Goal: Task Accomplishment & Management: Complete application form

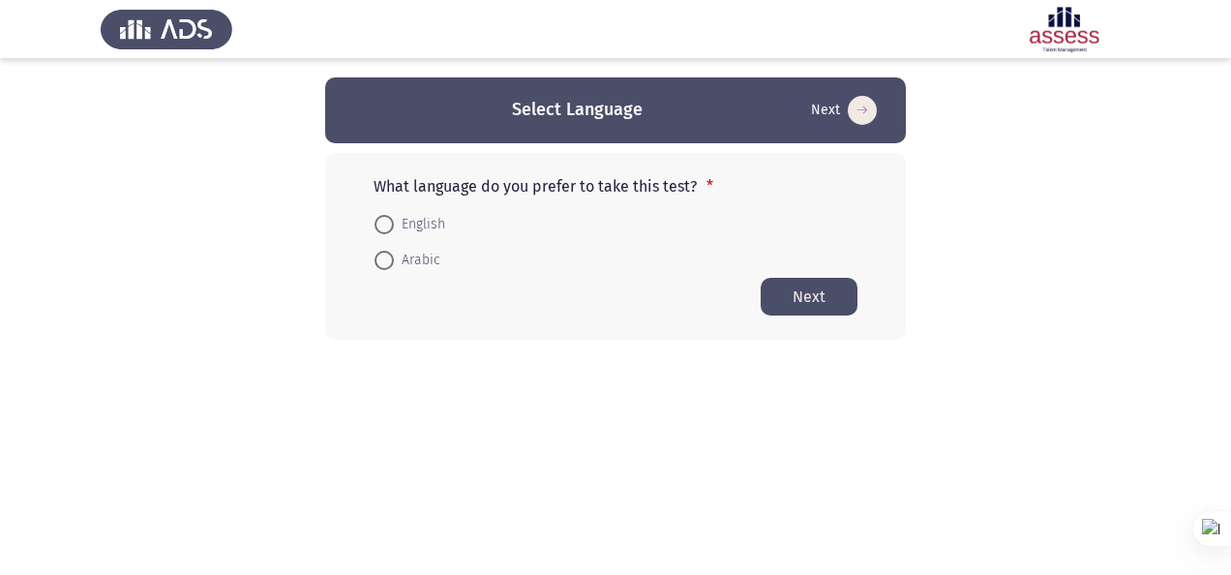
click at [407, 228] on span "English" at bounding box center [419, 224] width 51 height 23
click at [394, 228] on input "English" at bounding box center [384, 224] width 19 height 19
radio input "true"
click at [823, 294] on button "Next" at bounding box center [809, 296] width 97 height 38
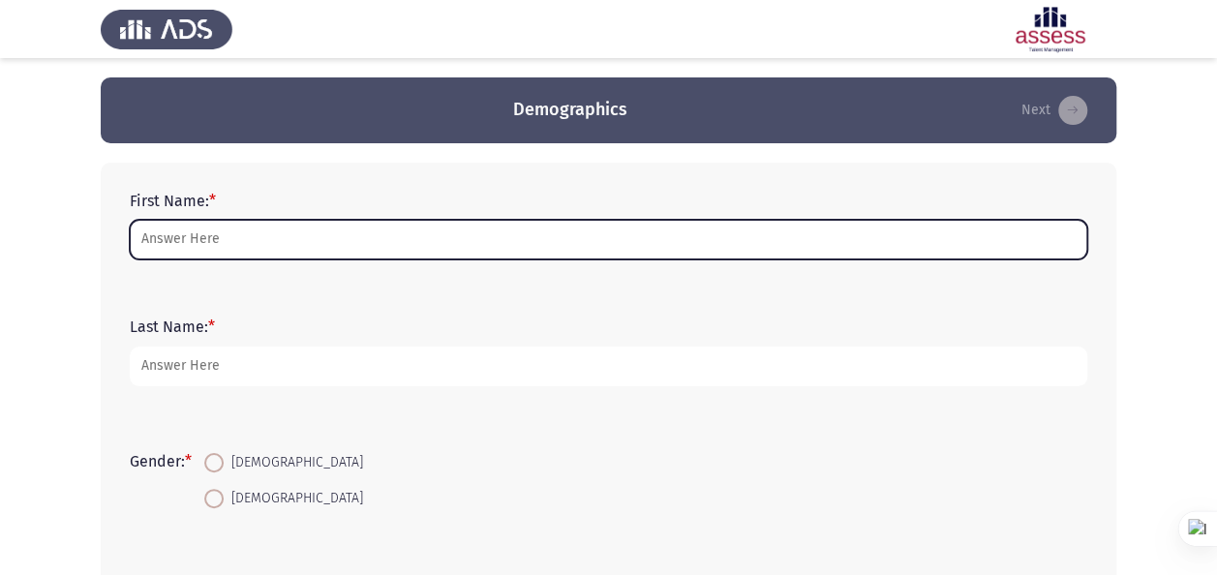
click at [452, 236] on input "First Name: *" at bounding box center [608, 240] width 957 height 40
type input "Gamal"
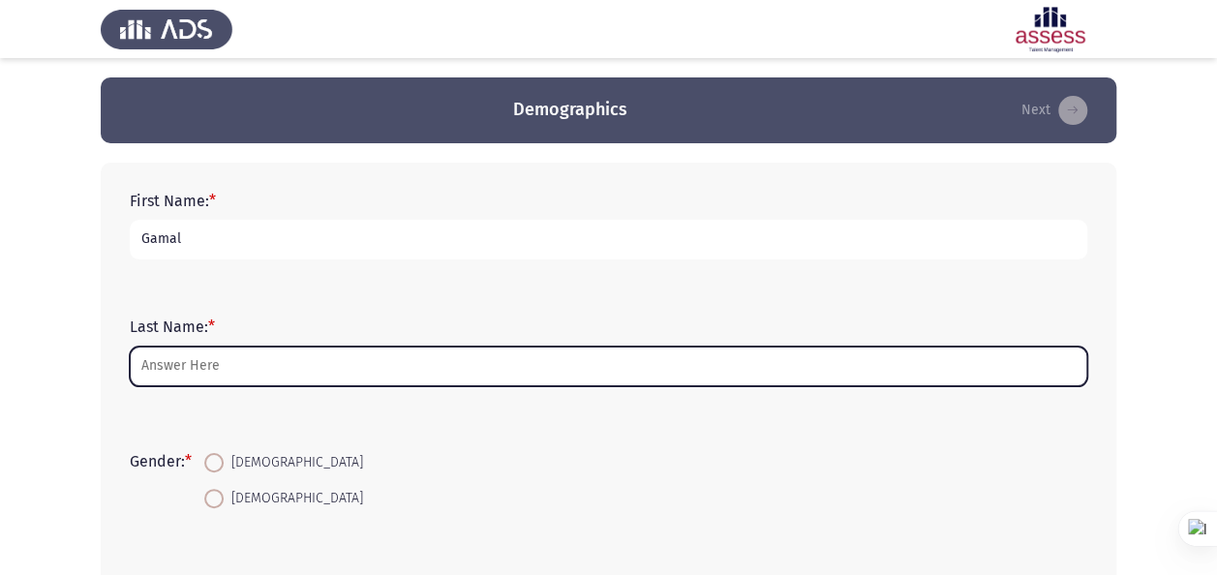
click at [296, 367] on input "Last Name: *" at bounding box center [608, 367] width 957 height 40
type input "Hammad"
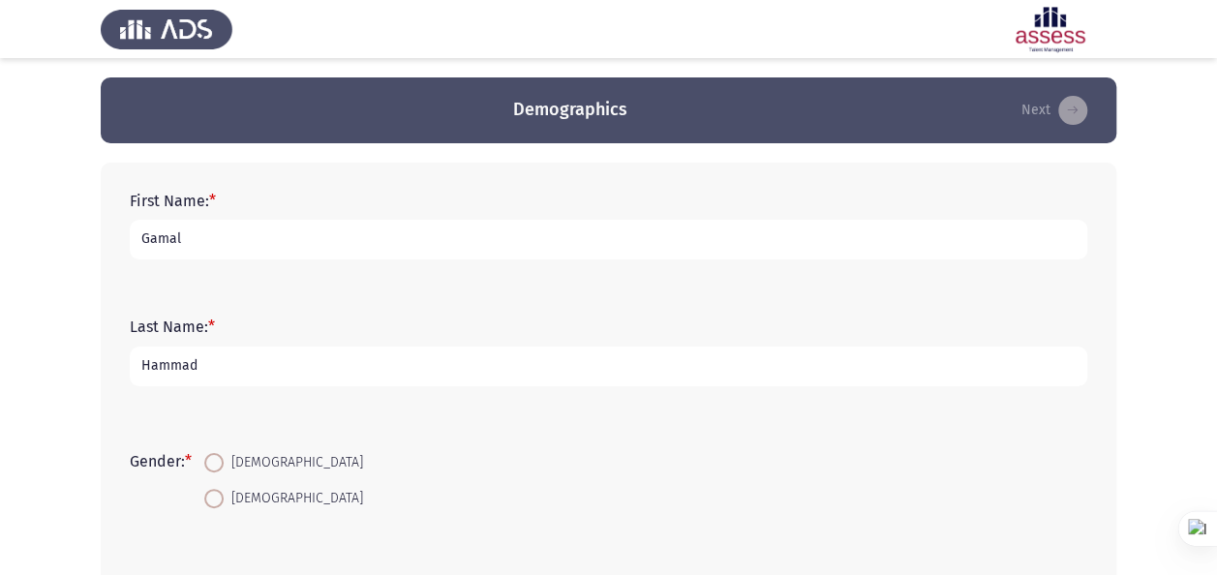
click at [232, 498] on span "[DEMOGRAPHIC_DATA]" at bounding box center [293, 498] width 139 height 23
click at [224, 498] on input "[DEMOGRAPHIC_DATA]" at bounding box center [213, 498] width 19 height 19
radio input "true"
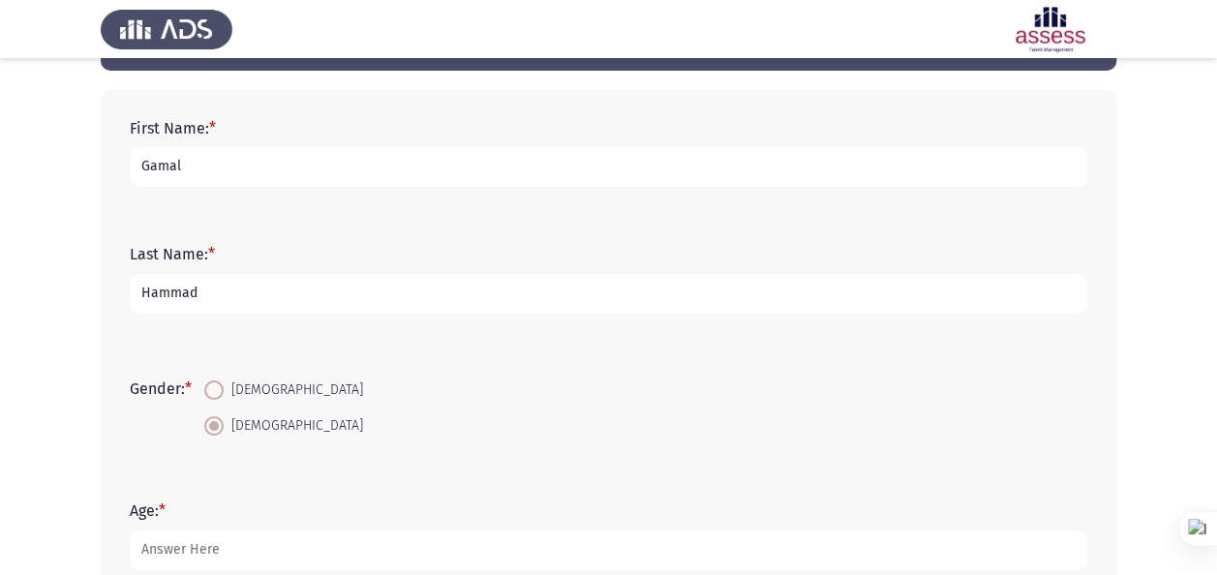
scroll to position [194, 0]
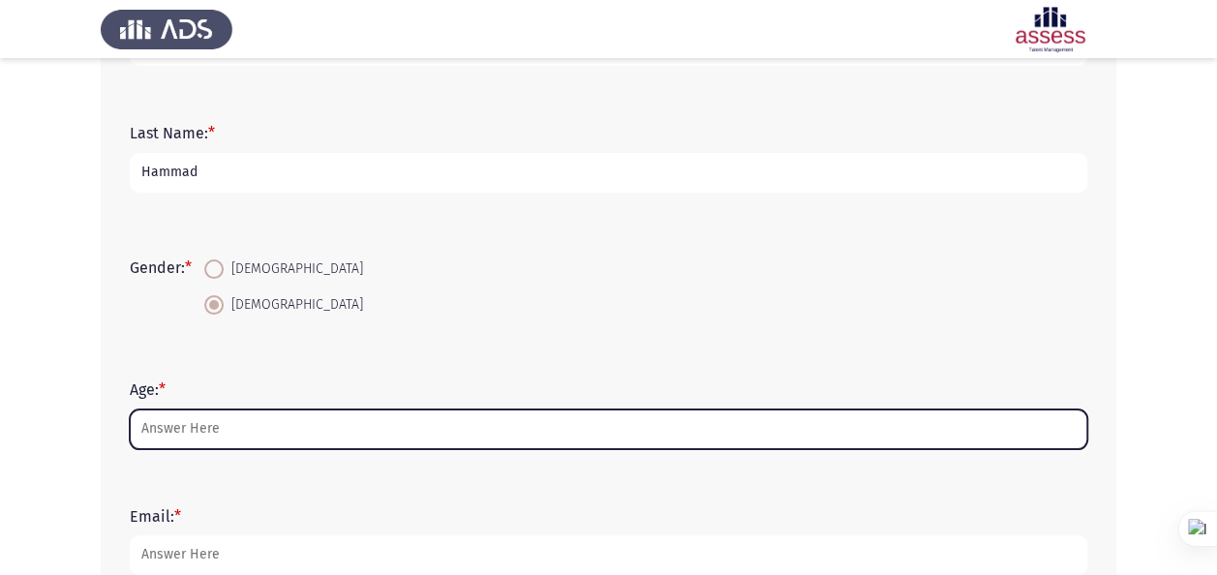
click at [405, 425] on input "Age: *" at bounding box center [608, 429] width 957 height 40
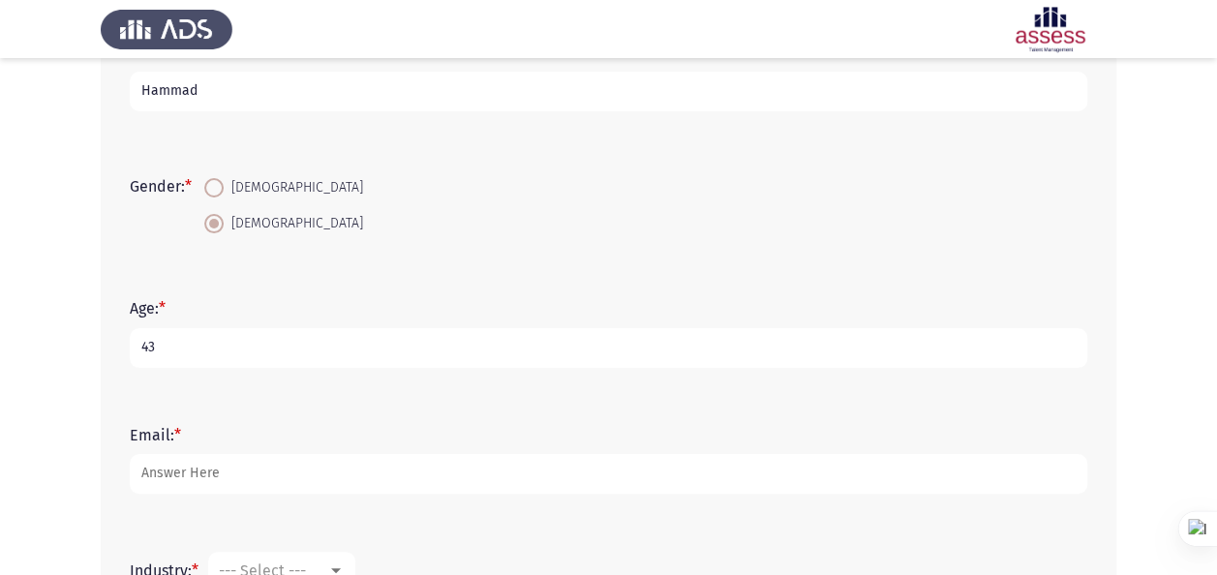
scroll to position [387, 0]
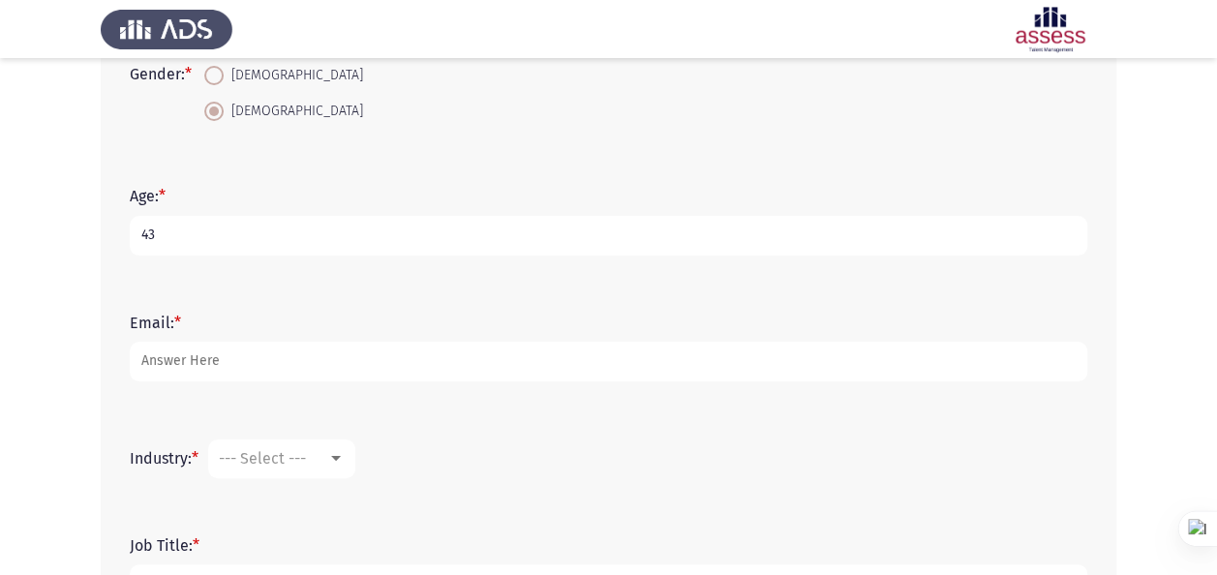
type input "43"
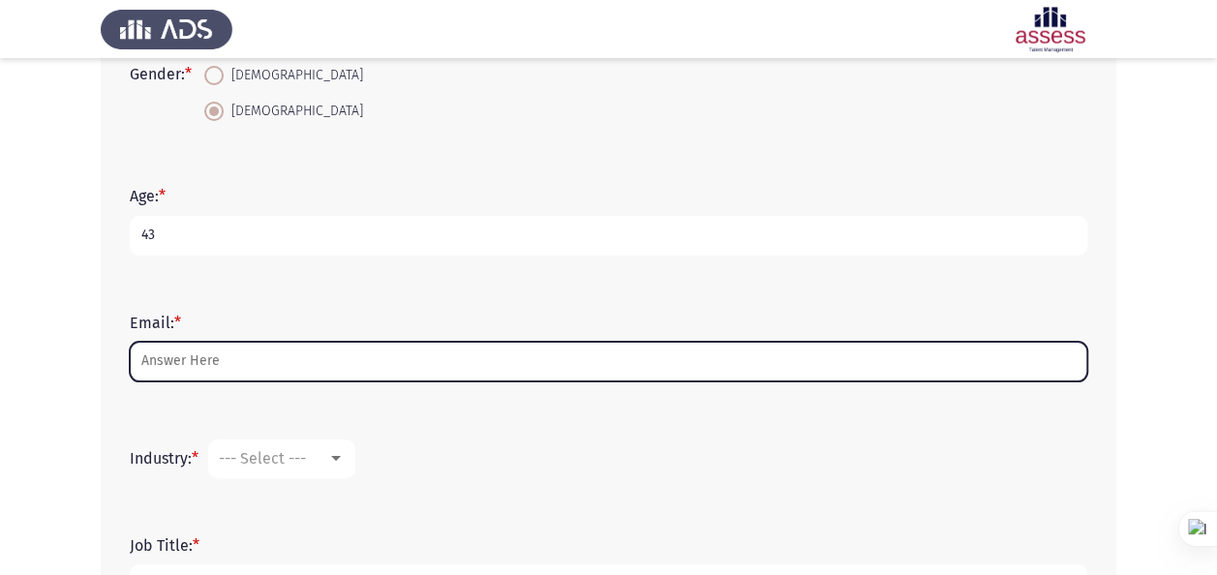
click at [401, 365] on input "Email: *" at bounding box center [608, 362] width 957 height 40
type input "[EMAIL_ADDRESS][DOMAIN_NAME]"
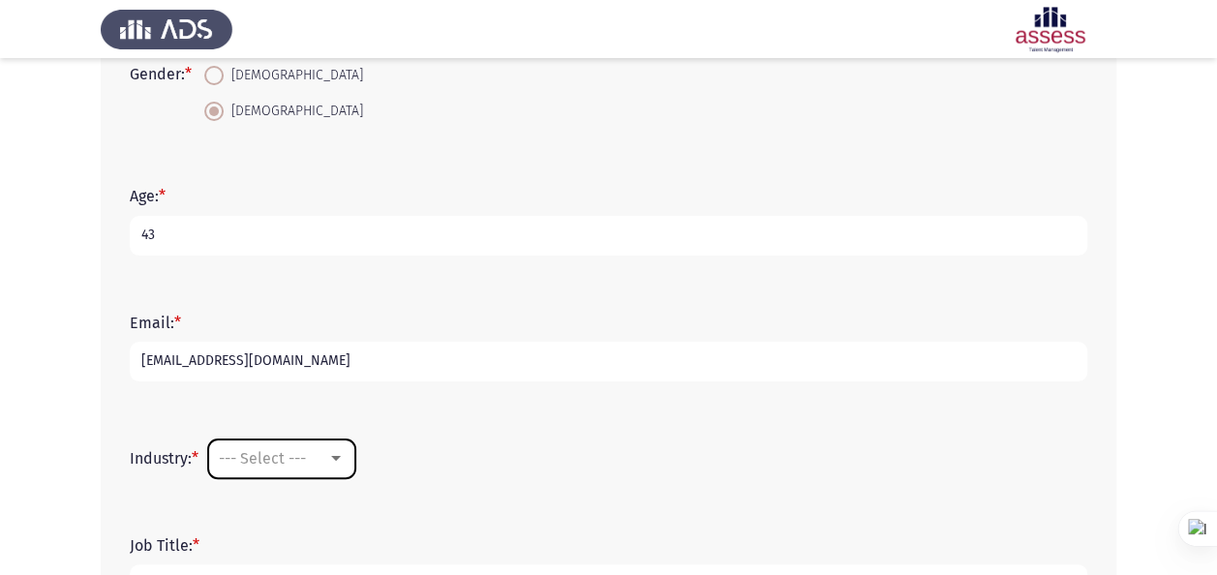
click at [320, 457] on div "--- Select ---" at bounding box center [273, 458] width 108 height 18
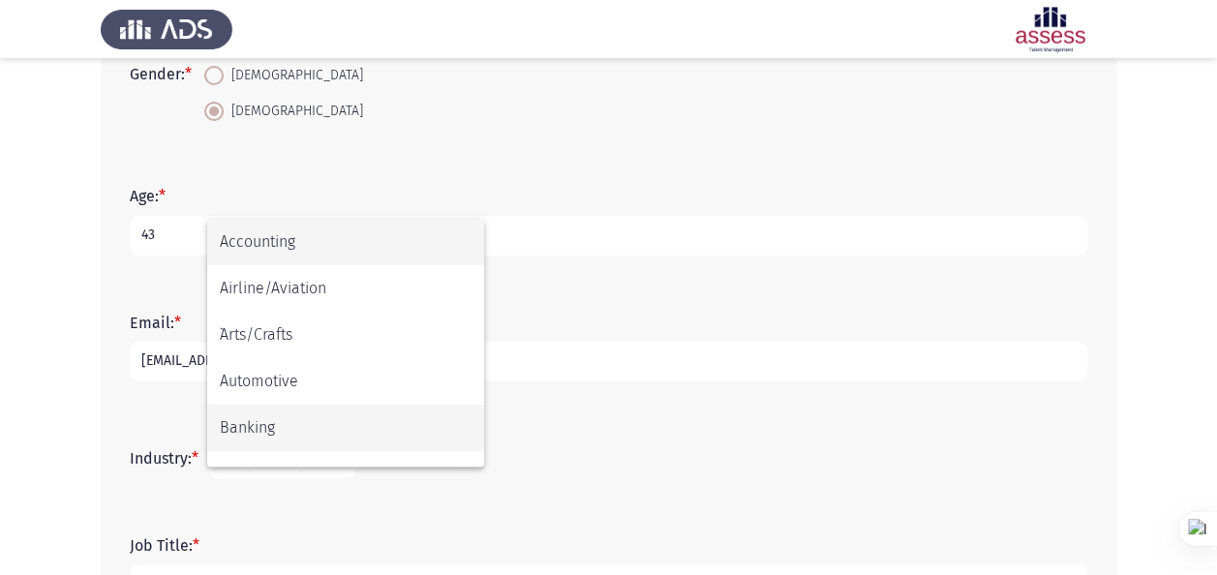
click at [309, 434] on span "Banking" at bounding box center [346, 428] width 252 height 46
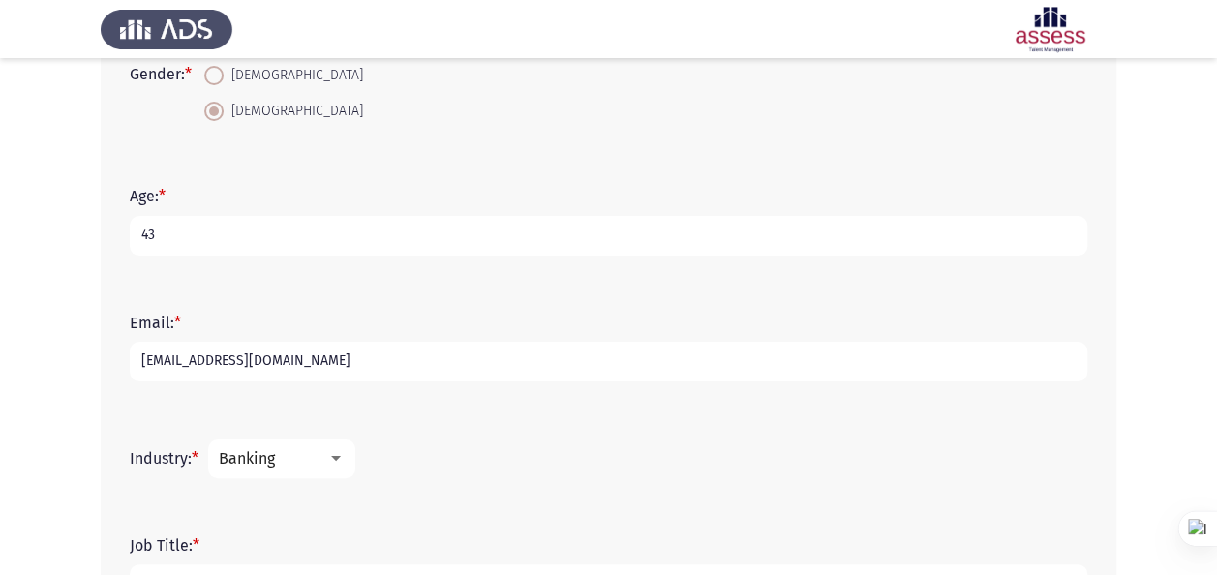
scroll to position [484, 0]
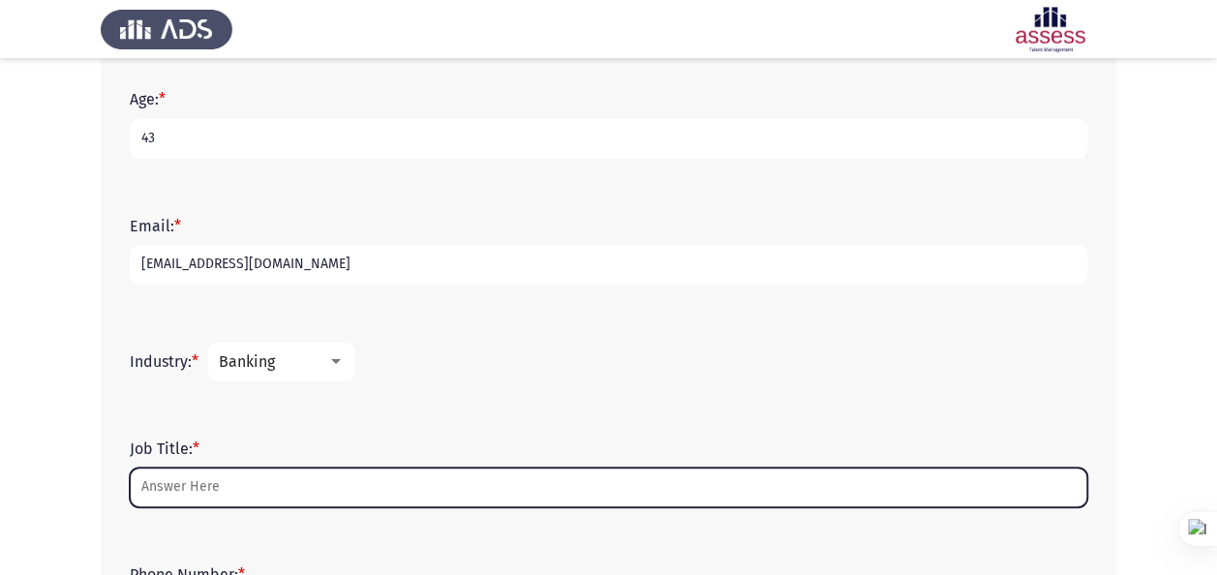
click at [289, 488] on input "Job Title: *" at bounding box center [608, 488] width 957 height 40
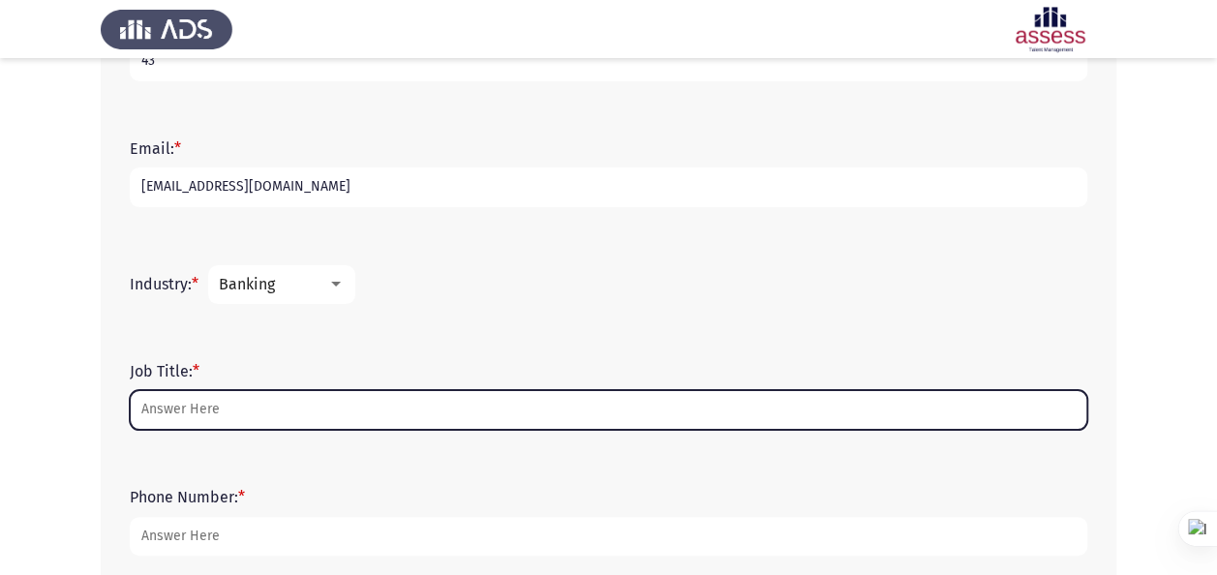
scroll to position [668, 0]
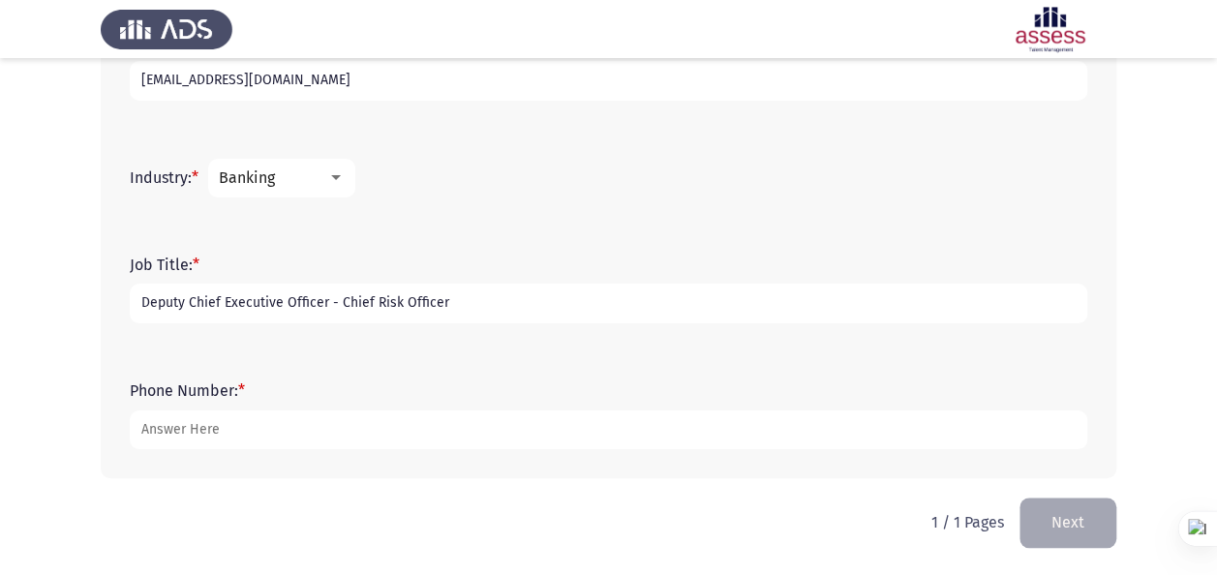
type input "Deputy Chief Executive Officer - Chief Risk Officer"
click at [445, 401] on form "Phone Number: *" at bounding box center [608, 415] width 957 height 68
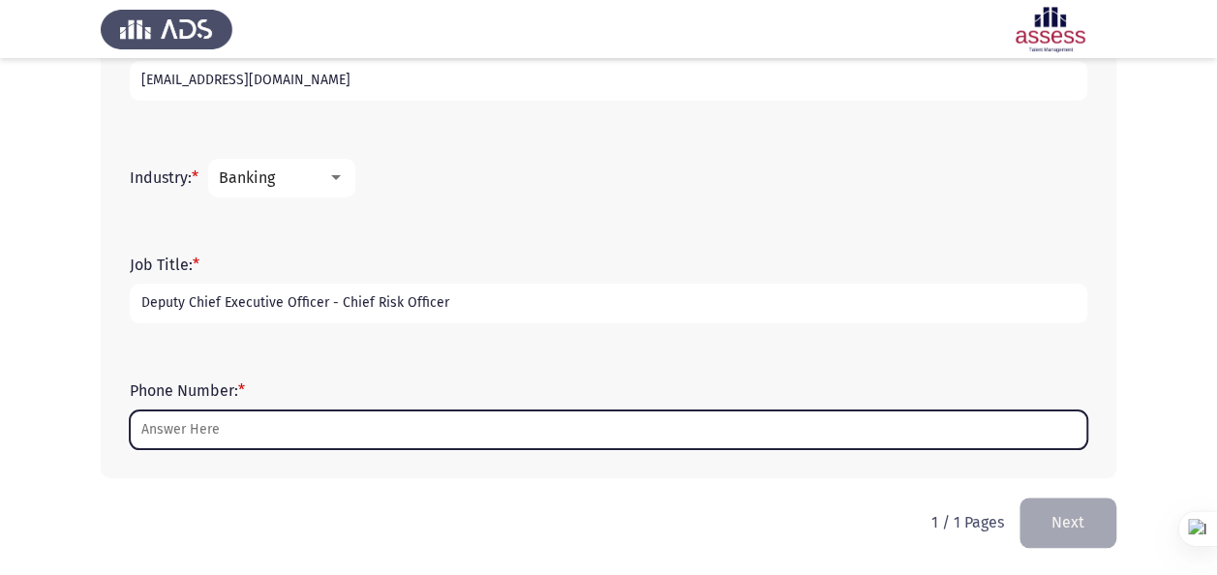
click at [436, 414] on input "Phone Number: *" at bounding box center [608, 430] width 957 height 40
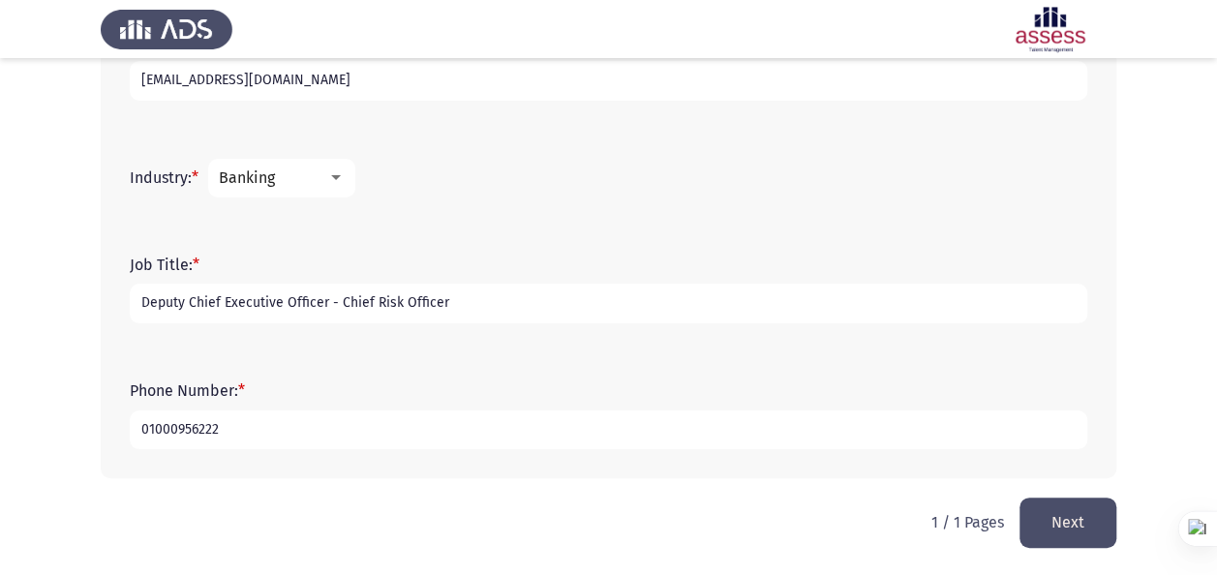
type input "01000956222"
click at [1051, 528] on button "Next" at bounding box center [1067, 522] width 97 height 49
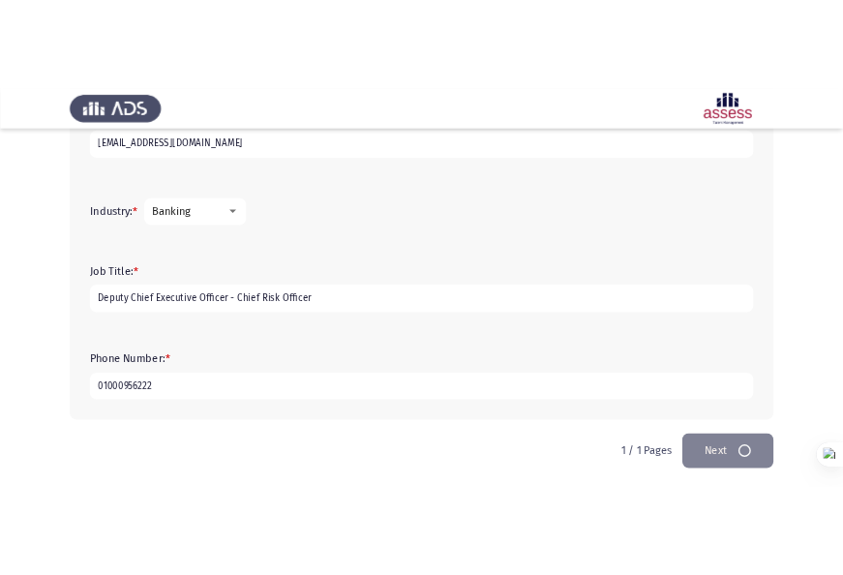
scroll to position [0, 0]
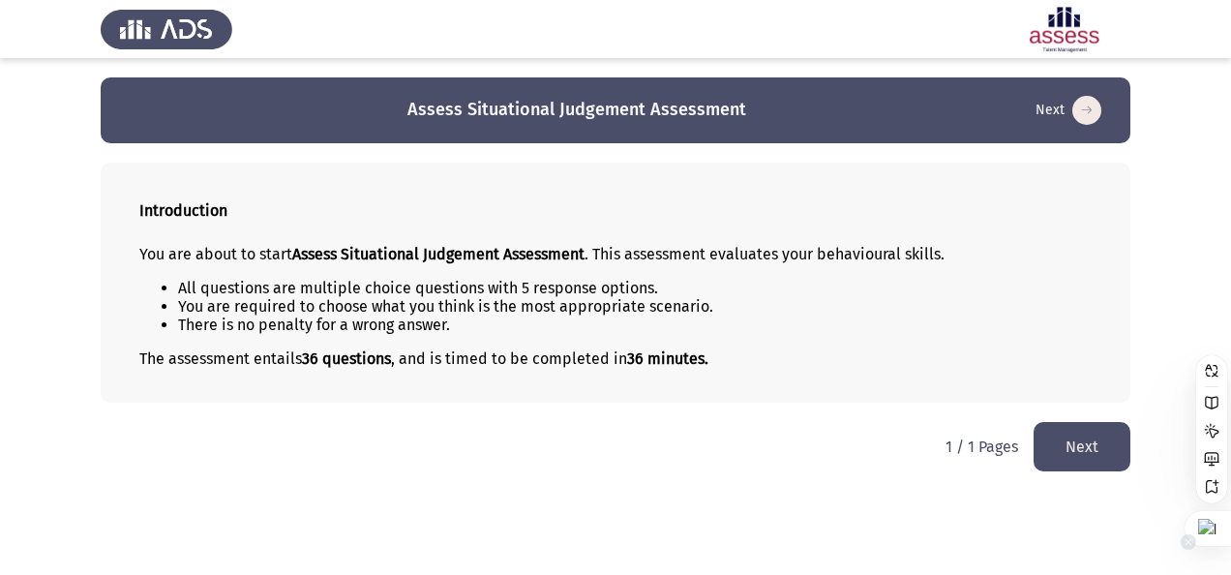
click at [1210, 528] on div at bounding box center [1208, 528] width 46 height 35
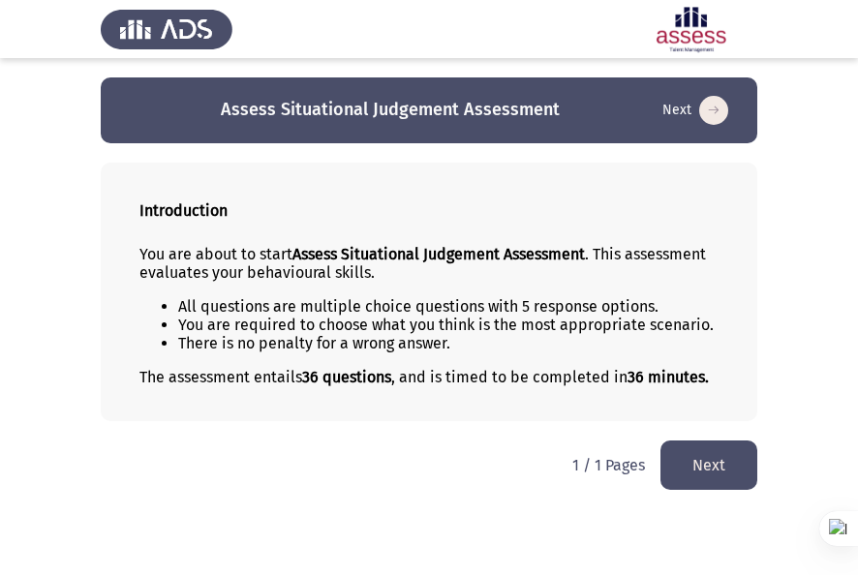
click at [724, 461] on button "Next" at bounding box center [708, 464] width 97 height 49
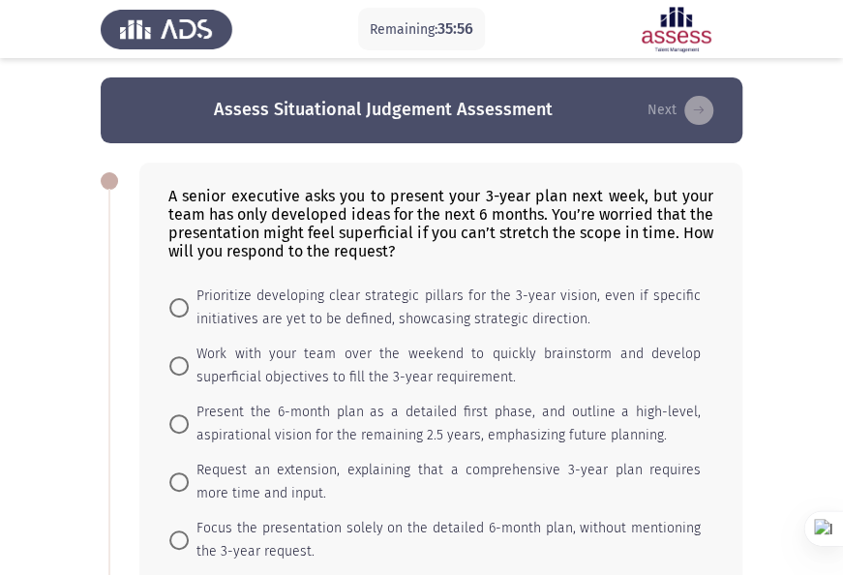
drag, startPoint x: 170, startPoint y: 195, endPoint x: 426, endPoint y: 239, distance: 259.4
click at [426, 239] on div "A senior executive asks you to present your 3-year plan next week, but your tea…" at bounding box center [440, 224] width 545 height 74
drag, startPoint x: 391, startPoint y: 248, endPoint x: 187, endPoint y: 214, distance: 207.0
click at [189, 216] on div "A senior executive asks you to present your 3-year plan next week, but your tea…" at bounding box center [440, 224] width 545 height 74
click at [178, 193] on div "A senior executive asks you to present your 3-year plan next week, but your tea…" at bounding box center [440, 224] width 545 height 74
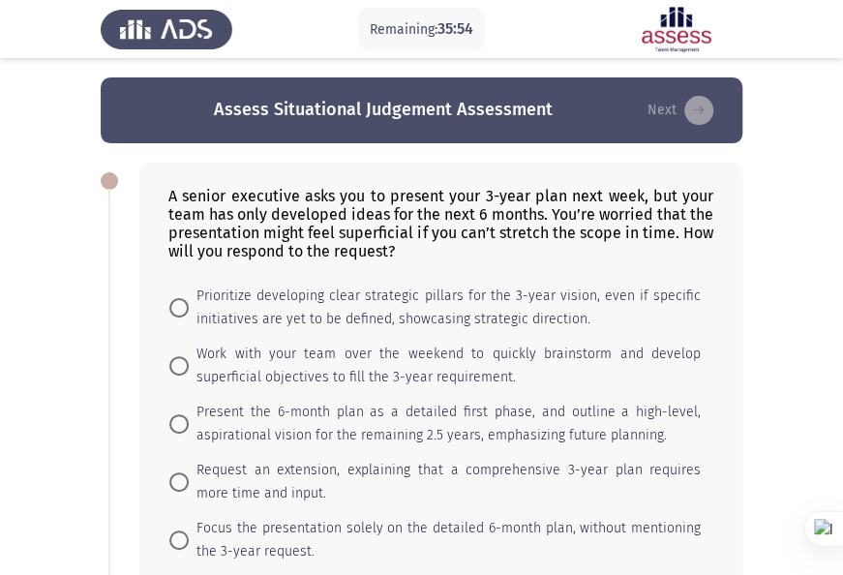
click at [180, 194] on div "A senior executive asks you to present your 3-year plan next week, but your tea…" at bounding box center [440, 224] width 545 height 74
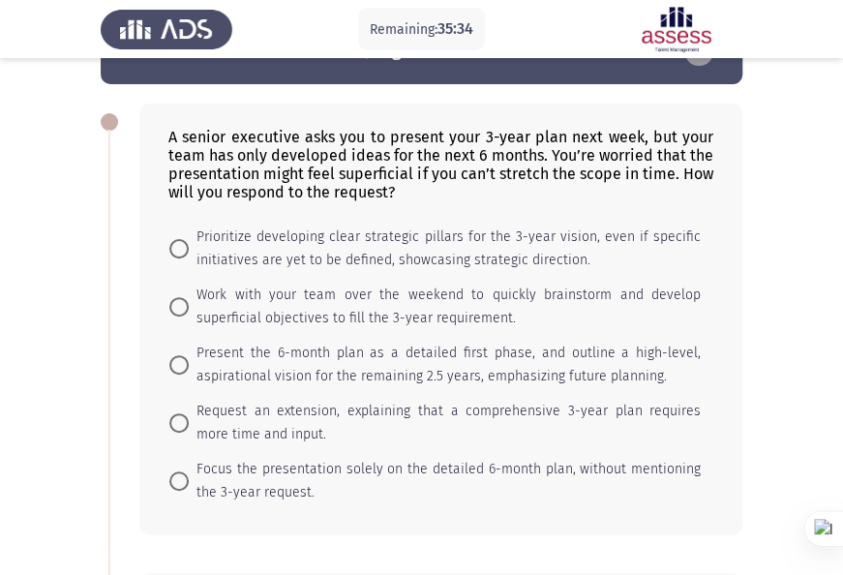
scroll to position [97, 0]
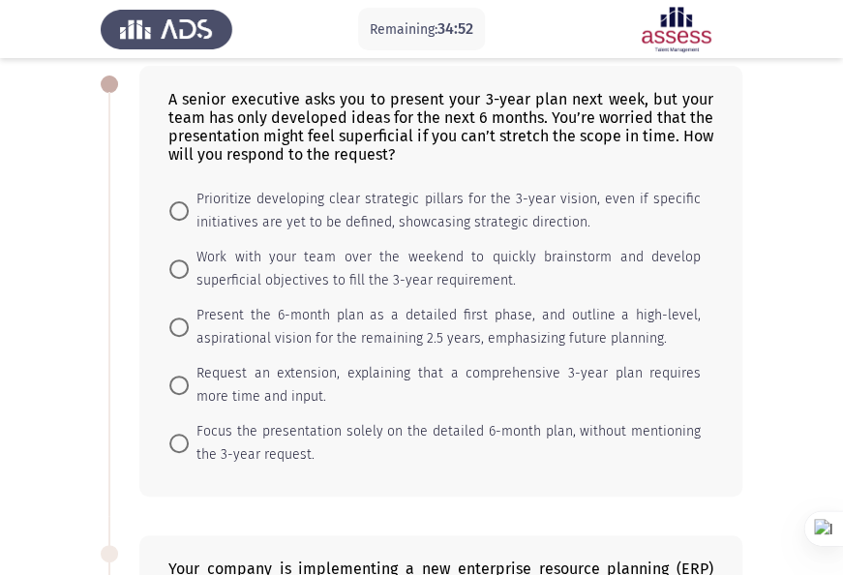
click at [185, 325] on span at bounding box center [178, 326] width 19 height 19
click at [185, 325] on input "Present the 6-month plan as a detailed first phase, and outline a high-level, a…" at bounding box center [178, 326] width 19 height 19
radio input "true"
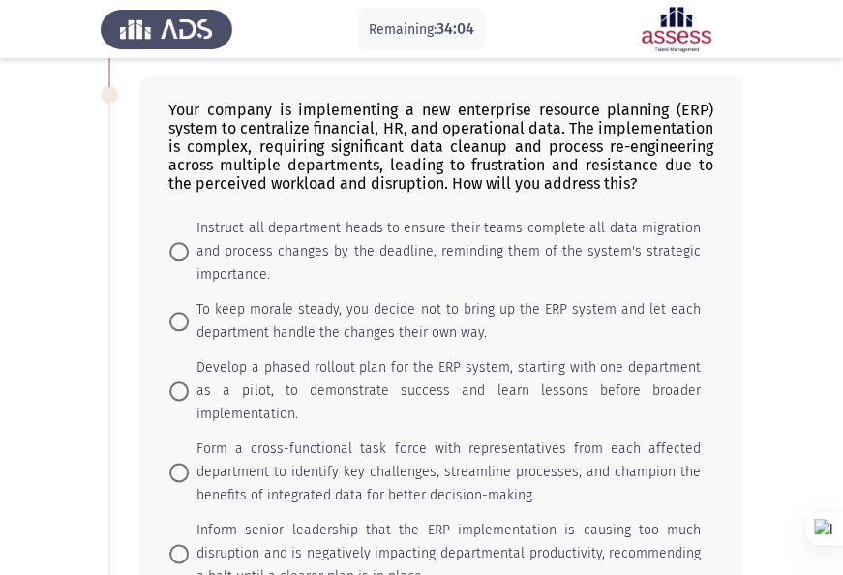
scroll to position [581, 0]
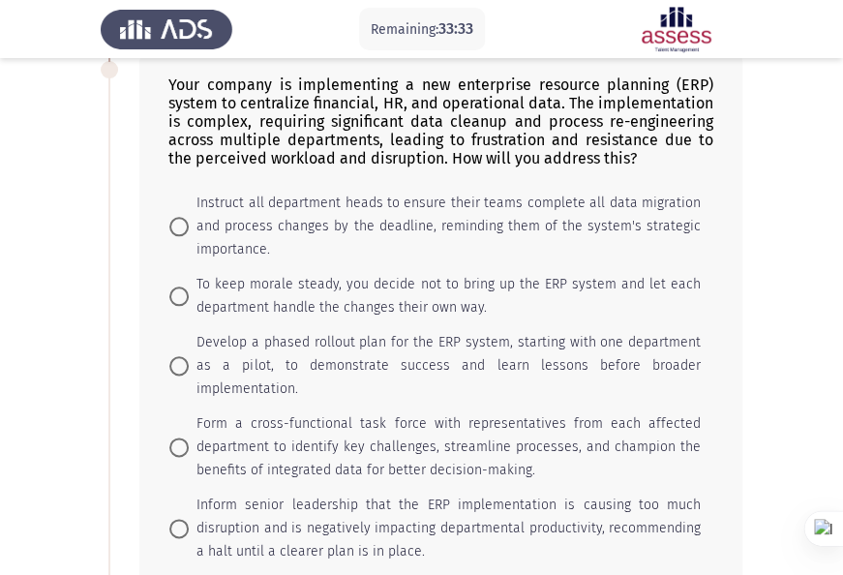
click at [226, 350] on span "Develop a phased rollout plan for the ERP system, starting with one department …" at bounding box center [445, 366] width 512 height 70
click at [189, 356] on input "Develop a phased rollout plan for the ERP system, starting with one department …" at bounding box center [178, 365] width 19 height 19
radio input "true"
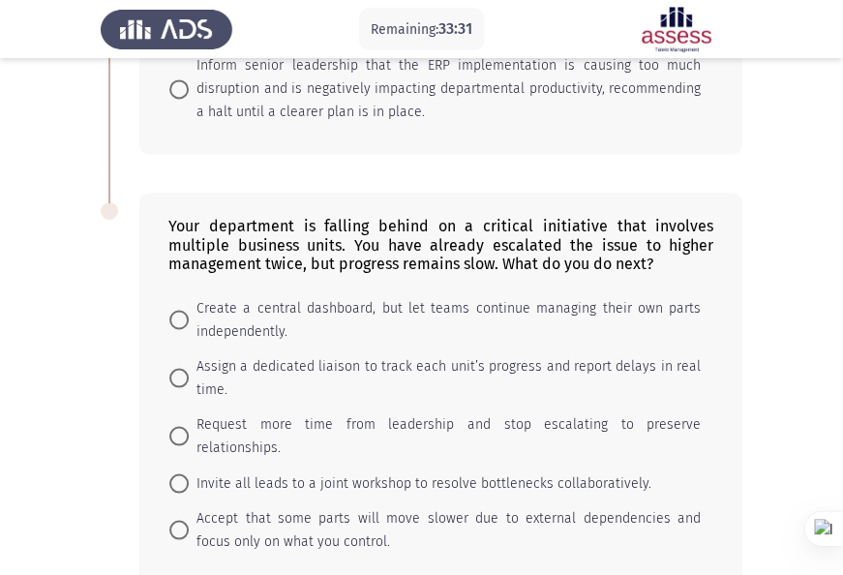
scroll to position [1065, 0]
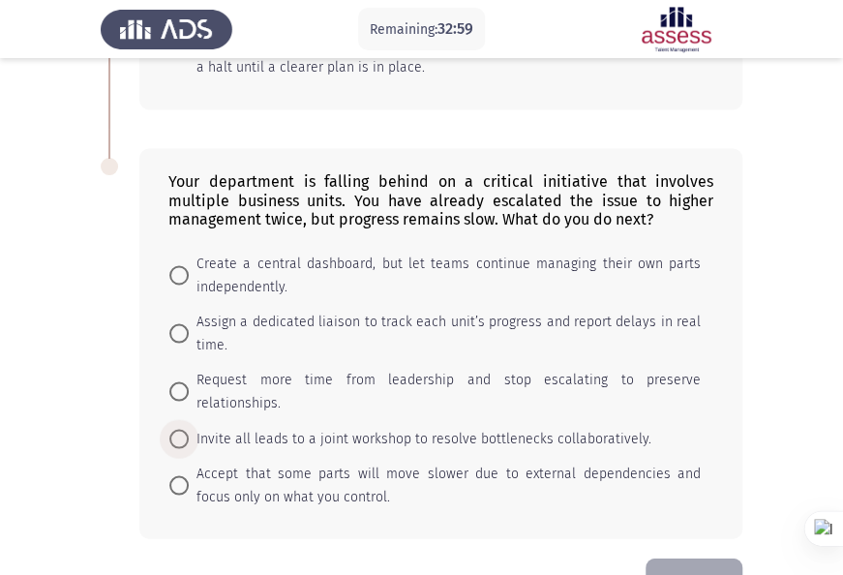
click at [248, 427] on span "Invite all leads to a joint workshop to resolve bottlenecks collaboratively." at bounding box center [420, 438] width 463 height 23
click at [189, 429] on input "Invite all leads to a joint workshop to resolve bottlenecks collaboratively." at bounding box center [178, 438] width 19 height 19
radio input "true"
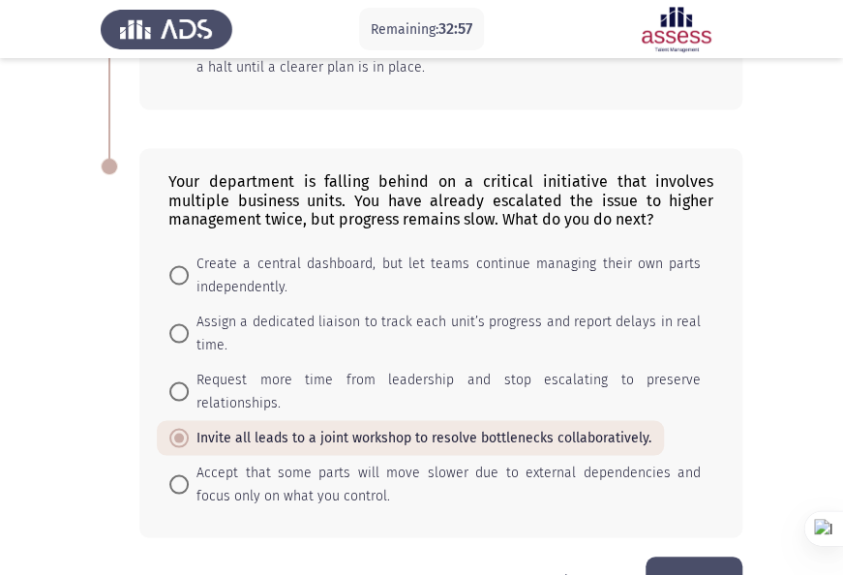
scroll to position [1097, 0]
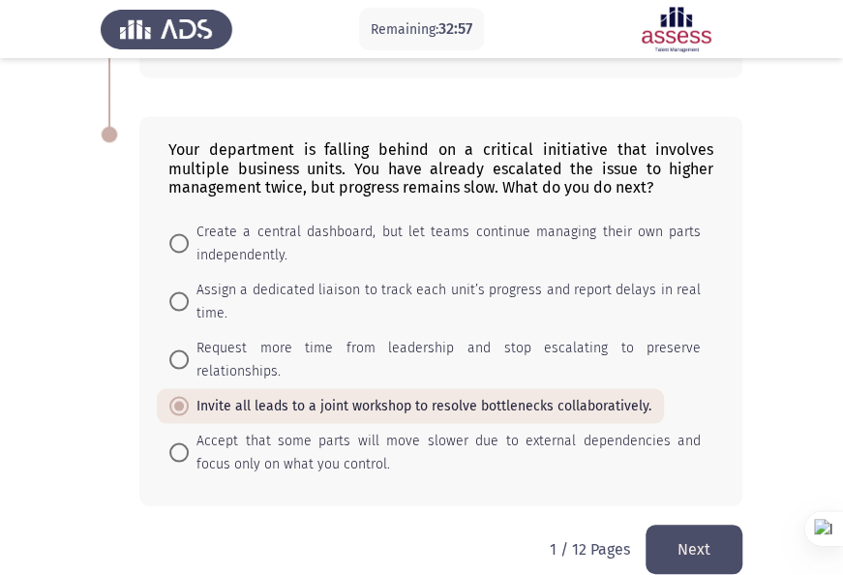
click at [698, 525] on button "Next" at bounding box center [694, 549] width 97 height 49
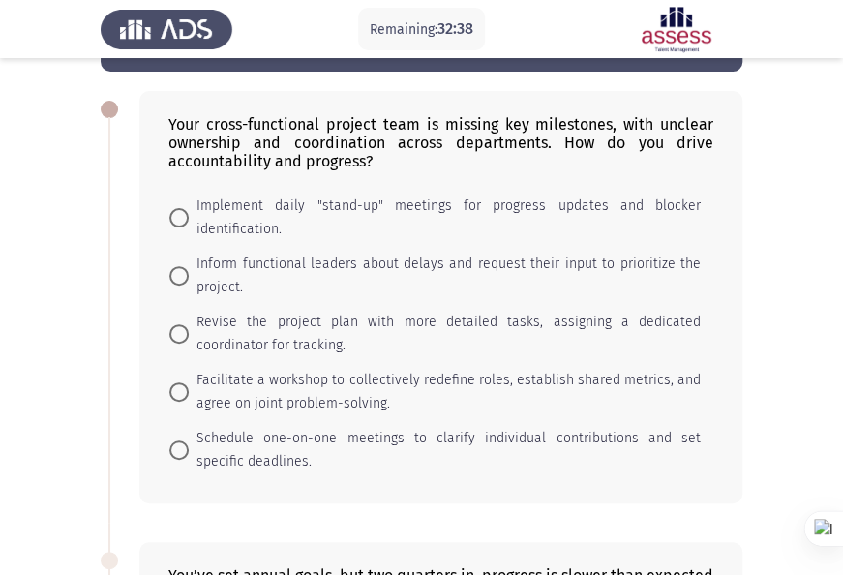
scroll to position [97, 0]
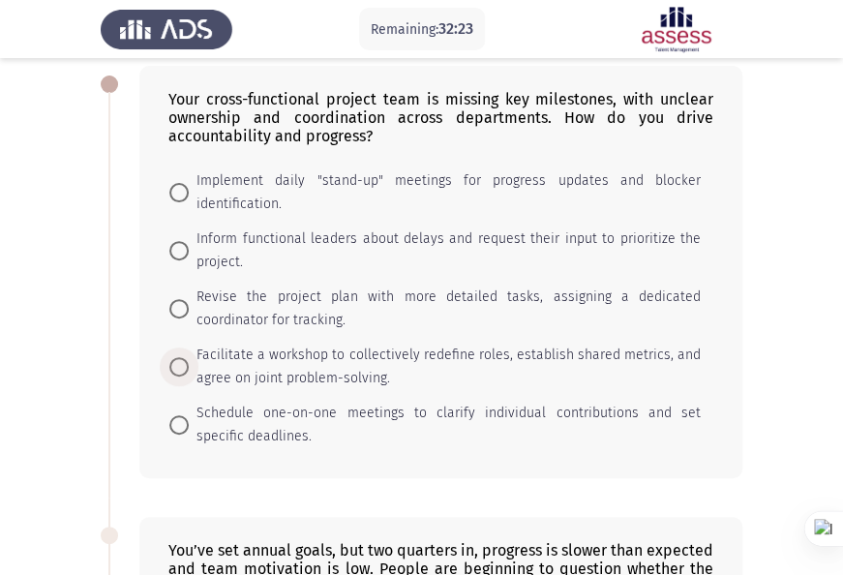
click at [341, 367] on span "Facilitate a workshop to collectively redefine roles, establish shared metrics,…" at bounding box center [445, 367] width 512 height 46
click at [189, 367] on input "Facilitate a workshop to collectively redefine roles, establish shared metrics,…" at bounding box center [178, 366] width 19 height 19
radio input "true"
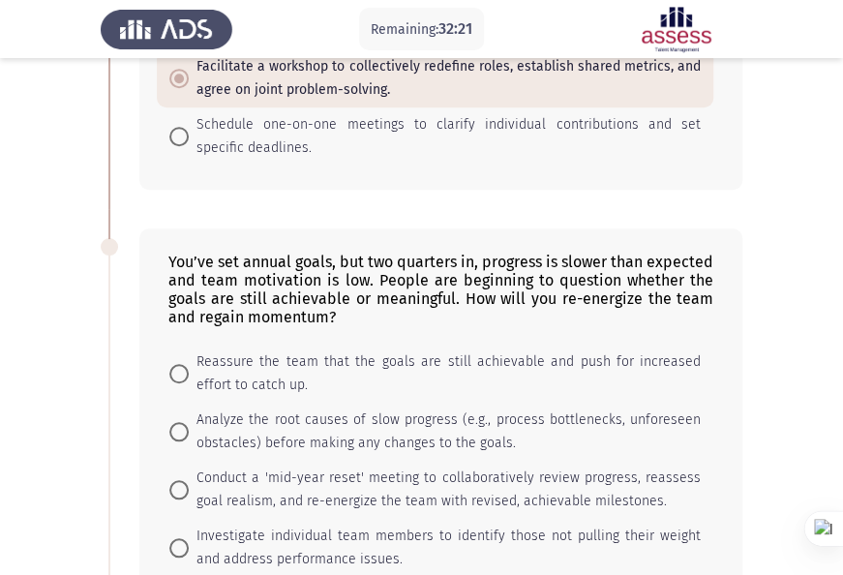
scroll to position [484, 0]
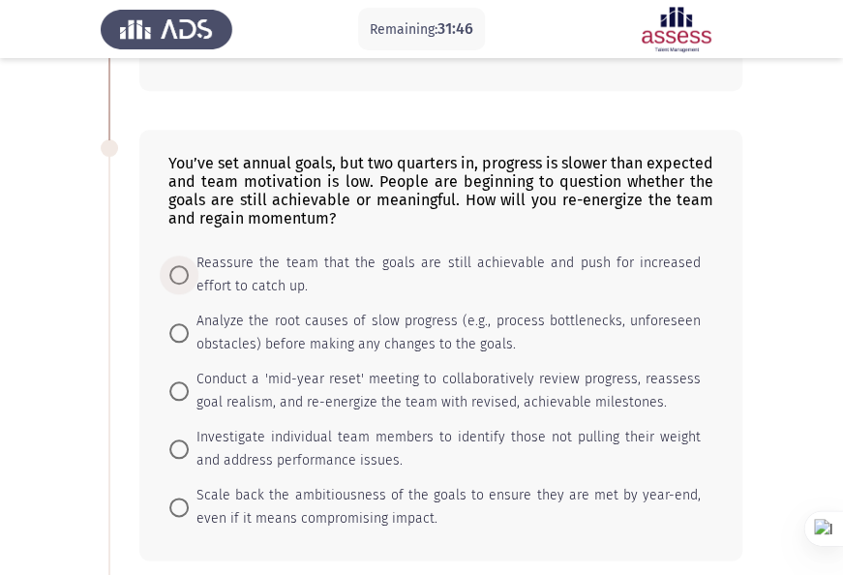
click at [322, 257] on span "Reassure the team that the goals are still achievable and push for increased ef…" at bounding box center [445, 275] width 512 height 46
click at [189, 265] on input "Reassure the team that the goals are still achievable and push for increased ef…" at bounding box center [178, 274] width 19 height 19
radio input "true"
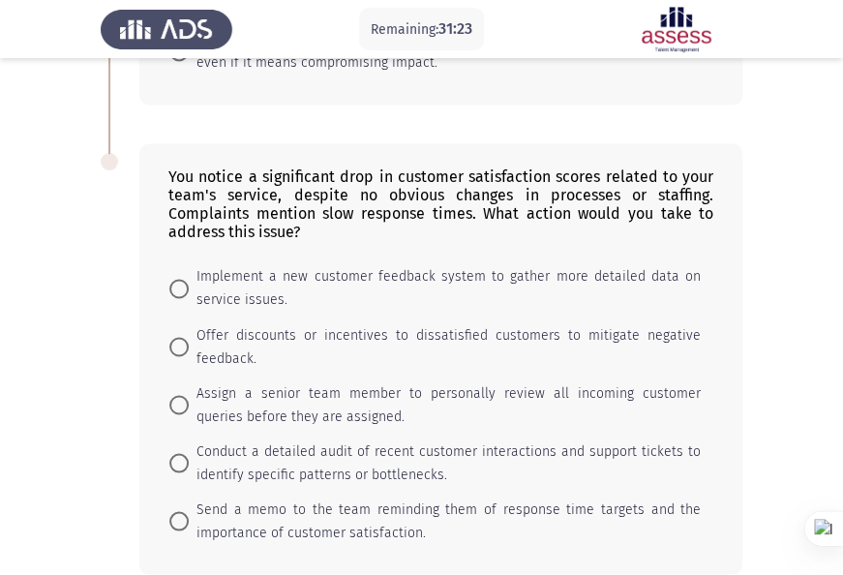
scroll to position [968, 0]
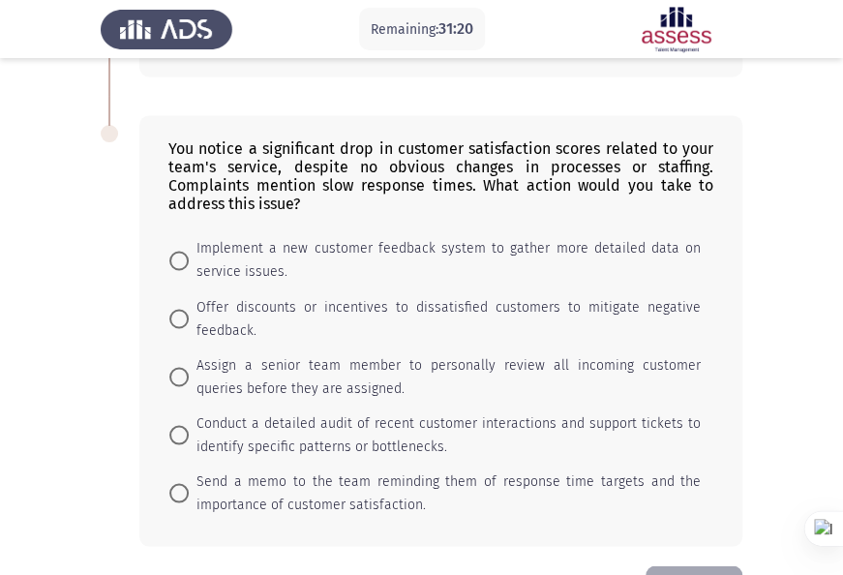
click at [426, 422] on span "Conduct a detailed audit of recent customer interactions and support tickets to…" at bounding box center [445, 434] width 512 height 46
click at [189, 425] on input "Conduct a detailed audit of recent customer interactions and support tickets to…" at bounding box center [178, 434] width 19 height 19
radio input "true"
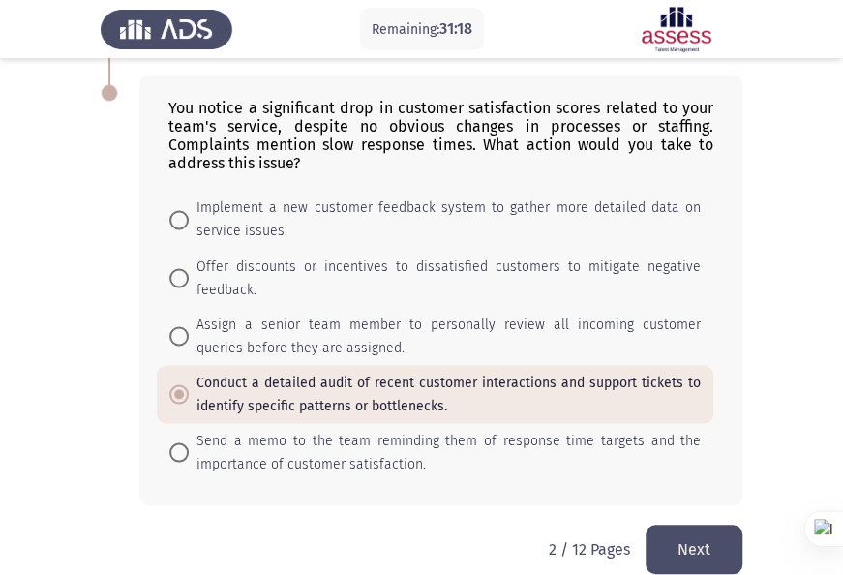
scroll to position [1031, 0]
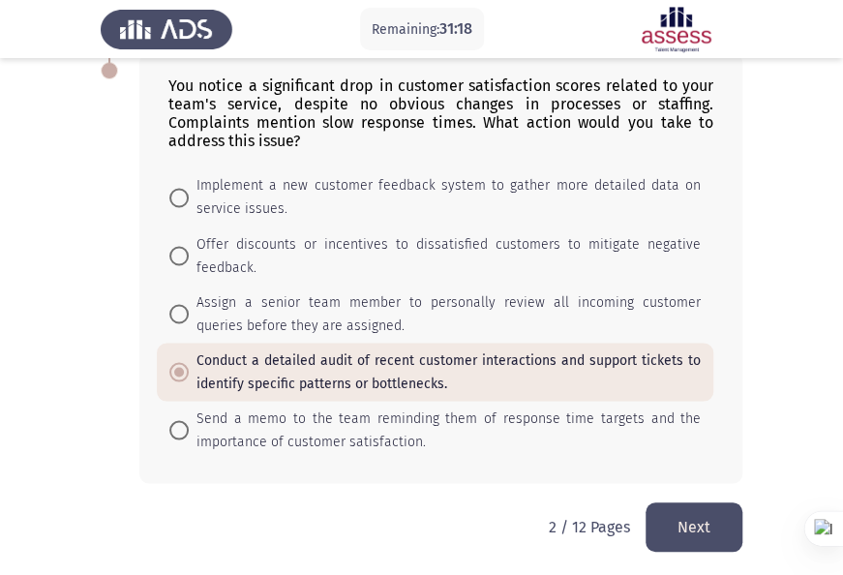
click at [667, 519] on button "Next" at bounding box center [694, 526] width 97 height 49
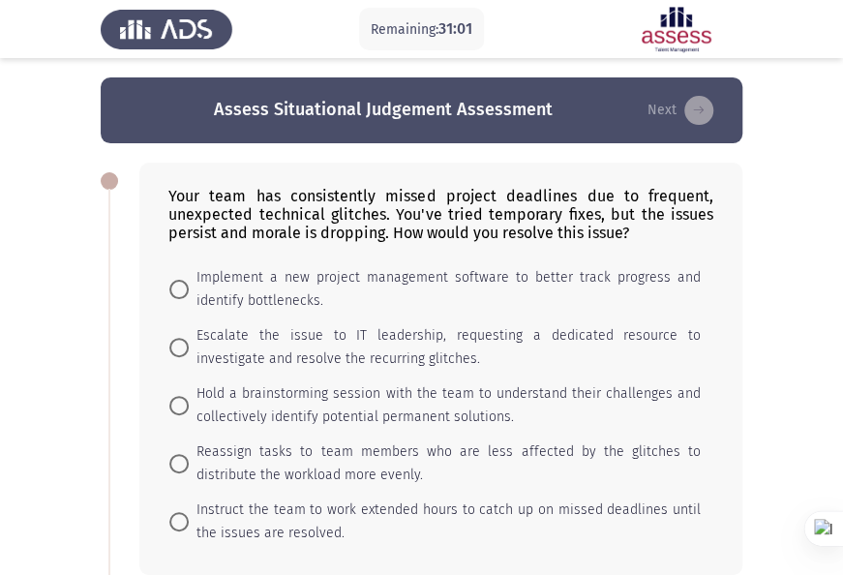
scroll to position [97, 0]
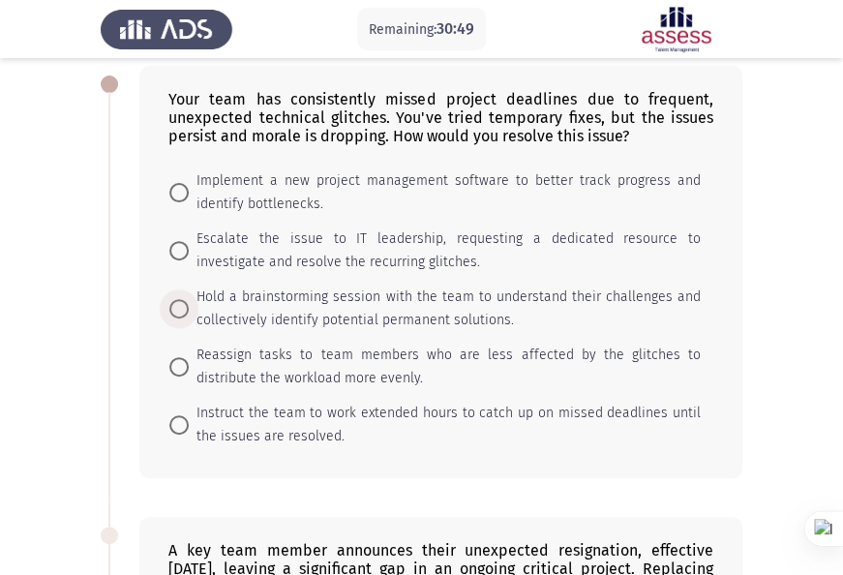
click at [447, 298] on span "Hold a brainstorming session with the team to understand their challenges and c…" at bounding box center [445, 309] width 512 height 46
click at [189, 299] on input "Hold a brainstorming session with the team to understand their challenges and c…" at bounding box center [178, 308] width 19 height 19
radio input "true"
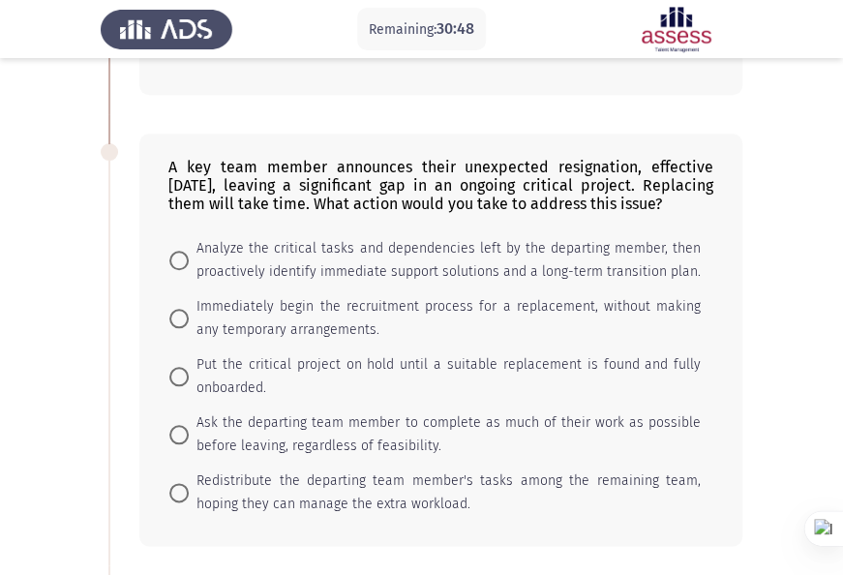
scroll to position [484, 0]
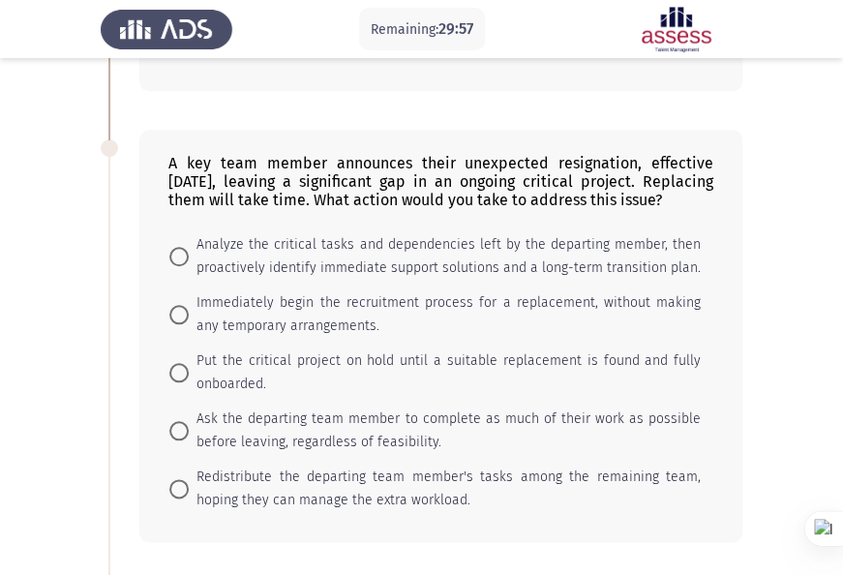
click at [377, 252] on span "Analyze the critical tasks and dependencies left by the departing member, then …" at bounding box center [445, 256] width 512 height 46
click at [189, 252] on input "Analyze the critical tasks and dependencies left by the departing member, then …" at bounding box center [178, 256] width 19 height 19
radio input "true"
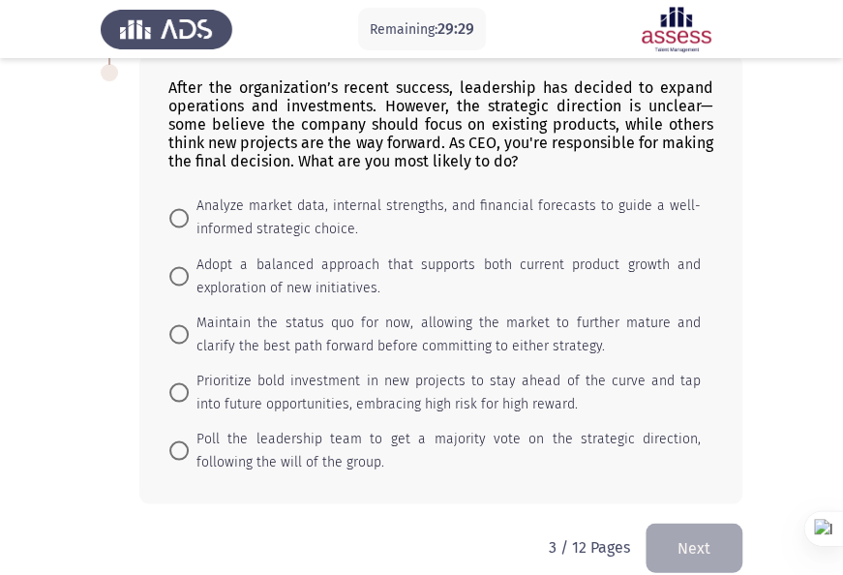
scroll to position [1031, 0]
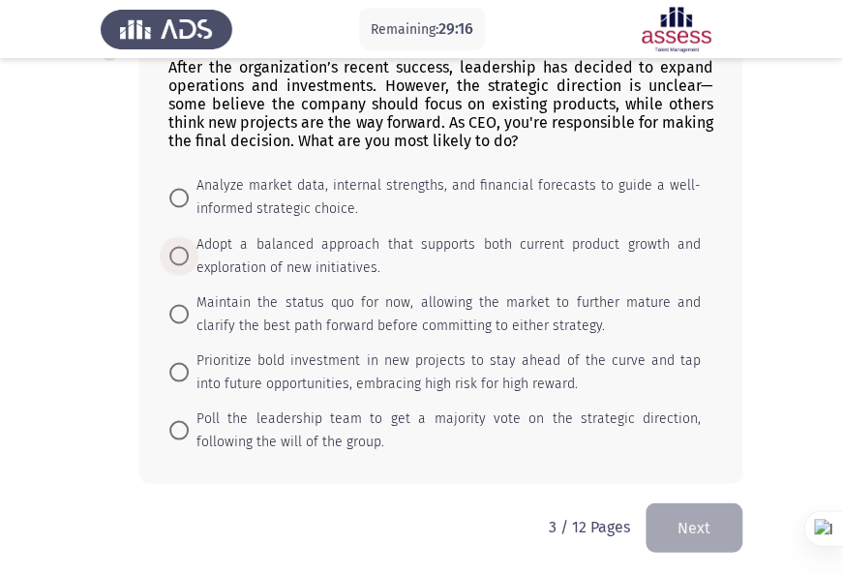
click at [344, 244] on span "Adopt a balanced approach that supports both current product growth and explora…" at bounding box center [445, 255] width 512 height 46
click at [189, 246] on input "Adopt a balanced approach that supports both current product growth and explora…" at bounding box center [178, 255] width 19 height 19
radio input "true"
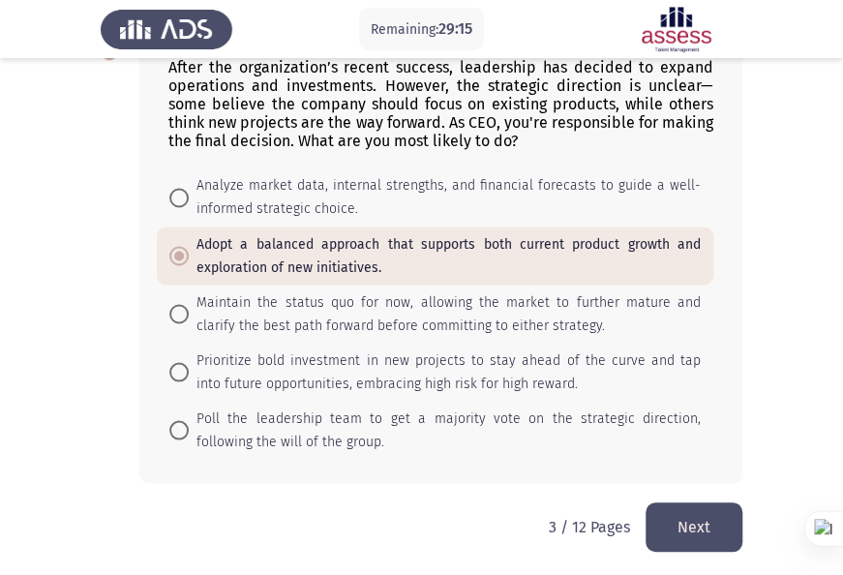
click at [710, 528] on button "Next" at bounding box center [694, 526] width 97 height 49
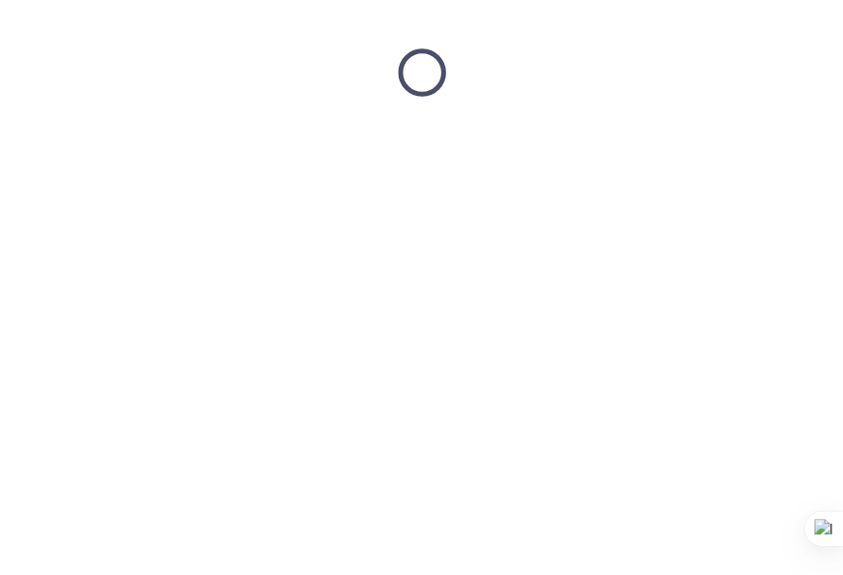
scroll to position [0, 0]
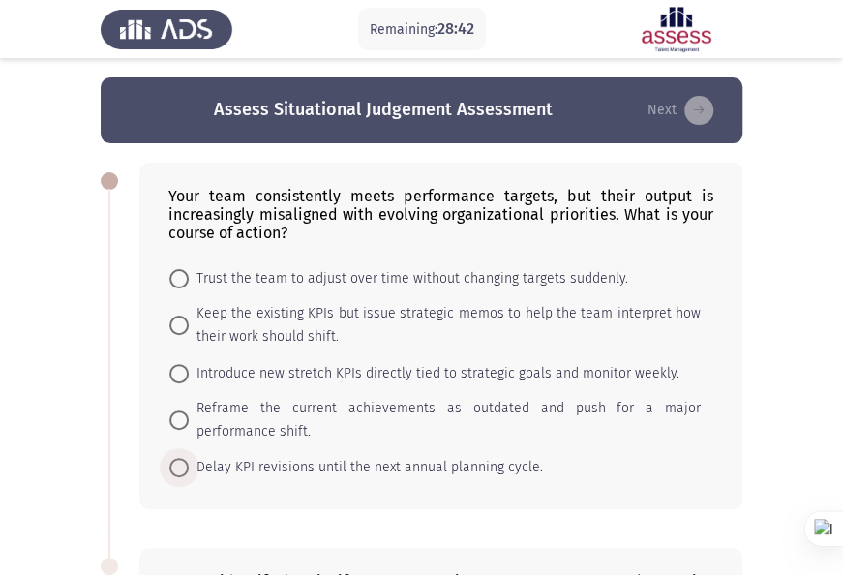
click at [329, 459] on span "Delay KPI revisions until the next annual planning cycle." at bounding box center [366, 467] width 354 height 23
click at [189, 459] on input "Delay KPI revisions until the next annual planning cycle." at bounding box center [178, 467] width 19 height 19
radio input "true"
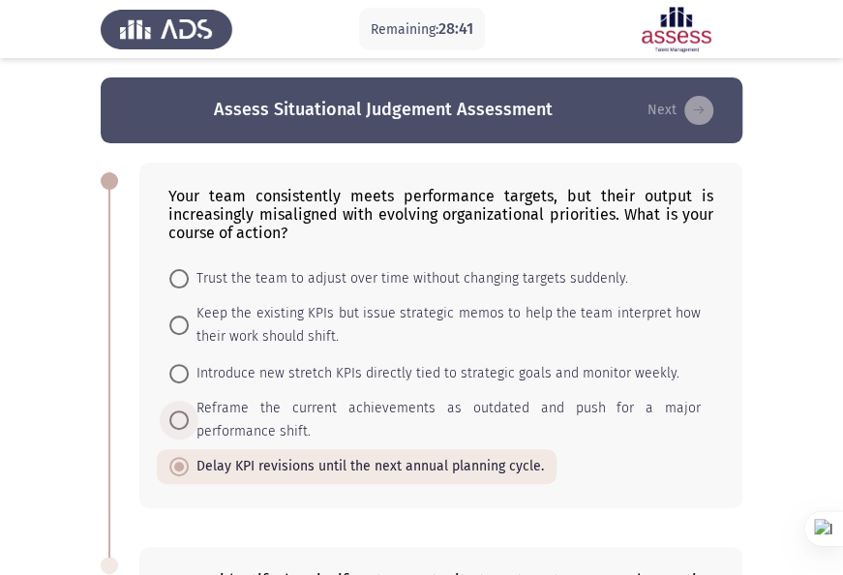
click at [306, 403] on span "Reframe the current achievements as outdated and push for a major performance s…" at bounding box center [445, 420] width 512 height 46
click at [189, 410] on input "Reframe the current achievements as outdated and push for a major performance s…" at bounding box center [178, 419] width 19 height 19
radio input "true"
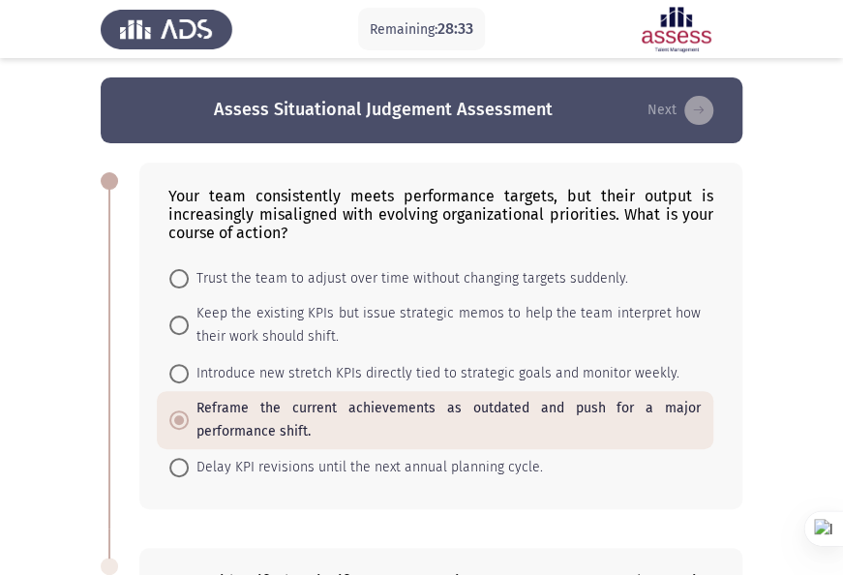
click at [306, 374] on span "Introduce new stretch KPIs directly tied to strategic goals and monitor weekly." at bounding box center [434, 373] width 491 height 23
click at [189, 374] on input "Introduce new stretch KPIs directly tied to strategic goals and monitor weekly." at bounding box center [178, 373] width 19 height 19
radio input "true"
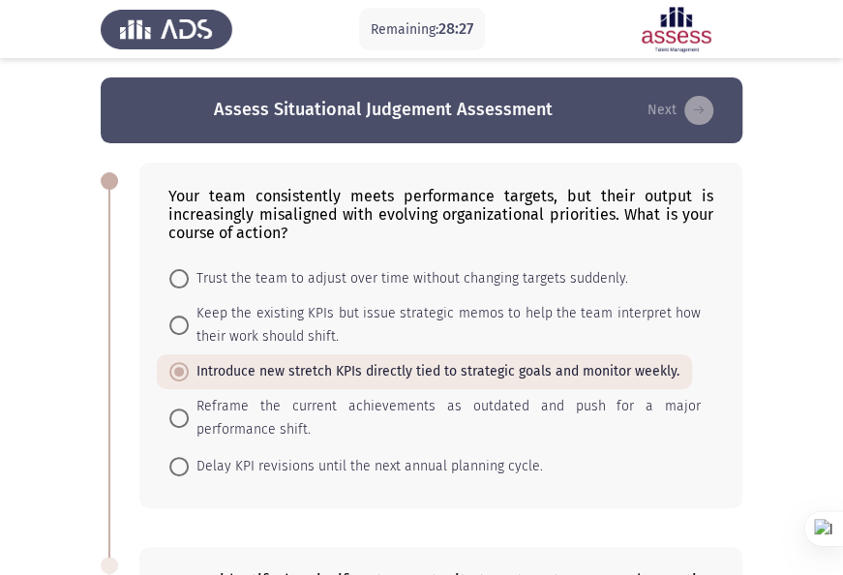
click at [308, 328] on span "Keep the existing KPIs but issue strategic memos to help the team interpret how…" at bounding box center [445, 325] width 512 height 46
click at [189, 328] on input "Keep the existing KPIs but issue strategic memos to help the team interpret how…" at bounding box center [178, 325] width 19 height 19
radio input "true"
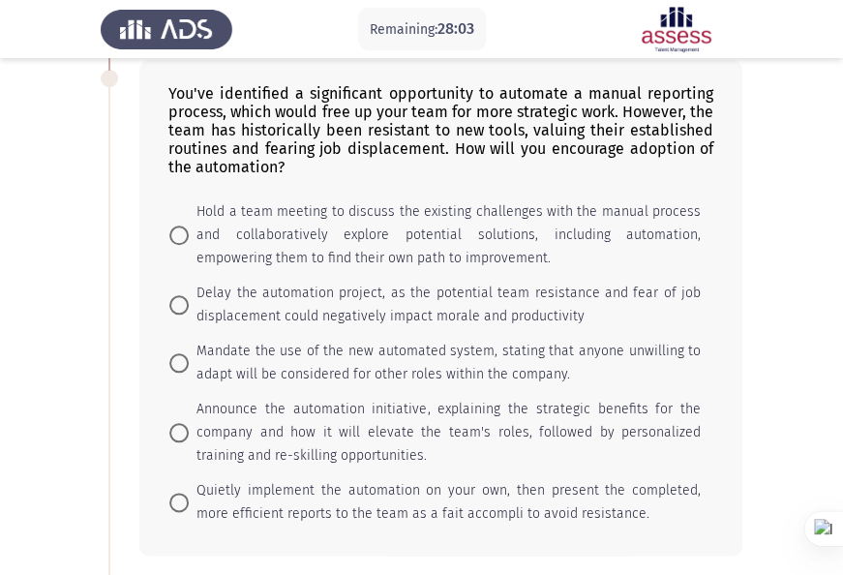
scroll to position [581, 0]
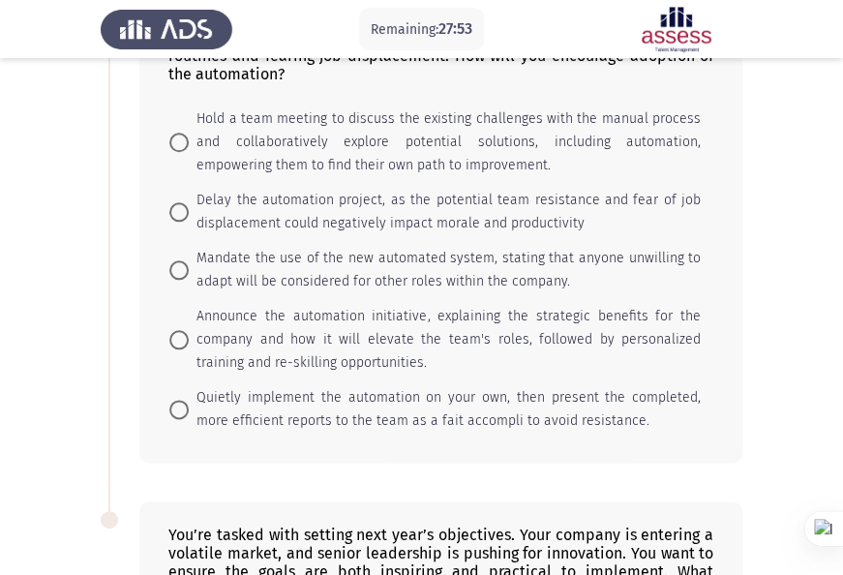
click at [337, 140] on span "Hold a team meeting to discuss the existing challenges with the manual process …" at bounding box center [445, 142] width 512 height 70
click at [189, 140] on input "Hold a team meeting to discuss the existing challenges with the manual process …" at bounding box center [178, 142] width 19 height 19
radio input "true"
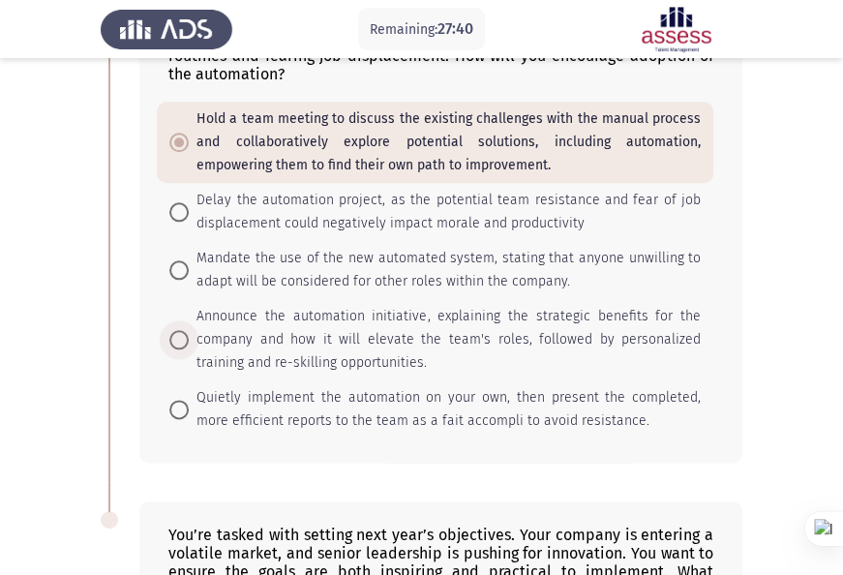
click at [300, 321] on span "Announce the automation initiative, explaining the strategic benefits for the c…" at bounding box center [445, 340] width 512 height 70
click at [189, 330] on input "Announce the automation initiative, explaining the strategic benefits for the c…" at bounding box center [178, 339] width 19 height 19
radio input "true"
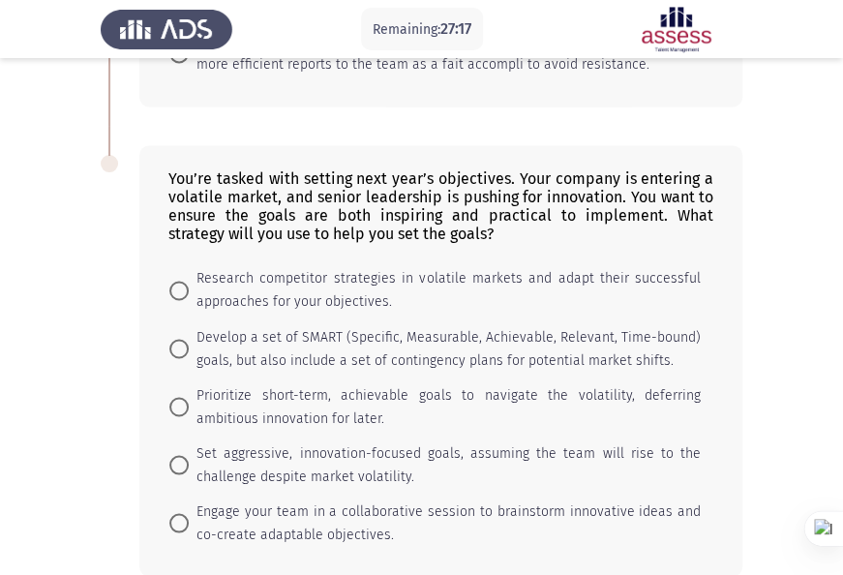
scroll to position [968, 0]
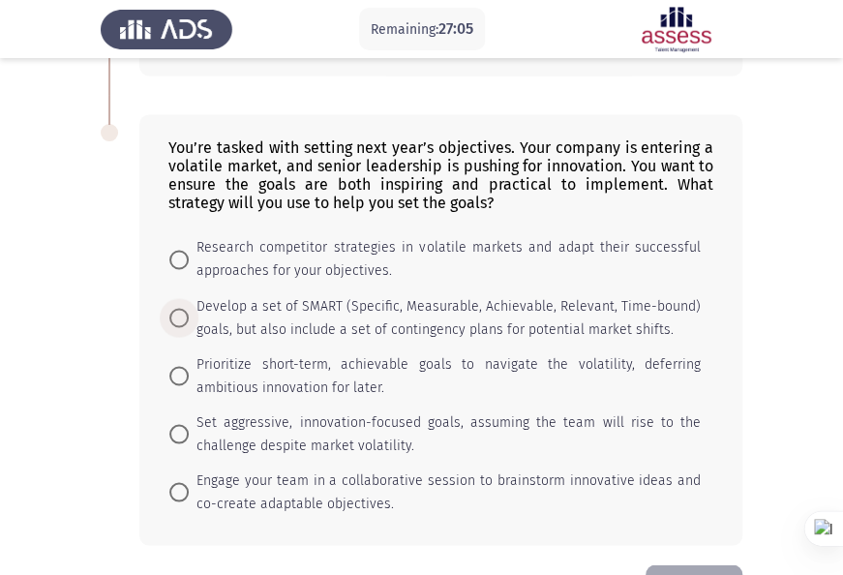
click at [315, 314] on span "Develop a set of SMART (Specific, Measurable, Achievable, Relevant, Time-bound)…" at bounding box center [445, 317] width 512 height 46
click at [189, 314] on input "Develop a set of SMART (Specific, Measurable, Achievable, Relevant, Time-bound)…" at bounding box center [178, 317] width 19 height 19
radio input "true"
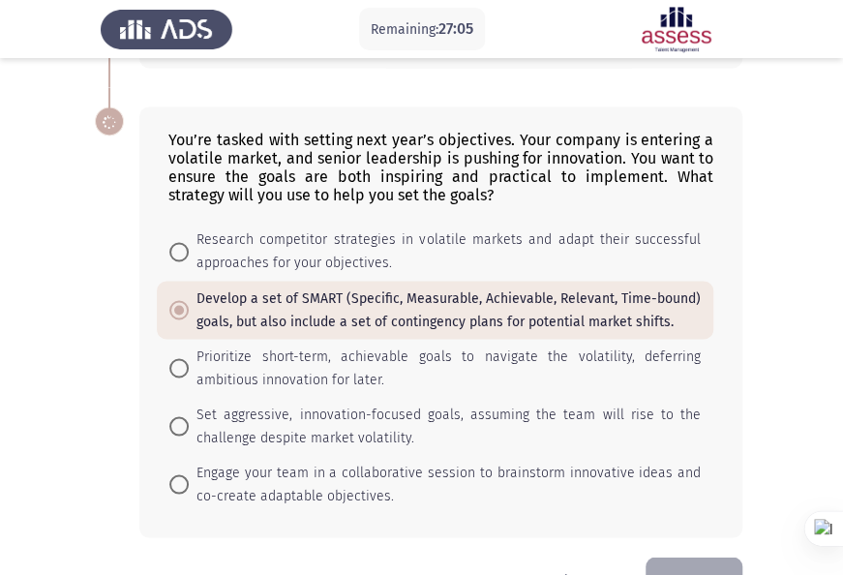
scroll to position [1029, 0]
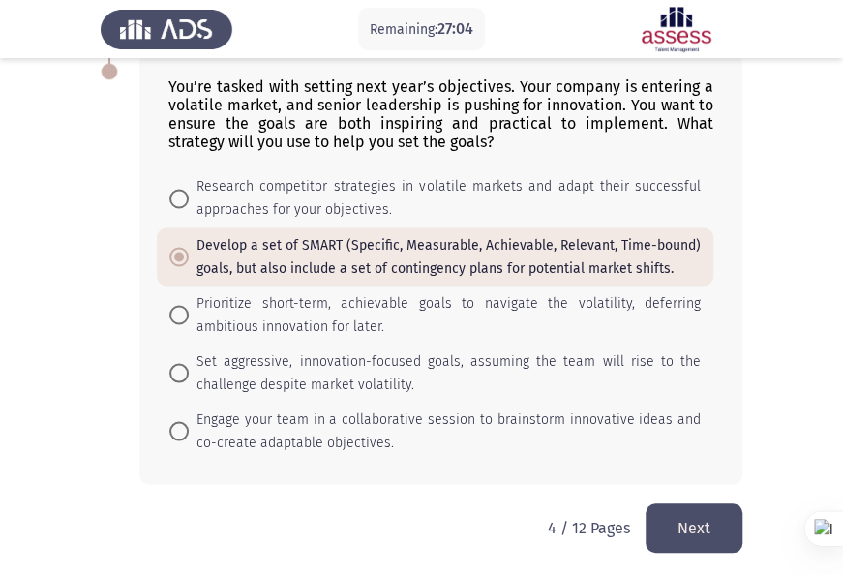
click at [675, 525] on button "Next" at bounding box center [694, 527] width 97 height 49
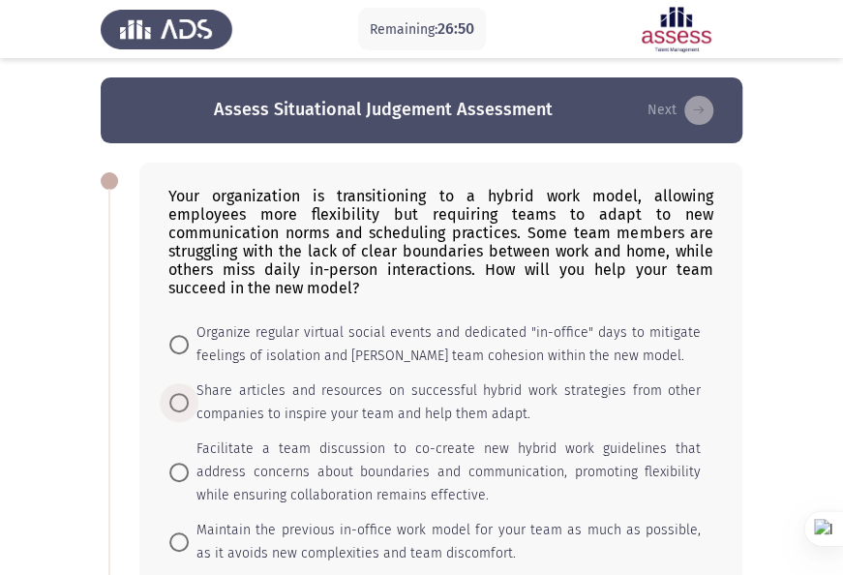
click at [379, 401] on span "Share articles and resources on successful hybrid work strategies from other co…" at bounding box center [445, 402] width 512 height 46
click at [189, 401] on input "Share articles and resources on successful hybrid work strategies from other co…" at bounding box center [178, 402] width 19 height 19
radio input "true"
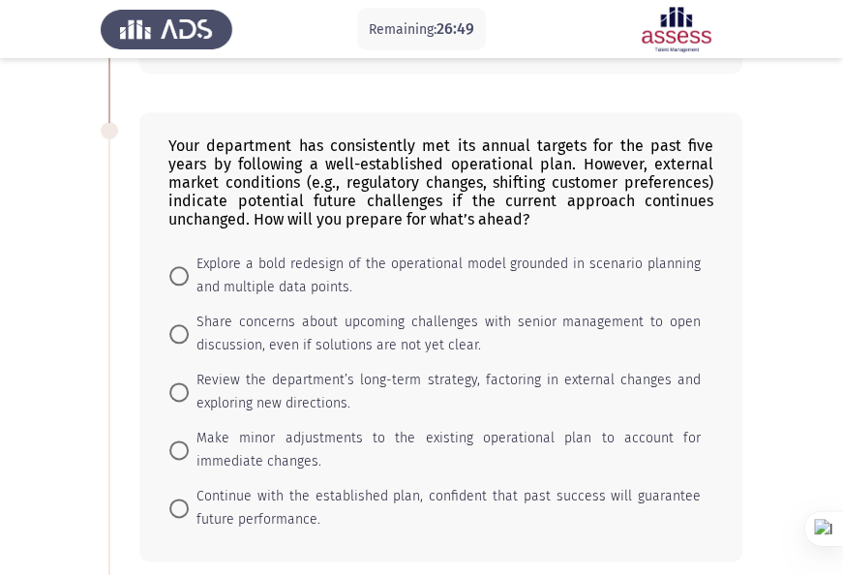
scroll to position [581, 0]
click at [323, 331] on span "Share concerns about upcoming challenges with senior management to open discuss…" at bounding box center [445, 333] width 512 height 46
click at [189, 331] on input "Share concerns about upcoming challenges with senior management to open discuss…" at bounding box center [178, 332] width 19 height 19
radio input "true"
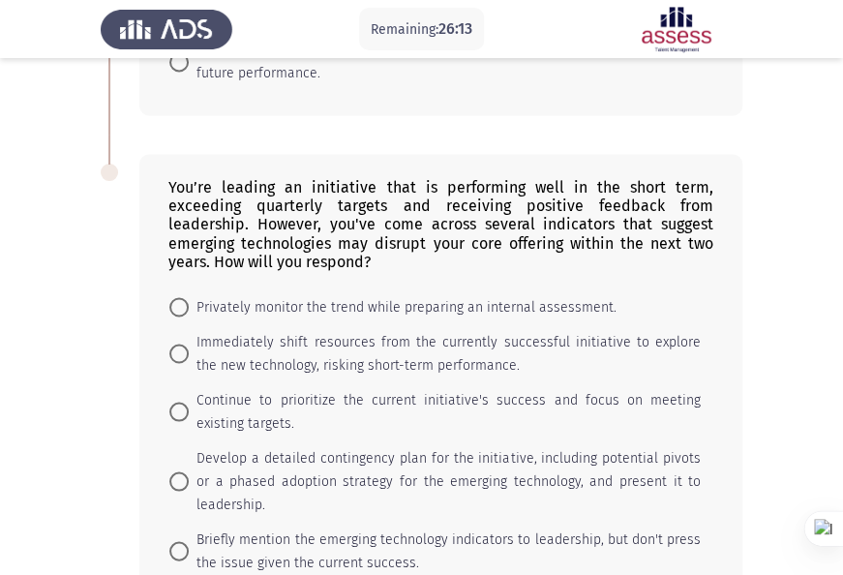
scroll to position [1065, 0]
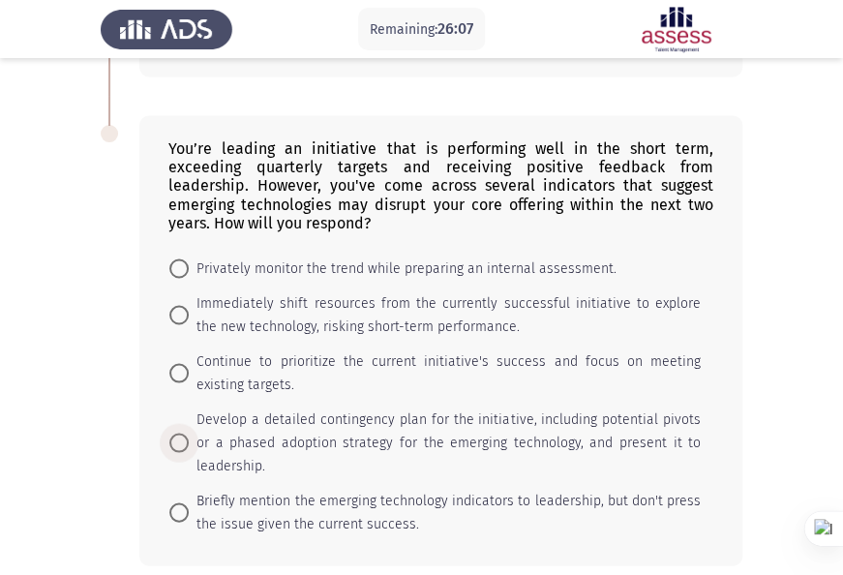
click at [362, 424] on span "Develop a detailed contingency plan for the initiative, including potential piv…" at bounding box center [445, 442] width 512 height 70
click at [189, 433] on input "Develop a detailed contingency plan for the initiative, including potential piv…" at bounding box center [178, 442] width 19 height 19
radio input "true"
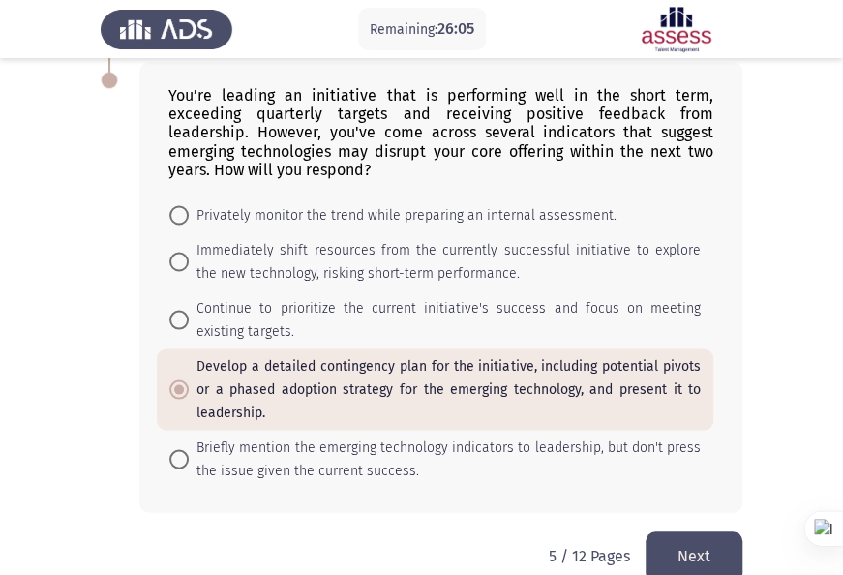
scroll to position [1146, 0]
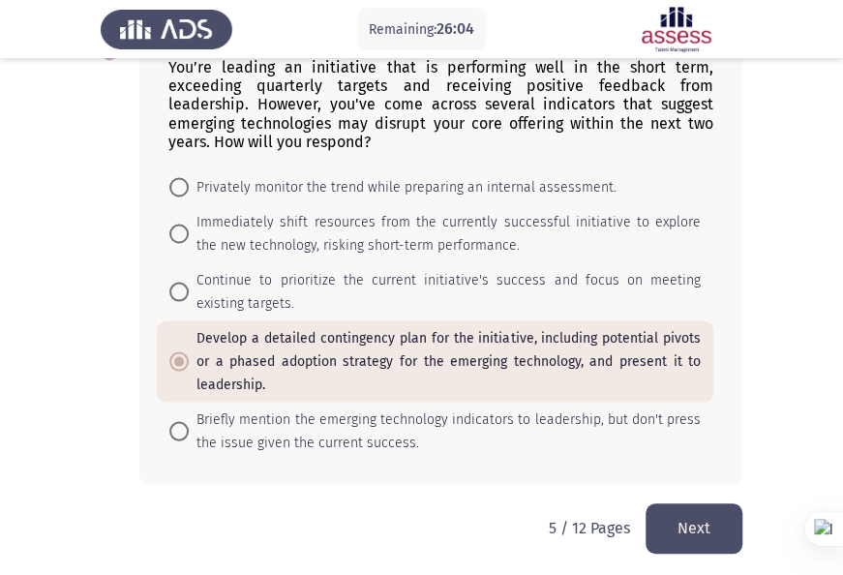
click at [701, 517] on button "Next" at bounding box center [694, 527] width 97 height 49
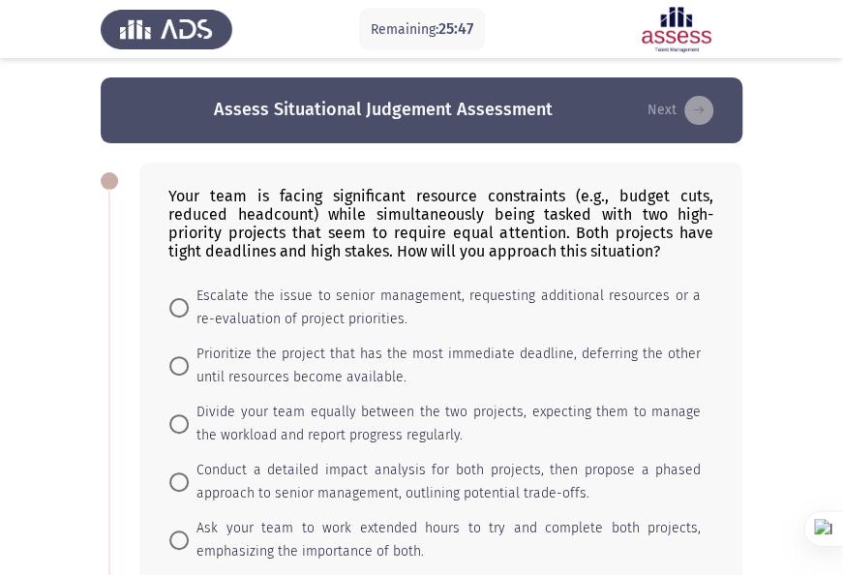
scroll to position [97, 0]
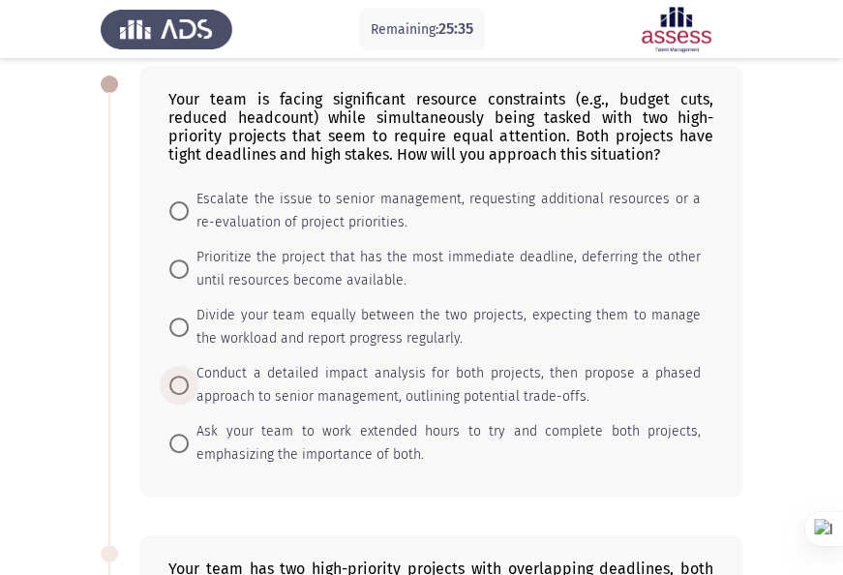
click at [366, 385] on span "Conduct a detailed impact analysis for both projects, then propose a phased app…" at bounding box center [445, 385] width 512 height 46
click at [189, 385] on input "Conduct a detailed impact analysis for both projects, then propose a phased app…" at bounding box center [178, 385] width 19 height 19
radio input "true"
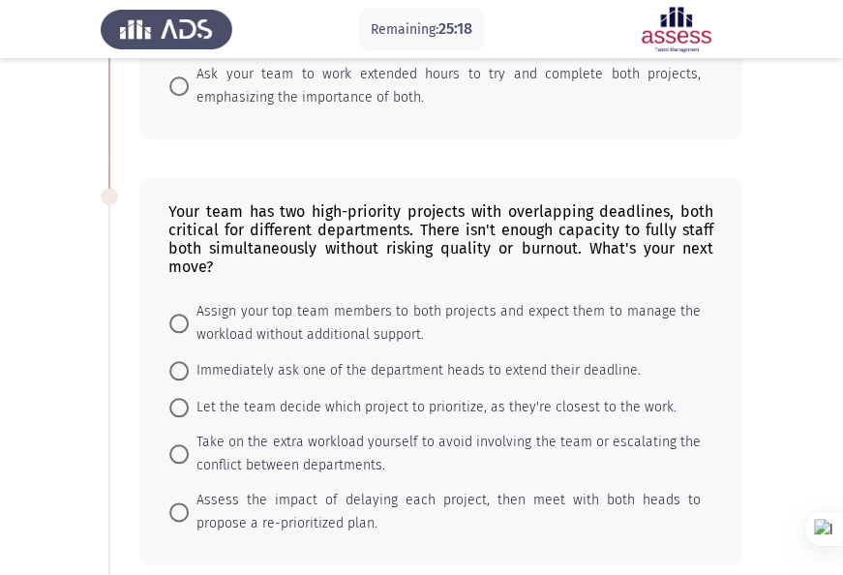
scroll to position [484, 0]
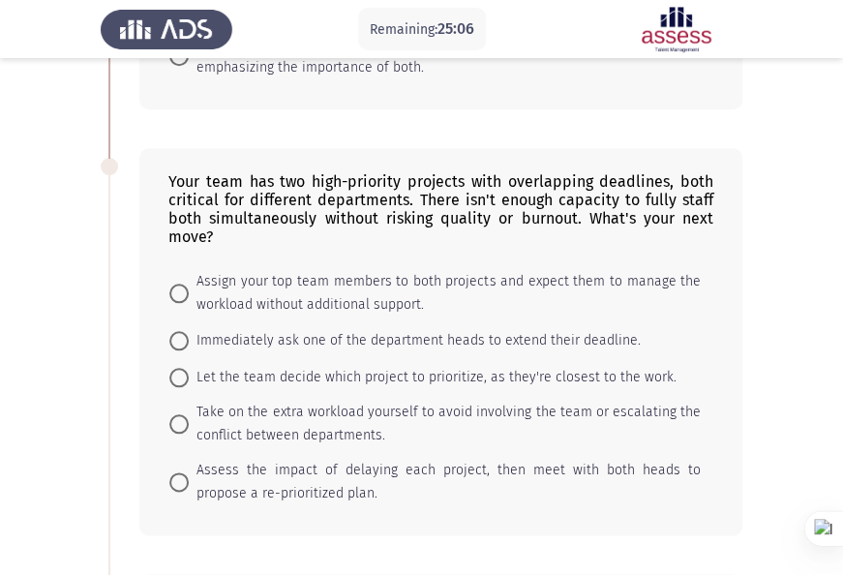
click at [331, 467] on span "Assess the impact of delaying each project, then meet with both heads to propos…" at bounding box center [445, 482] width 512 height 46
click at [189, 472] on input "Assess the impact of delaying each project, then meet with both heads to propos…" at bounding box center [178, 481] width 19 height 19
radio input "true"
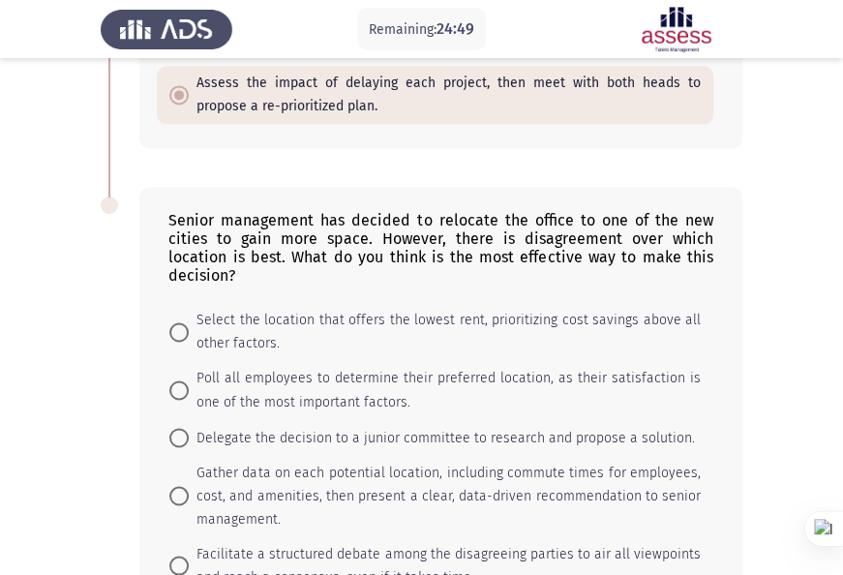
scroll to position [968, 0]
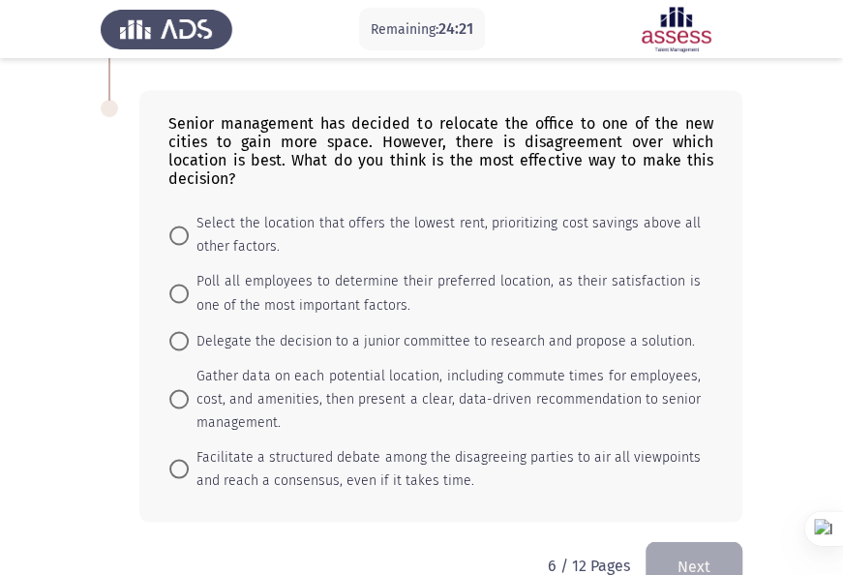
click at [297, 374] on span "Gather data on each potential location, including commute times for employees, …" at bounding box center [445, 399] width 512 height 70
click at [189, 389] on input "Gather data on each potential location, including commute times for employees, …" at bounding box center [178, 398] width 19 height 19
radio input "true"
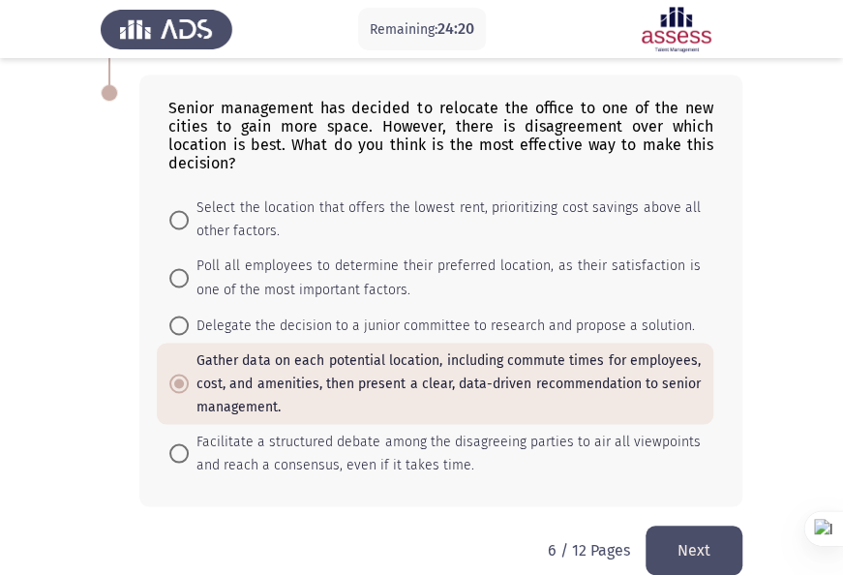
scroll to position [987, 0]
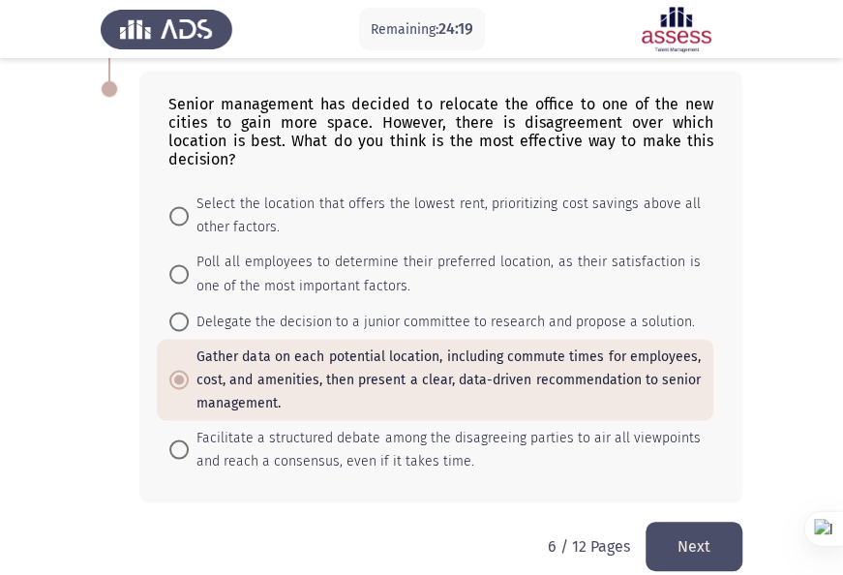
click at [678, 522] on button "Next" at bounding box center [694, 546] width 97 height 49
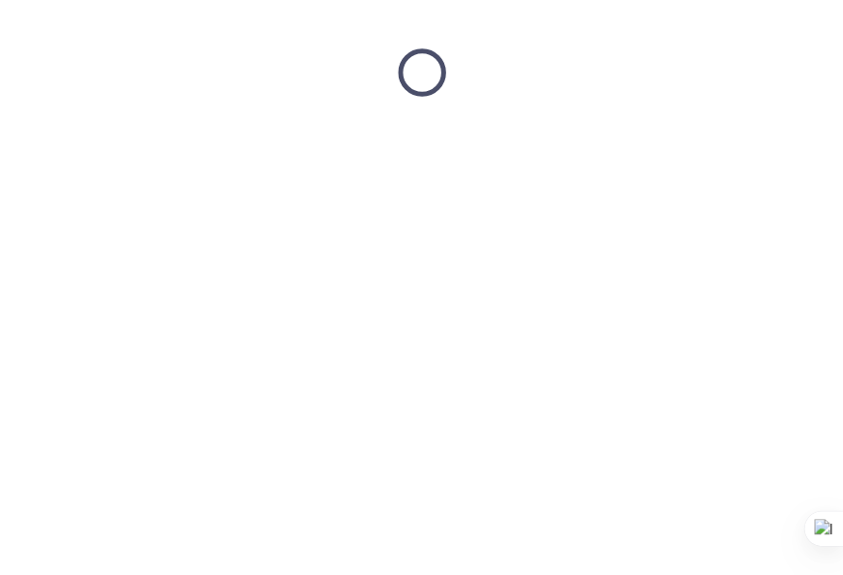
scroll to position [0, 0]
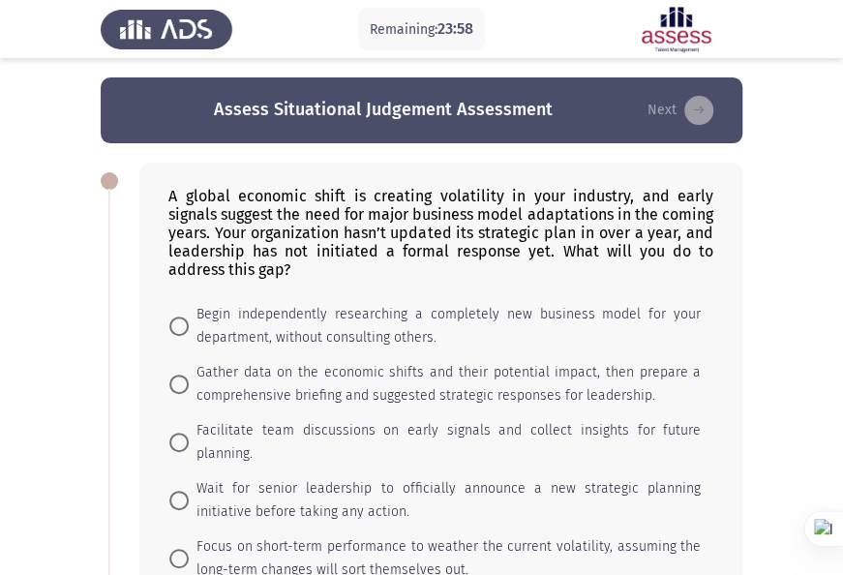
click at [286, 376] on span "Gather data on the economic shifts and their potential impact, then prepare a c…" at bounding box center [445, 384] width 512 height 46
click at [189, 376] on input "Gather data on the economic shifts and their potential impact, then prepare a c…" at bounding box center [178, 384] width 19 height 19
radio input "true"
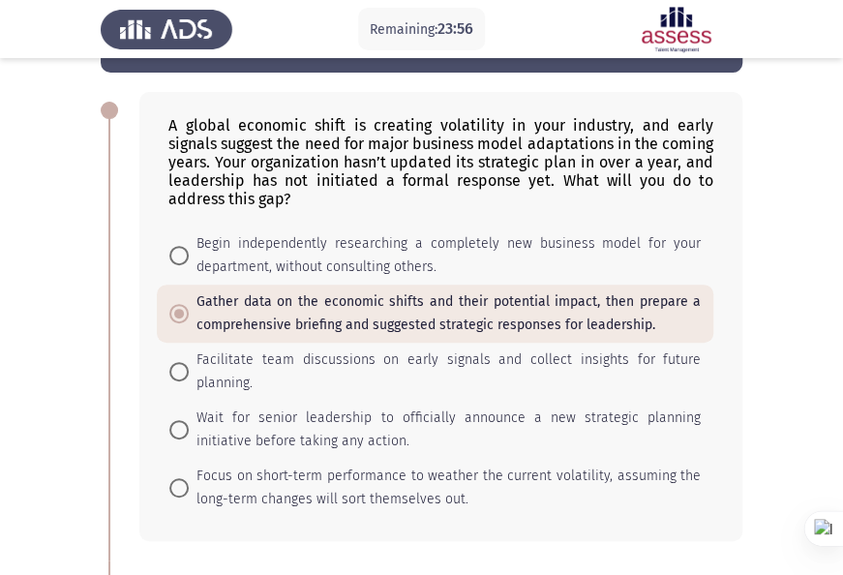
scroll to position [97, 0]
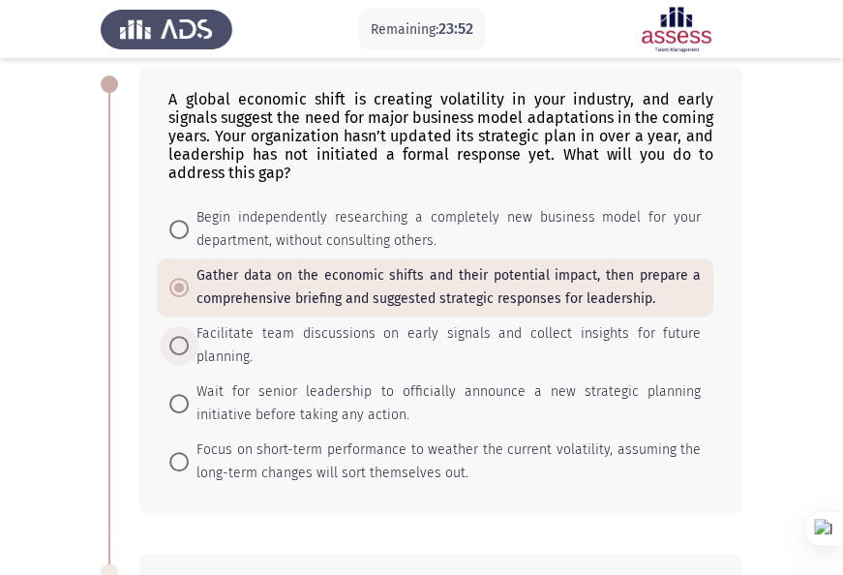
click at [306, 326] on span "Facilitate team discussions on early signals and collect insights for future pl…" at bounding box center [445, 345] width 512 height 46
click at [189, 336] on input "Facilitate team discussions on early signals and collect insights for future pl…" at bounding box center [178, 345] width 19 height 19
radio input "true"
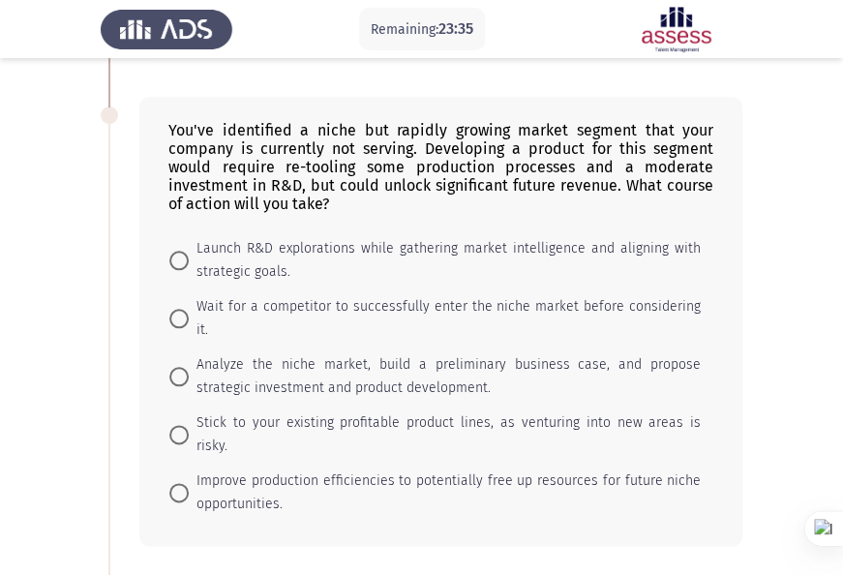
scroll to position [581, 0]
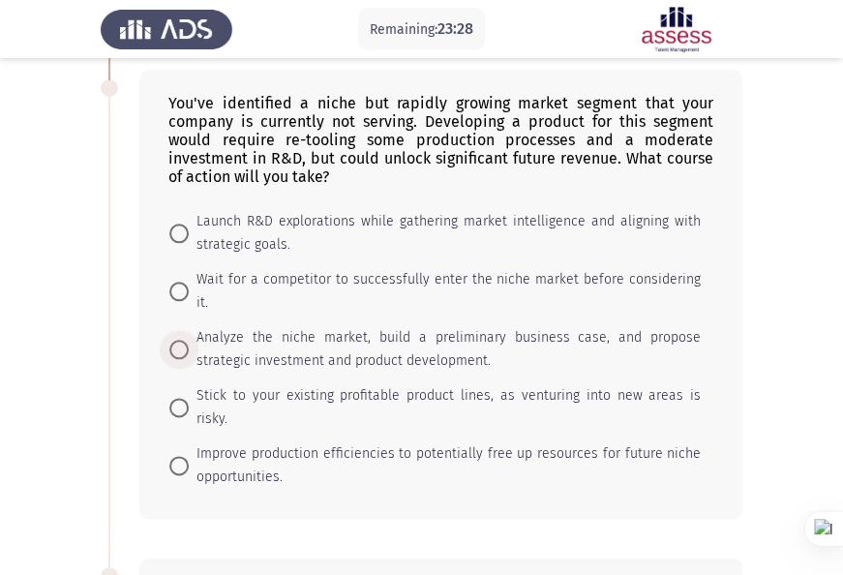
click at [293, 326] on span "Analyze the niche market, build a preliminary business case, and propose strate…" at bounding box center [445, 349] width 512 height 46
click at [189, 340] on input "Analyze the niche market, build a preliminary business case, and propose strate…" at bounding box center [178, 349] width 19 height 19
radio input "true"
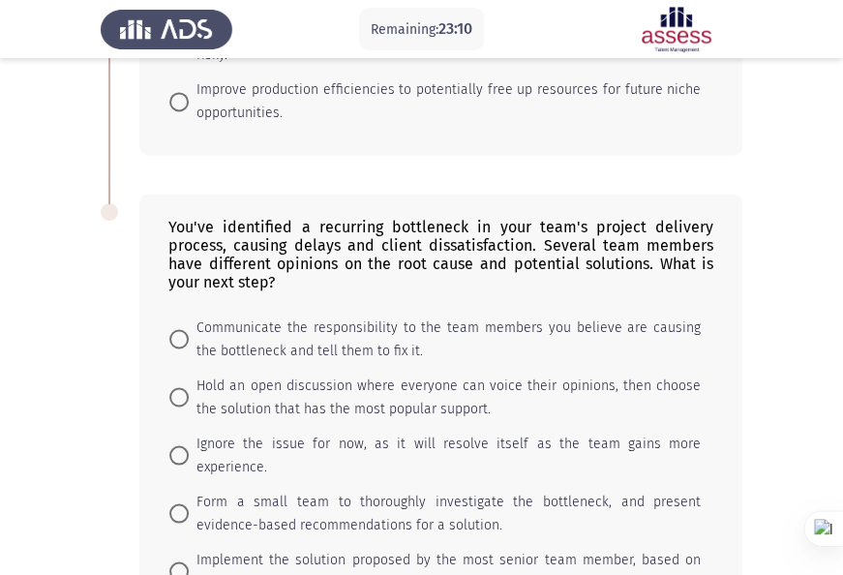
scroll to position [1018, 0]
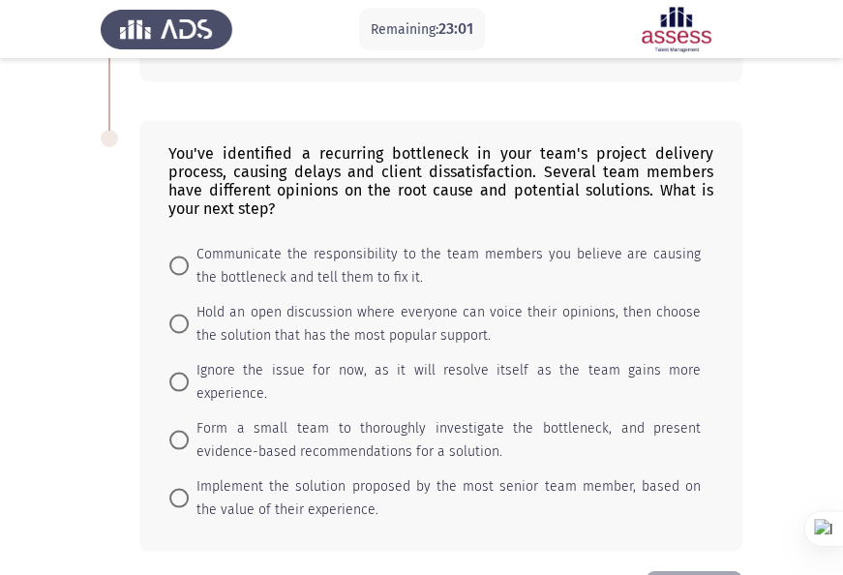
click at [305, 300] on span "Hold an open discussion where everyone can voice their opinions, then choose th…" at bounding box center [445, 323] width 512 height 46
click at [189, 314] on input "Hold an open discussion where everyone can voice their opinions, then choose th…" at bounding box center [178, 323] width 19 height 19
radio input "true"
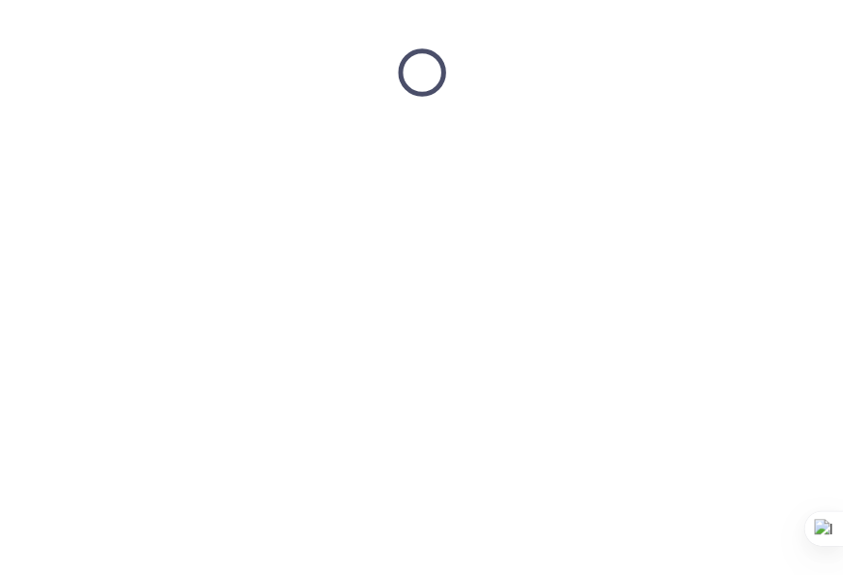
scroll to position [0, 0]
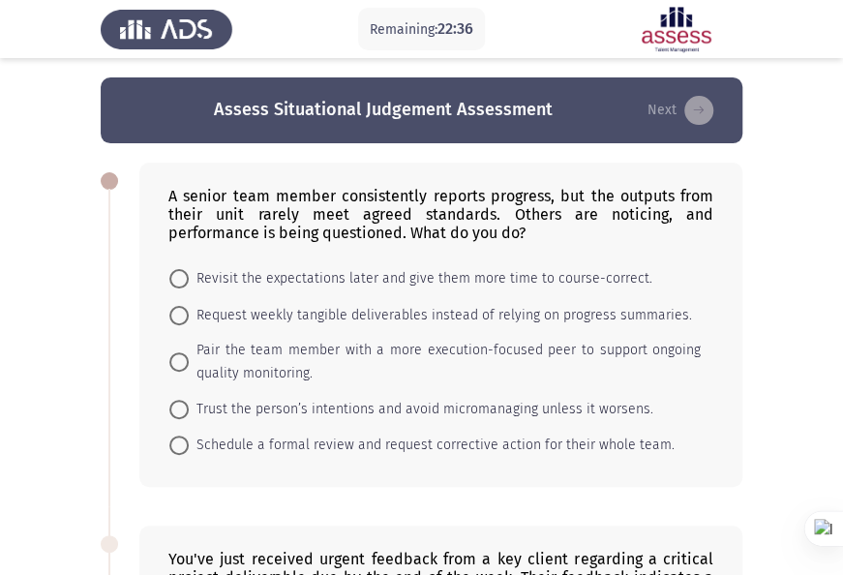
click at [310, 360] on span "Pair the team member with a more execution-focused peer to support ongoing qual…" at bounding box center [445, 362] width 512 height 46
click at [189, 360] on input "Pair the team member with a more execution-focused peer to support ongoing qual…" at bounding box center [178, 361] width 19 height 19
radio input "true"
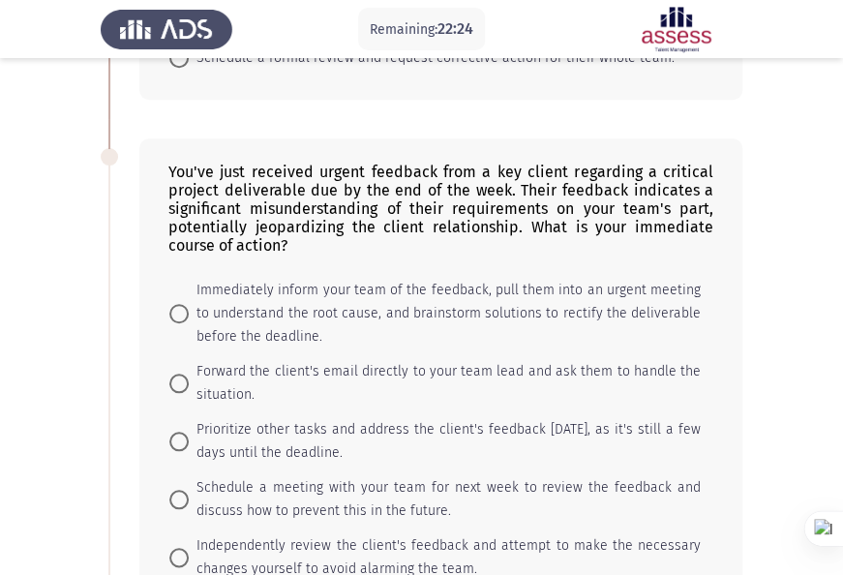
scroll to position [484, 0]
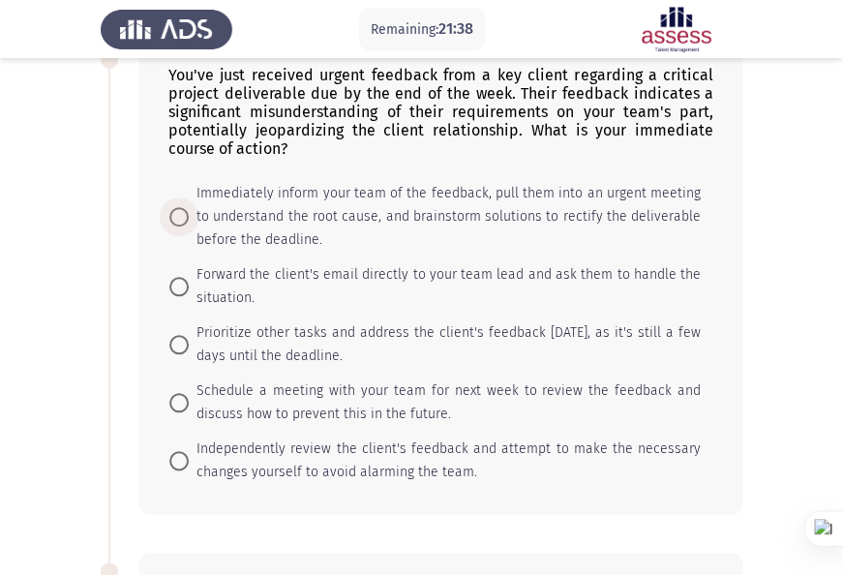
click at [331, 215] on span "Immediately inform your team of the feedback, pull them into an urgent meeting …" at bounding box center [445, 217] width 512 height 70
click at [189, 215] on input "Immediately inform your team of the feedback, pull them into an urgent meeting …" at bounding box center [178, 216] width 19 height 19
radio input "true"
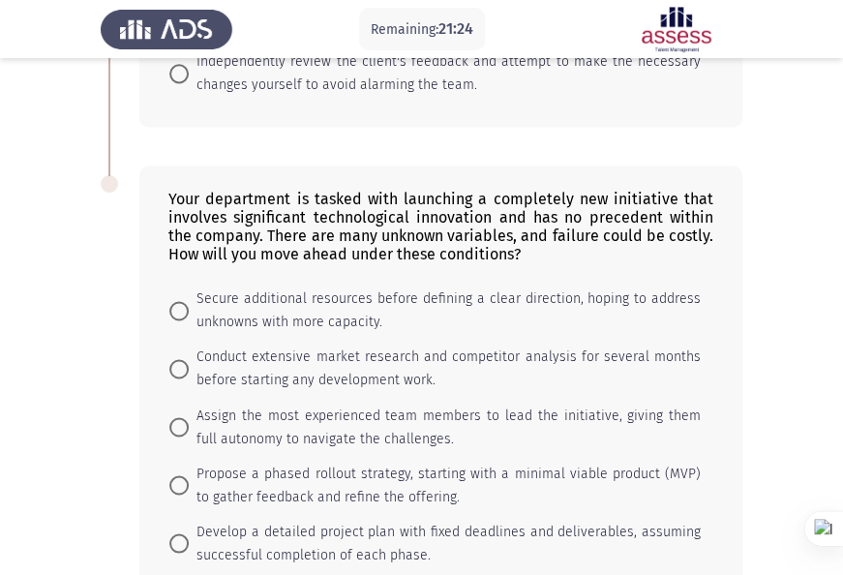
scroll to position [968, 0]
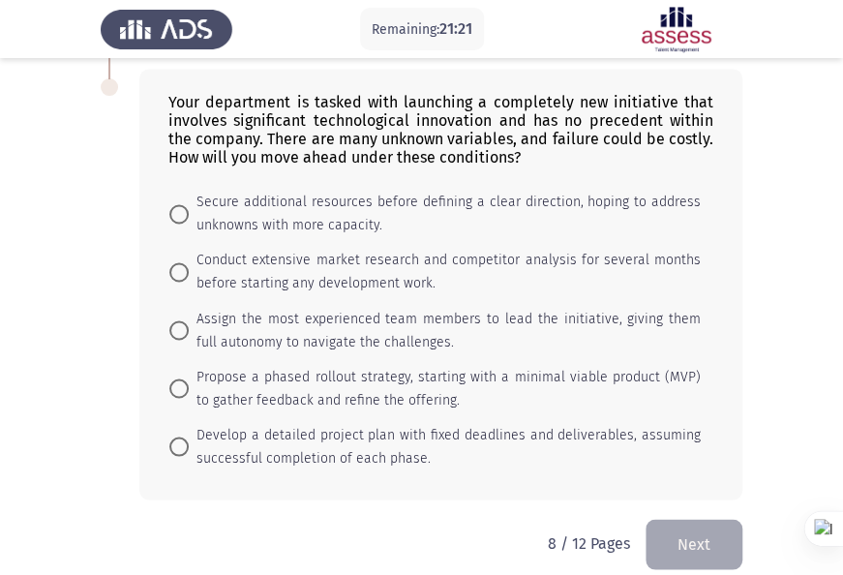
click at [323, 326] on span "Assign the most experienced team members to lead the initiative, giving them fu…" at bounding box center [445, 330] width 512 height 46
click at [189, 326] on input "Assign the most experienced team members to lead the initiative, giving them fu…" at bounding box center [178, 329] width 19 height 19
radio input "true"
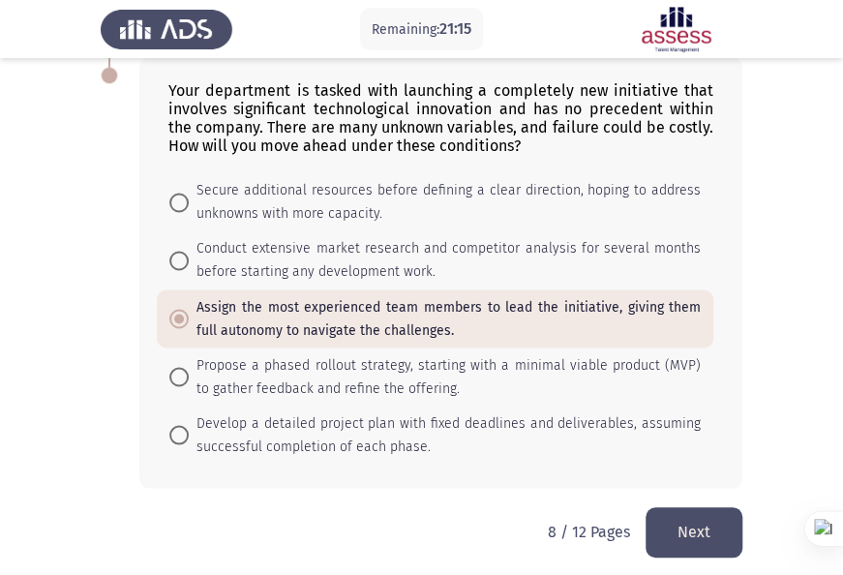
scroll to position [983, 0]
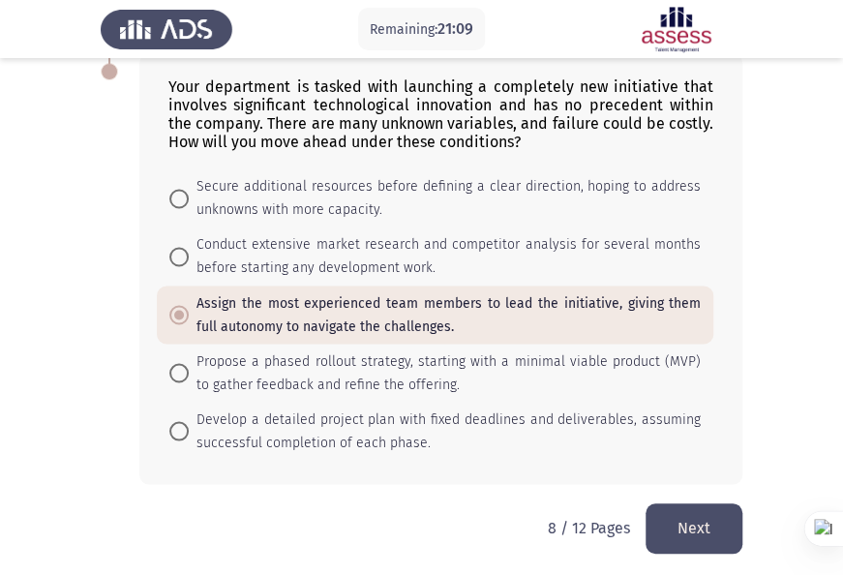
click at [682, 514] on button "Next" at bounding box center [694, 527] width 97 height 49
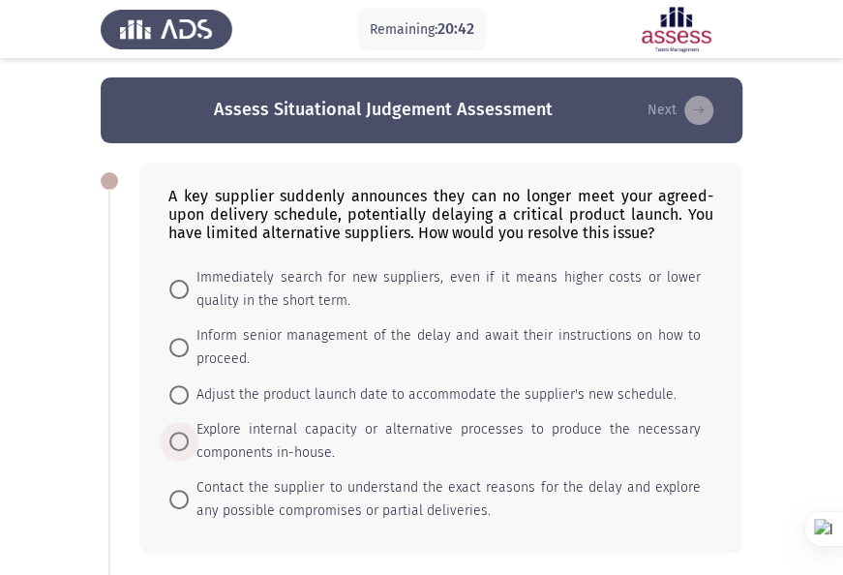
click at [304, 439] on span "Explore internal capacity or alternative processes to produce the necessary com…" at bounding box center [445, 441] width 512 height 46
click at [189, 439] on input "Explore internal capacity or alternative processes to produce the necessary com…" at bounding box center [178, 441] width 19 height 19
radio input "true"
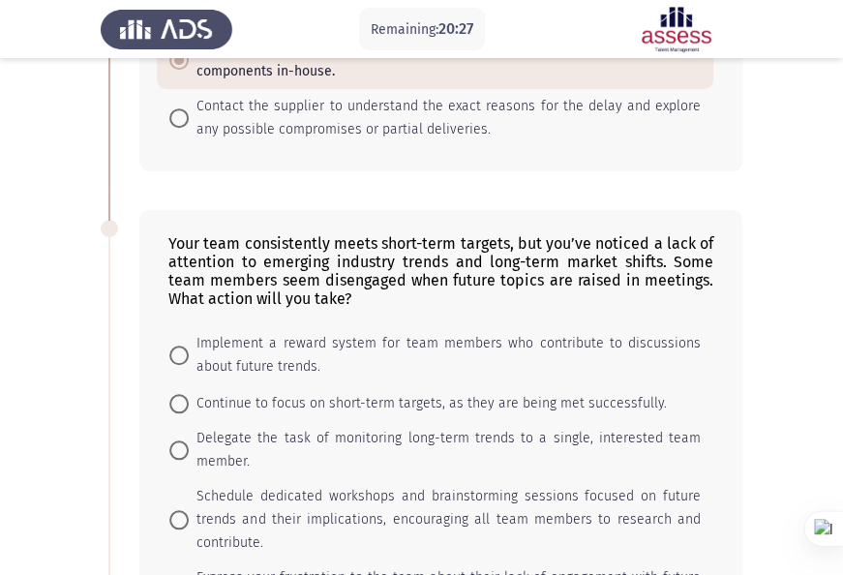
scroll to position [484, 0]
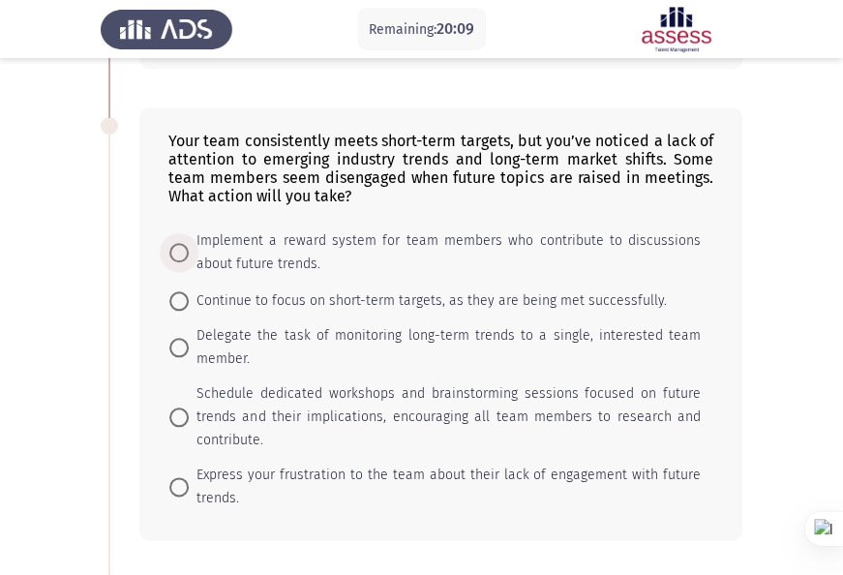
click at [283, 253] on span "Implement a reward system for team members who contribute to discussions about …" at bounding box center [445, 252] width 512 height 46
click at [189, 253] on input "Implement a reward system for team members who contribute to discussions about …" at bounding box center [178, 252] width 19 height 19
radio input "true"
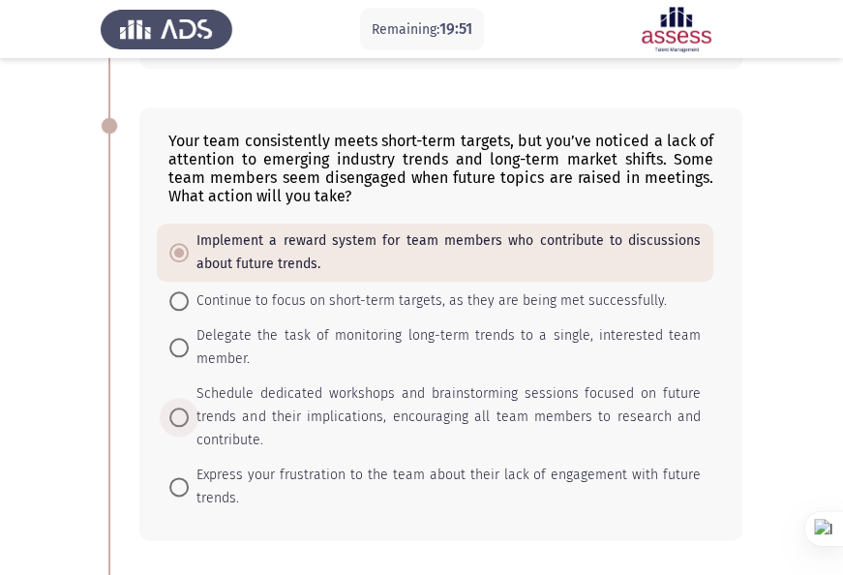
click at [287, 397] on span "Schedule dedicated workshops and brainstorming sessions focused on future trend…" at bounding box center [445, 417] width 512 height 70
click at [189, 407] on input "Schedule dedicated workshops and brainstorming sessions focused on future trend…" at bounding box center [178, 416] width 19 height 19
radio input "true"
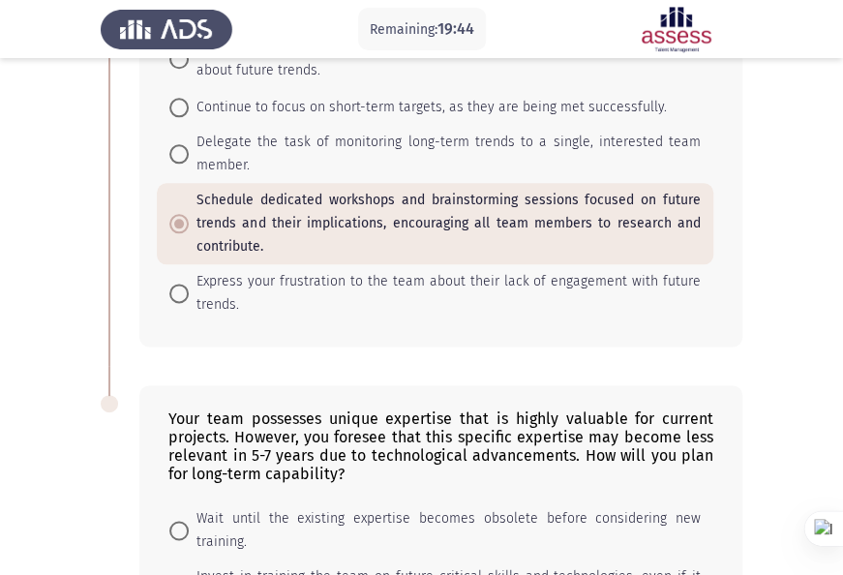
scroll to position [871, 0]
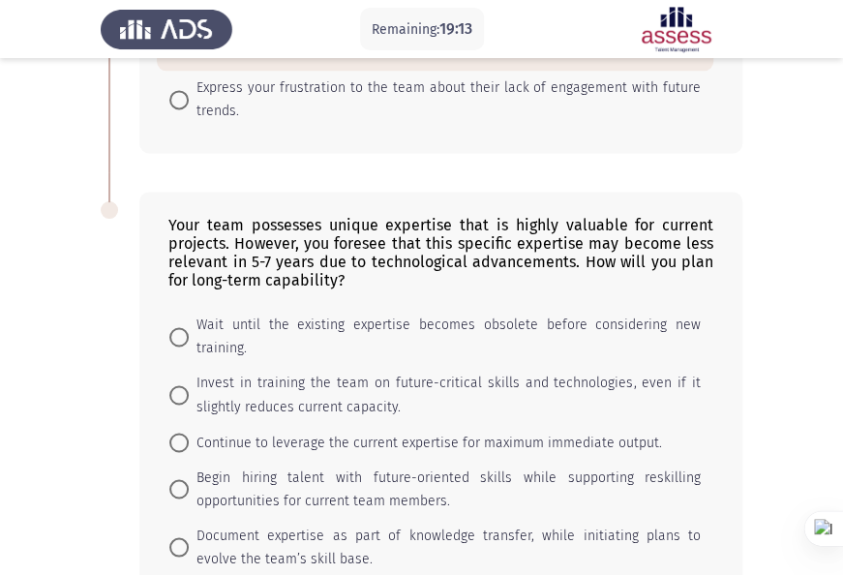
click at [415, 466] on span "Begin hiring talent with future-oriented skills while supporting reskilling opp…" at bounding box center [445, 489] width 512 height 46
click at [189, 479] on input "Begin hiring talent with future-oriented skills while supporting reskilling opp…" at bounding box center [178, 488] width 19 height 19
radio input "true"
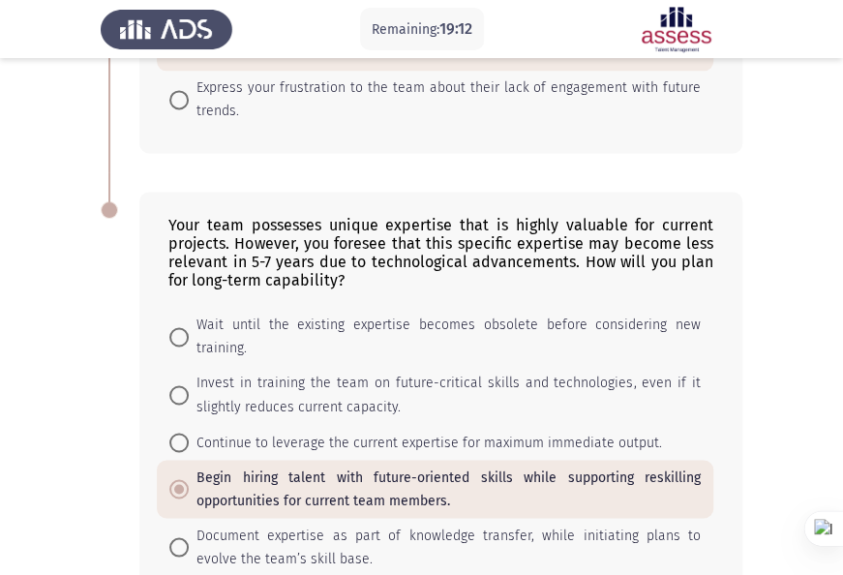
scroll to position [965, 0]
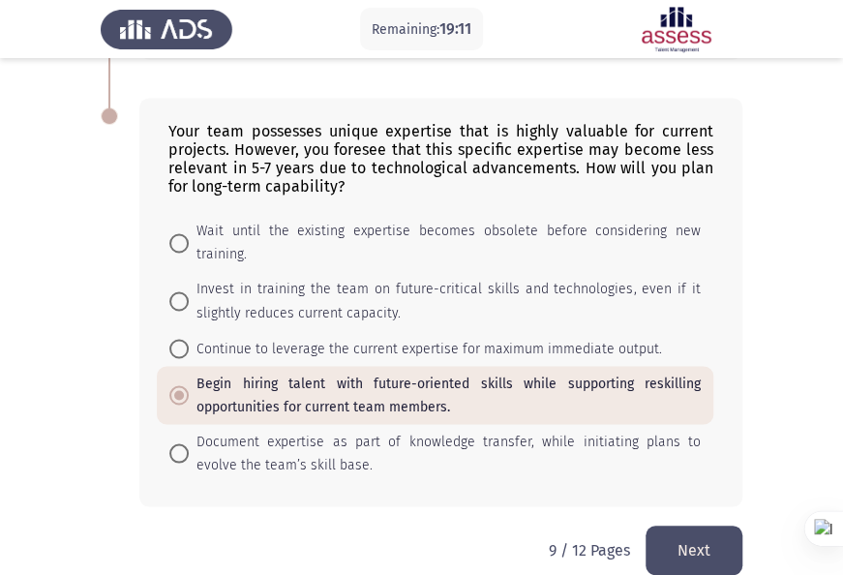
click at [678, 529] on button "Next" at bounding box center [694, 550] width 97 height 49
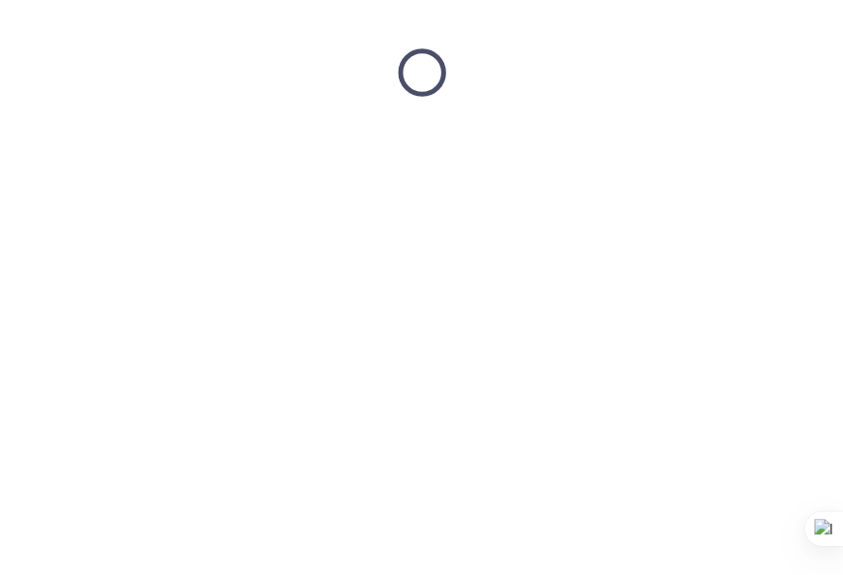
scroll to position [0, 0]
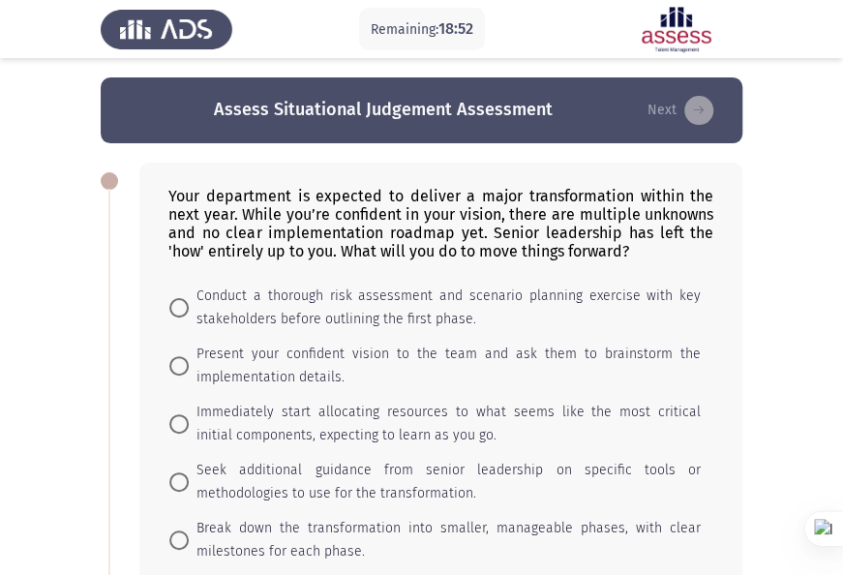
click at [426, 312] on span "Conduct a thorough risk assessment and scenario planning exercise with key stak…" at bounding box center [445, 308] width 512 height 46
click at [189, 312] on input "Conduct a thorough risk assessment and scenario planning exercise with key stak…" at bounding box center [178, 307] width 19 height 19
radio input "true"
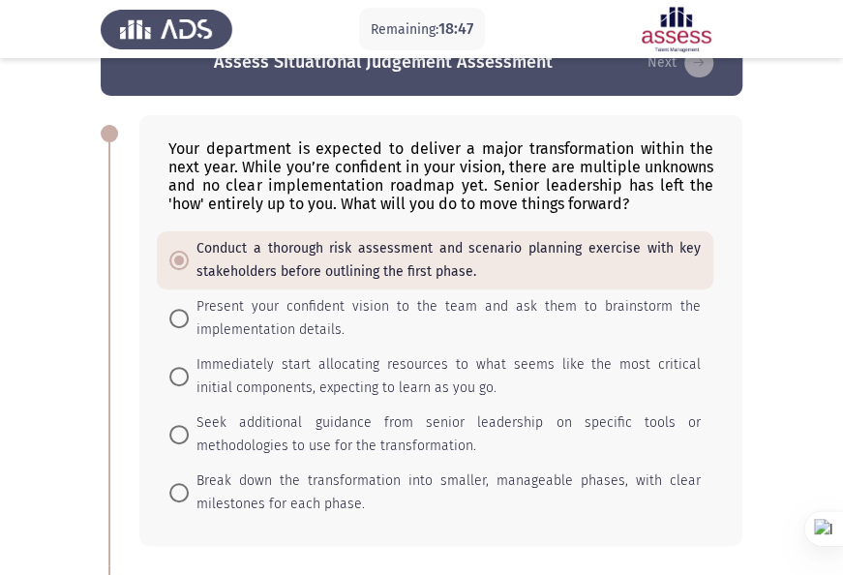
scroll to position [31, 0]
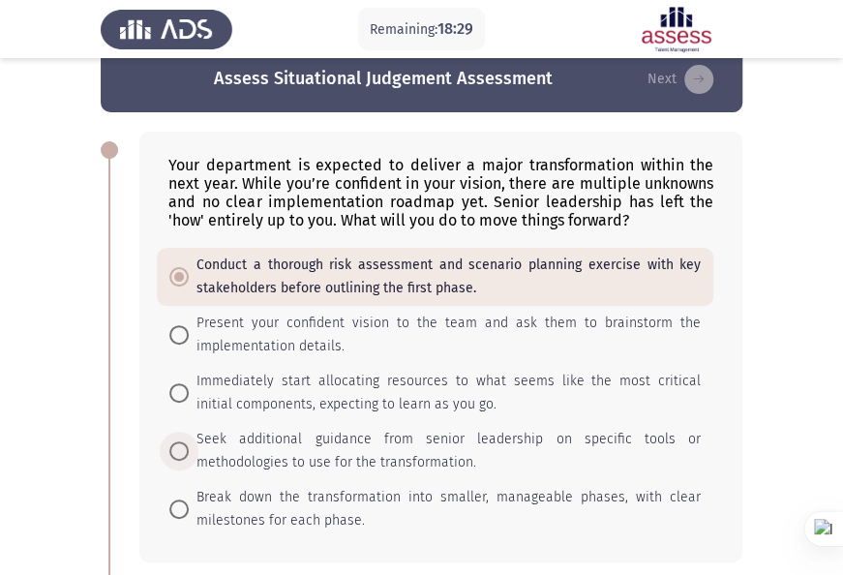
click at [388, 438] on span "Seek additional guidance from senior leadership on specific tools or methodolog…" at bounding box center [445, 451] width 512 height 46
click at [189, 441] on input "Seek additional guidance from senior leadership on specific tools or methodolog…" at bounding box center [178, 450] width 19 height 19
radio input "true"
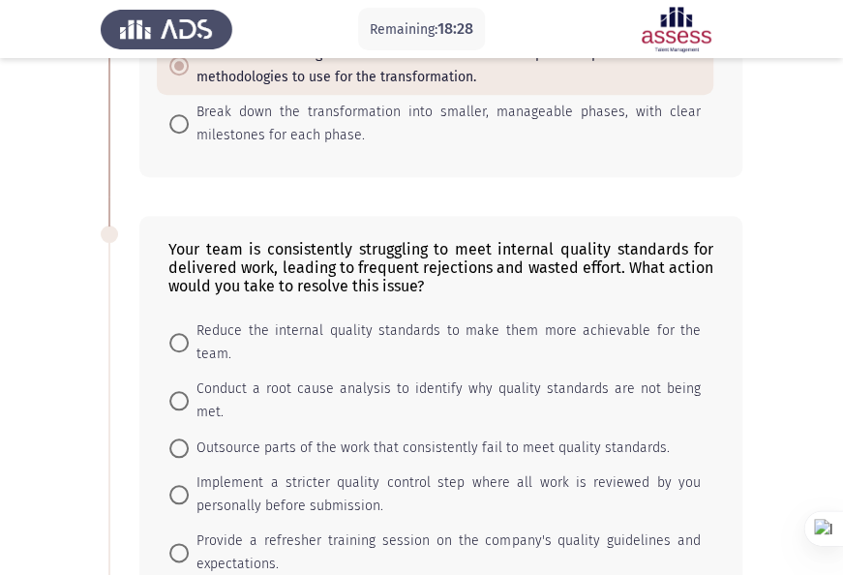
scroll to position [418, 0]
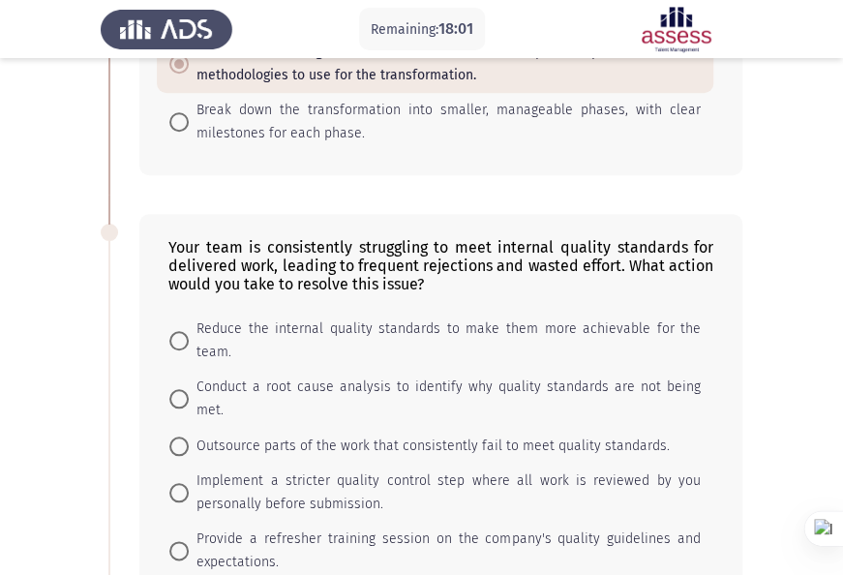
click at [349, 528] on span "Provide a refresher training session on the company's quality guidelines and ex…" at bounding box center [445, 551] width 512 height 46
click at [189, 541] on input "Provide a refresher training session on the company's quality guidelines and ex…" at bounding box center [178, 550] width 19 height 19
radio input "true"
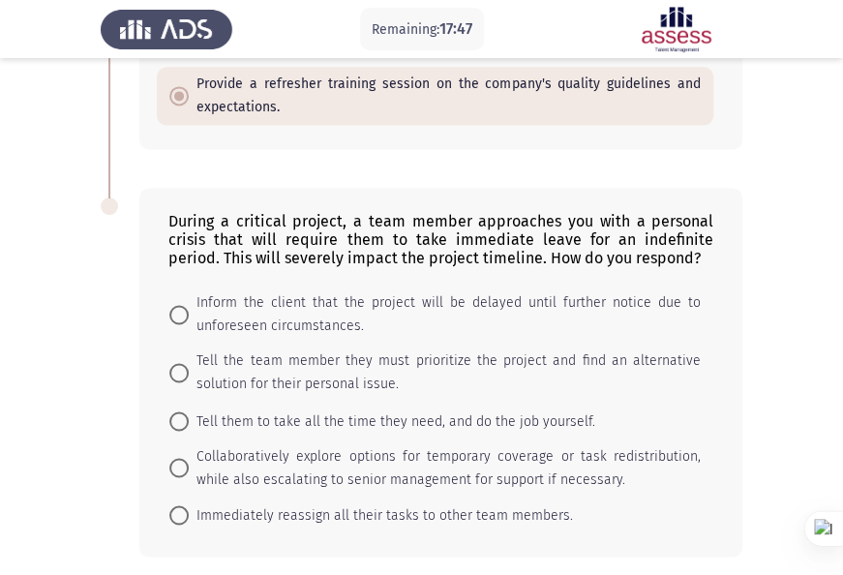
scroll to position [902, 0]
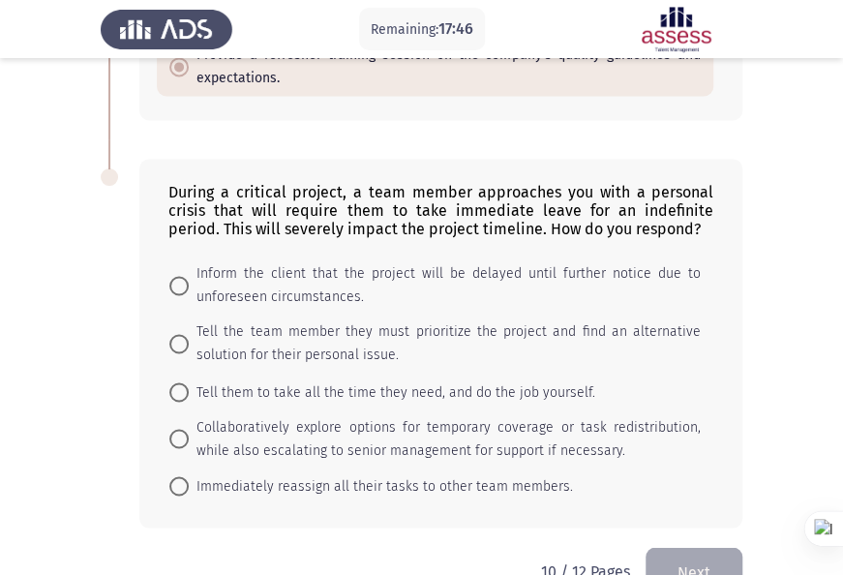
click at [426, 415] on span "Collaboratively explore options for temporary coverage or task redistribution, …" at bounding box center [445, 438] width 512 height 46
click at [189, 429] on input "Collaboratively explore options for temporary coverage or task redistribution, …" at bounding box center [178, 438] width 19 height 19
radio input "true"
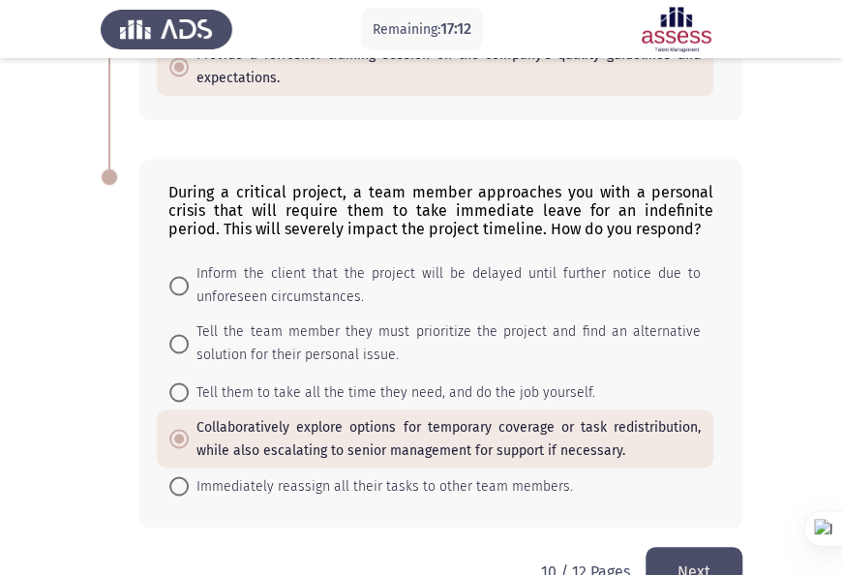
click at [689, 547] on button "Next" at bounding box center [694, 571] width 97 height 49
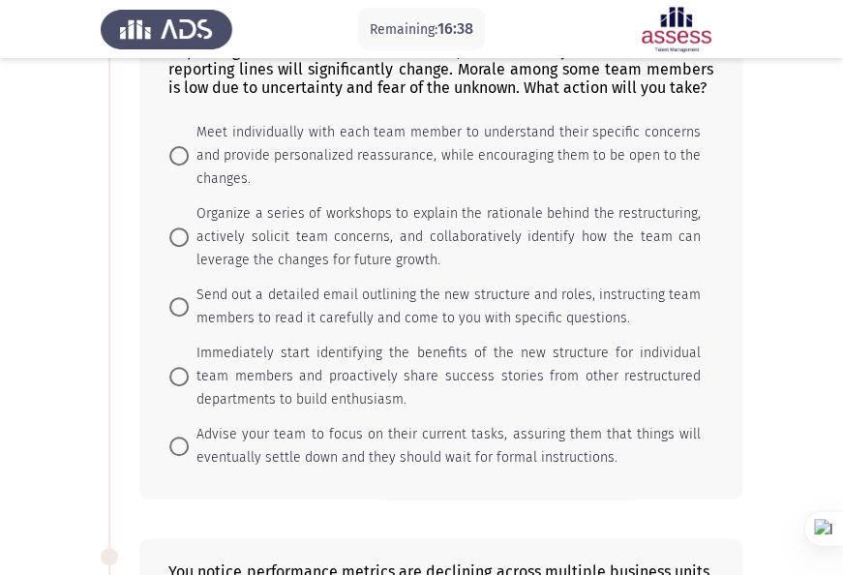
scroll to position [194, 0]
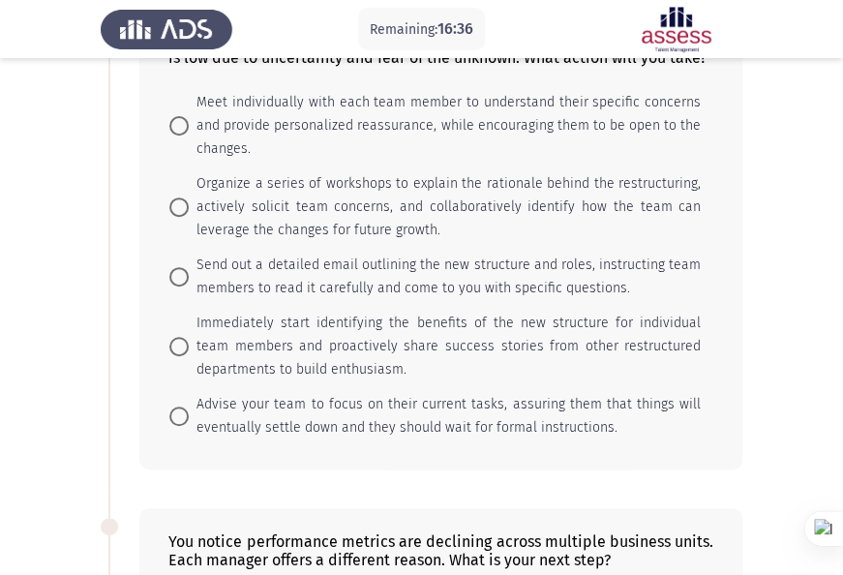
click at [385, 321] on span "Immediately start identifying the benefits of the new structure for individual …" at bounding box center [445, 347] width 512 height 70
click at [189, 337] on input "Immediately start identifying the benefits of the new structure for individual …" at bounding box center [178, 346] width 19 height 19
radio input "true"
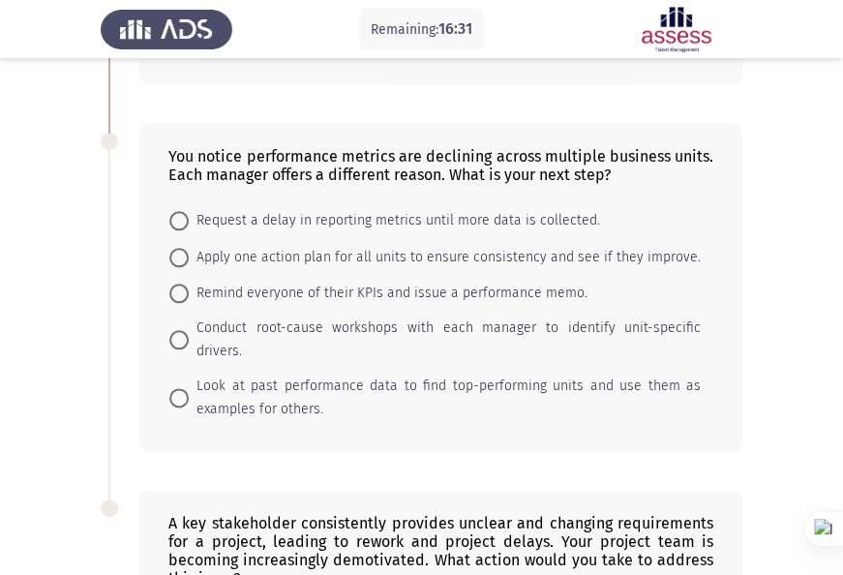
scroll to position [581, 0]
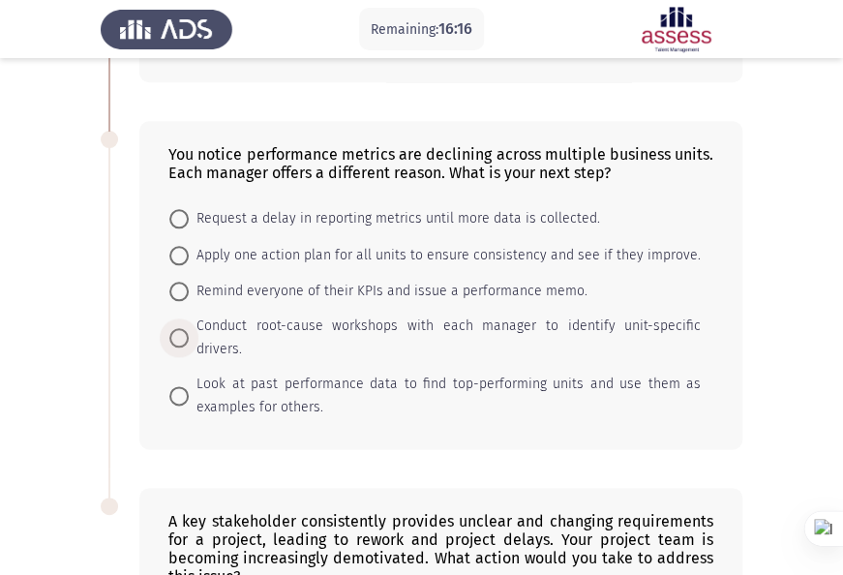
click at [299, 332] on span "Conduct root-cause workshops with each manager to identify unit-specific driver…" at bounding box center [445, 338] width 512 height 46
click at [189, 332] on input "Conduct root-cause workshops with each manager to identify unit-specific driver…" at bounding box center [178, 337] width 19 height 19
radio input "true"
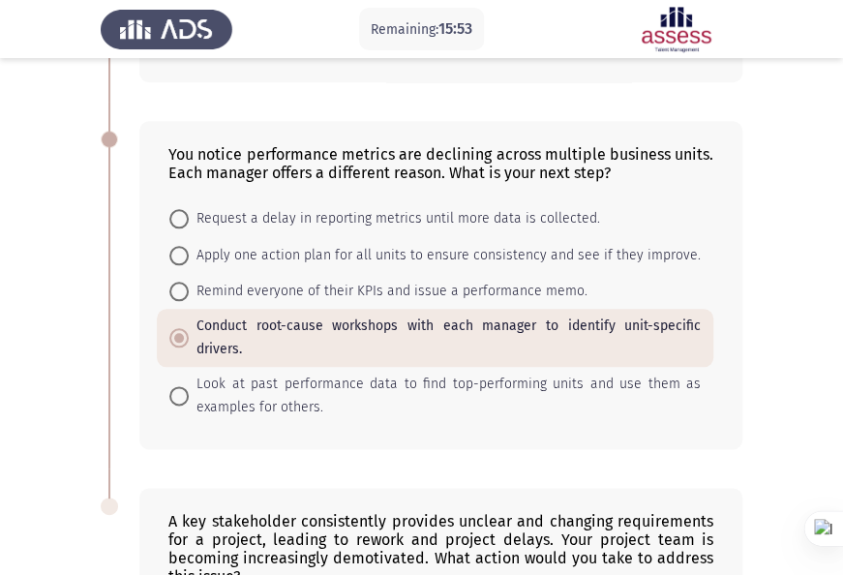
click at [378, 393] on span "Look at past performance data to find top-performing units and use them as exam…" at bounding box center [445, 396] width 512 height 46
click at [189, 393] on input "Look at past performance data to find top-performing units and use them as exam…" at bounding box center [178, 395] width 19 height 19
radio input "true"
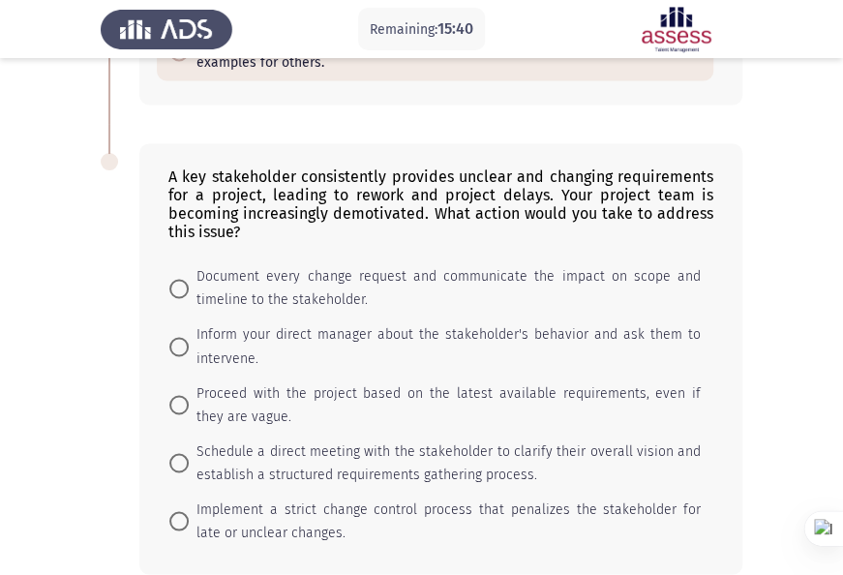
scroll to position [968, 0]
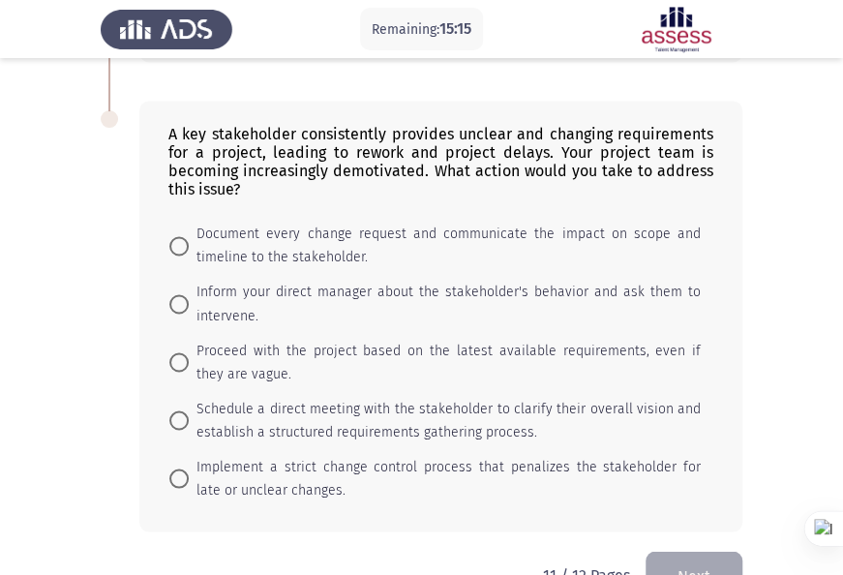
click at [416, 397] on span "Schedule a direct meeting with the stakeholder to clarify their overall vision …" at bounding box center [445, 420] width 512 height 46
click at [189, 410] on input "Schedule a direct meeting with the stakeholder to clarify their overall vision …" at bounding box center [178, 419] width 19 height 19
radio input "true"
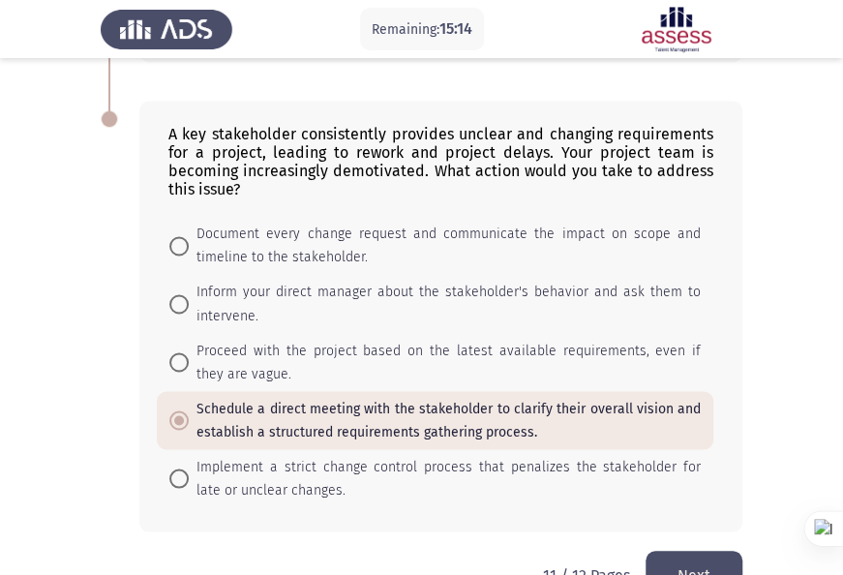
click at [703, 561] on button "Next" at bounding box center [694, 575] width 97 height 49
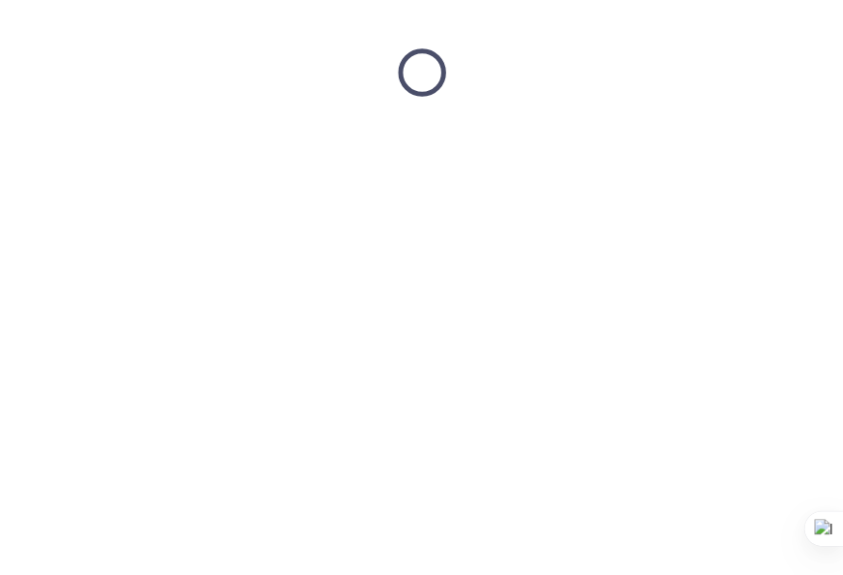
scroll to position [0, 0]
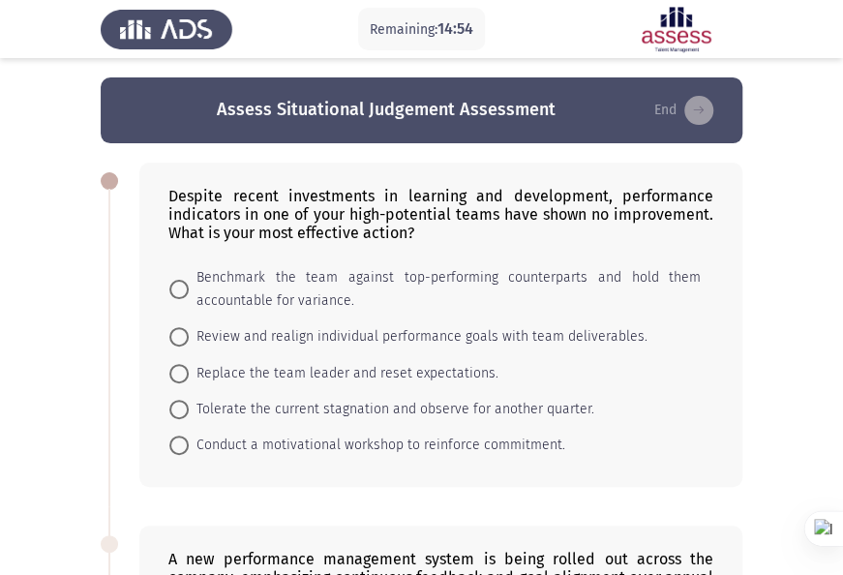
click at [272, 441] on span "Conduct a motivational workshop to reinforce commitment." at bounding box center [377, 445] width 377 height 23
click at [189, 441] on input "Conduct a motivational workshop to reinforce commitment." at bounding box center [178, 445] width 19 height 19
radio input "true"
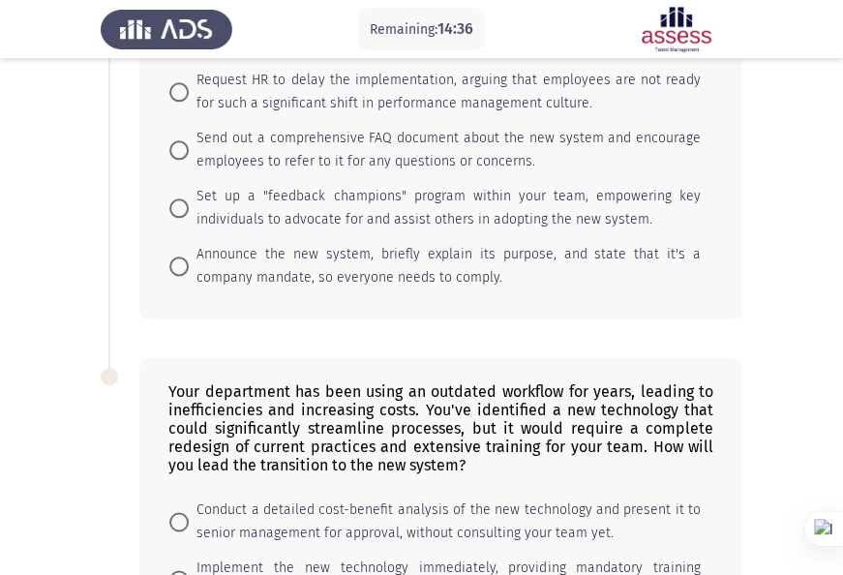
scroll to position [484, 0]
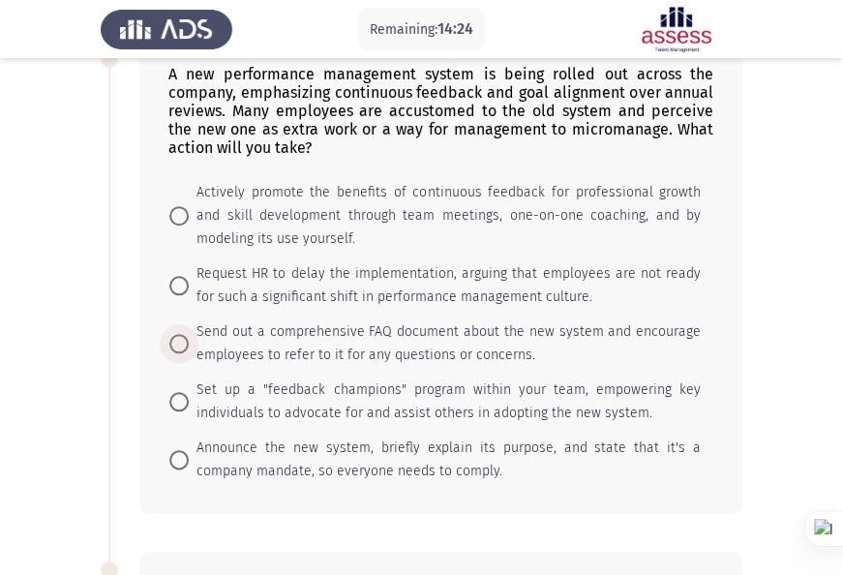
click at [302, 345] on span "Send out a comprehensive FAQ document about the new system and encourage employ…" at bounding box center [445, 343] width 512 height 46
click at [189, 345] on input "Send out a comprehensive FAQ document about the new system and encourage employ…" at bounding box center [178, 343] width 19 height 19
radio input "true"
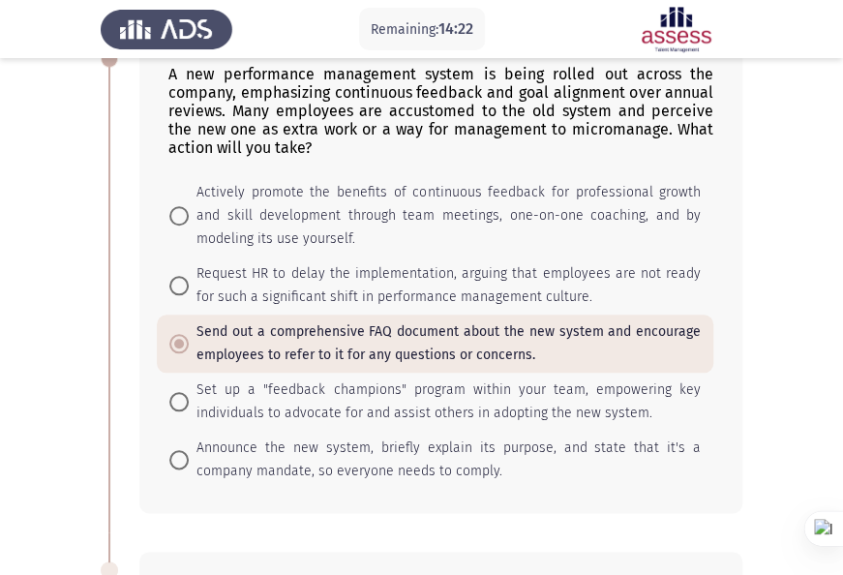
click at [310, 390] on span "Set up a "feedback champions" program within your team, empowering key individu…" at bounding box center [445, 401] width 512 height 46
click at [189, 392] on input "Set up a "feedback champions" program within your team, empowering key individu…" at bounding box center [178, 401] width 19 height 19
radio input "true"
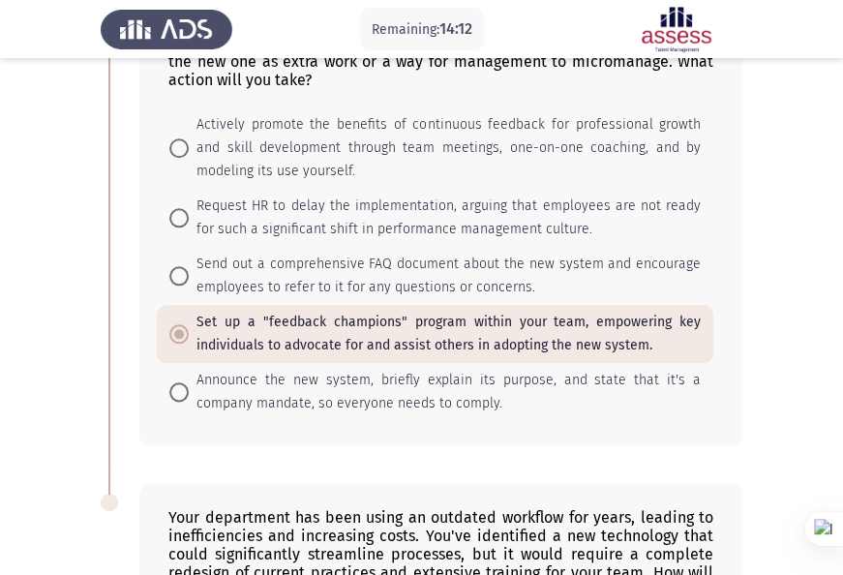
scroll to position [581, 0]
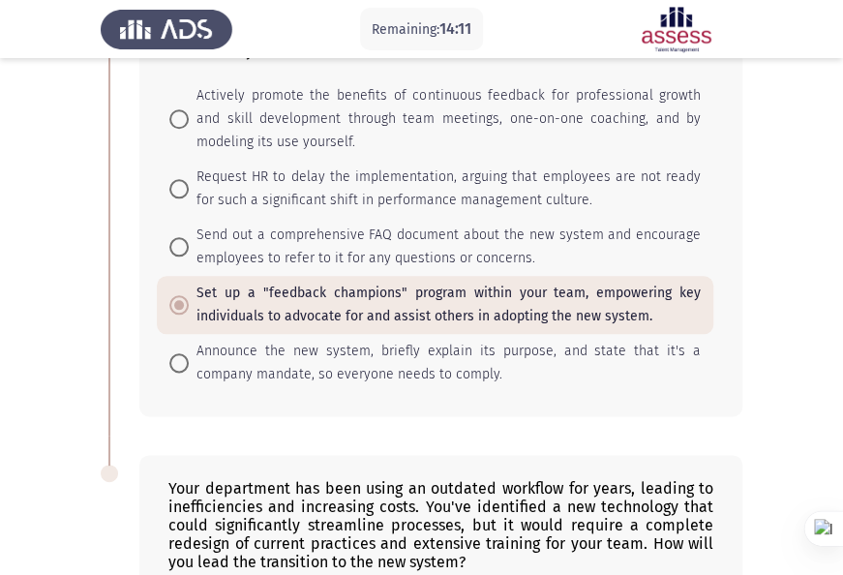
click at [444, 356] on span "Announce the new system, briefly explain its purpose, and state that it's a com…" at bounding box center [445, 363] width 512 height 46
click at [189, 356] on input "Announce the new system, briefly explain its purpose, and state that it's a com…" at bounding box center [178, 362] width 19 height 19
radio input "true"
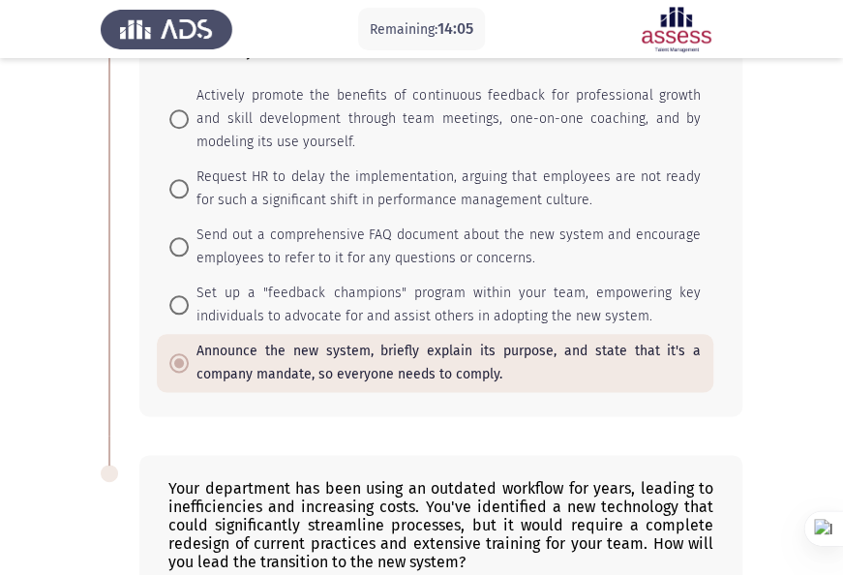
click at [274, 307] on span "Set up a "feedback champions" program within your team, empowering key individu…" at bounding box center [445, 305] width 512 height 46
click at [189, 307] on input "Set up a "feedback champions" program within your team, empowering key individu…" at bounding box center [178, 304] width 19 height 19
radio input "true"
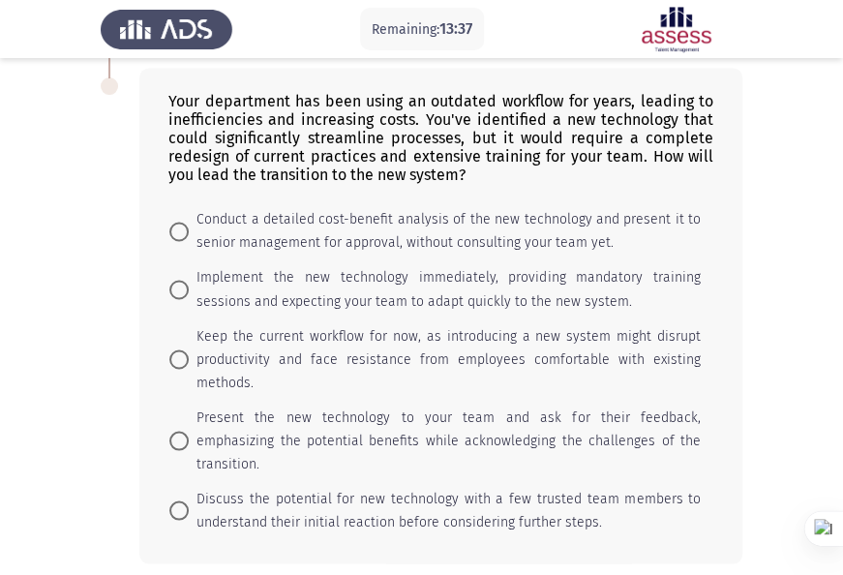
scroll to position [1024, 0]
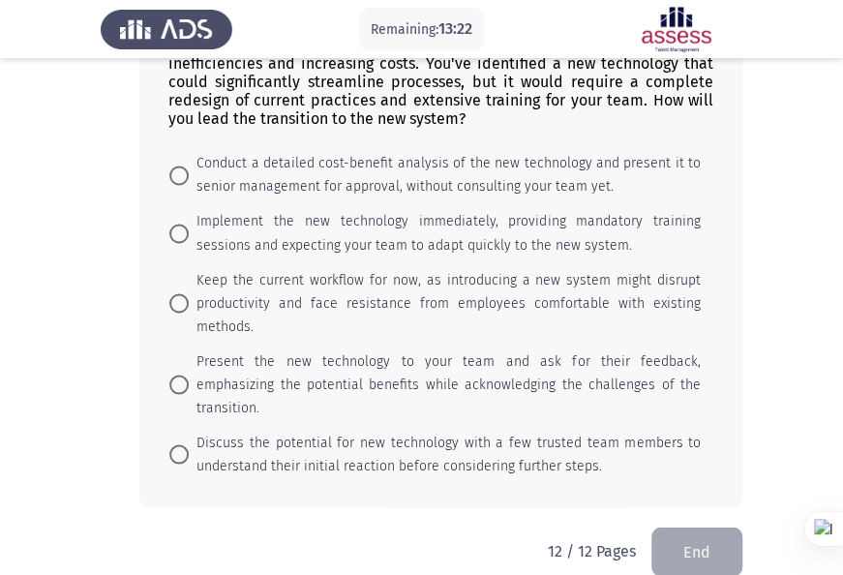
click at [324, 362] on span "Present the new technology to your team and ask for their feedback, emphasizing…" at bounding box center [445, 384] width 512 height 70
click at [189, 375] on input "Present the new technology to your team and ask for their feedback, emphasizing…" at bounding box center [178, 384] width 19 height 19
radio input "true"
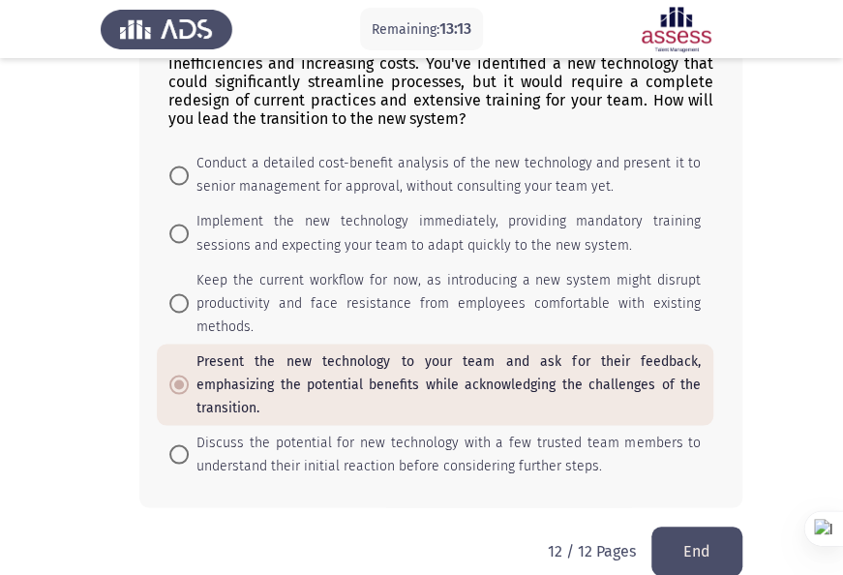
click at [691, 527] on button "End" at bounding box center [696, 551] width 91 height 49
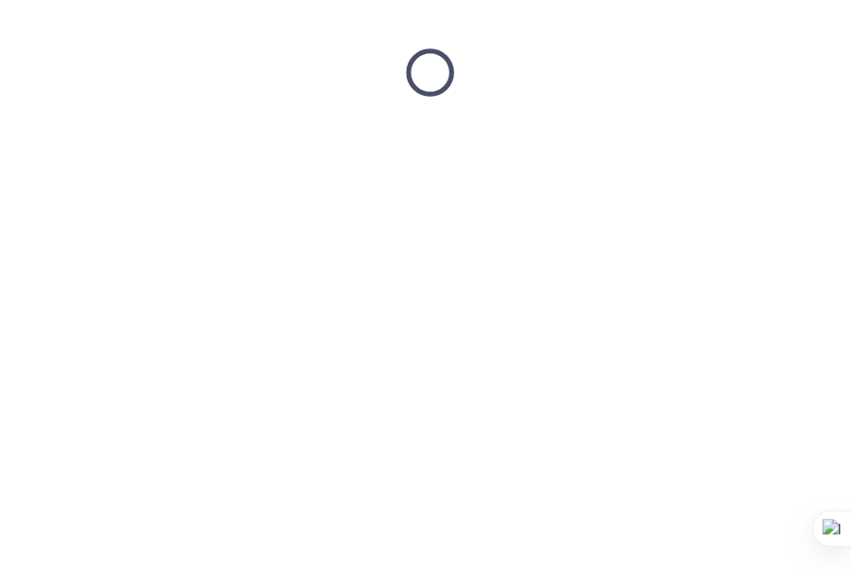
scroll to position [0, 0]
